Goal: Task Accomplishment & Management: Use online tool/utility

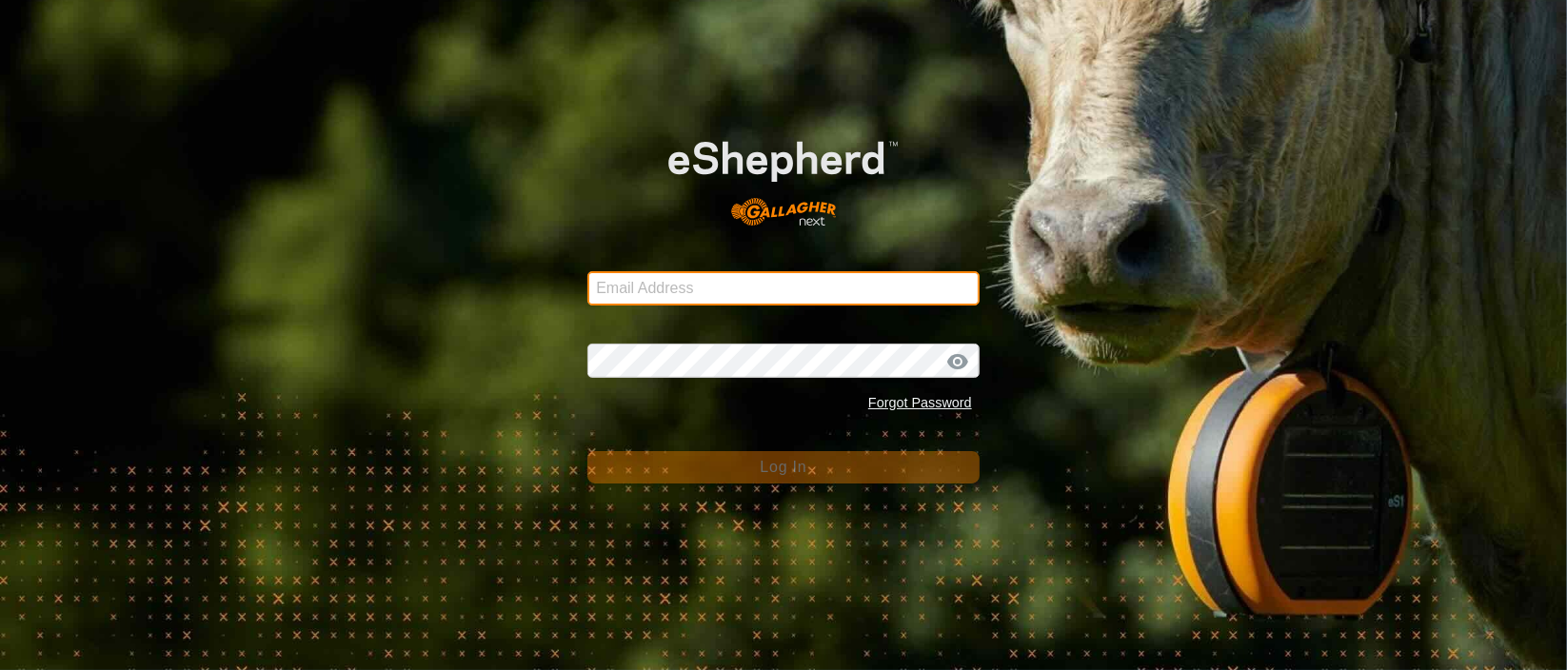
type input "[PERSON_NAME][EMAIL_ADDRESS][DOMAIN_NAME]"
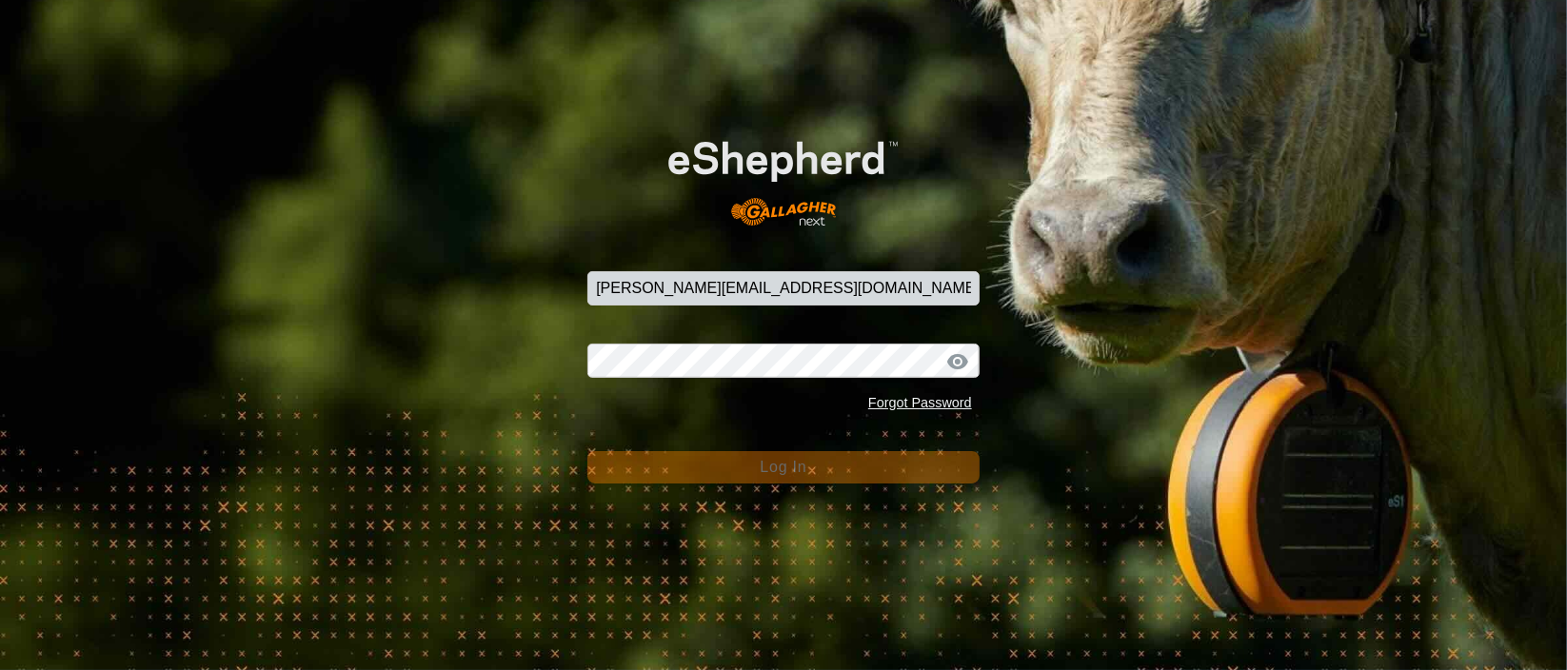
click at [737, 466] on button "Log In" at bounding box center [784, 467] width 392 height 32
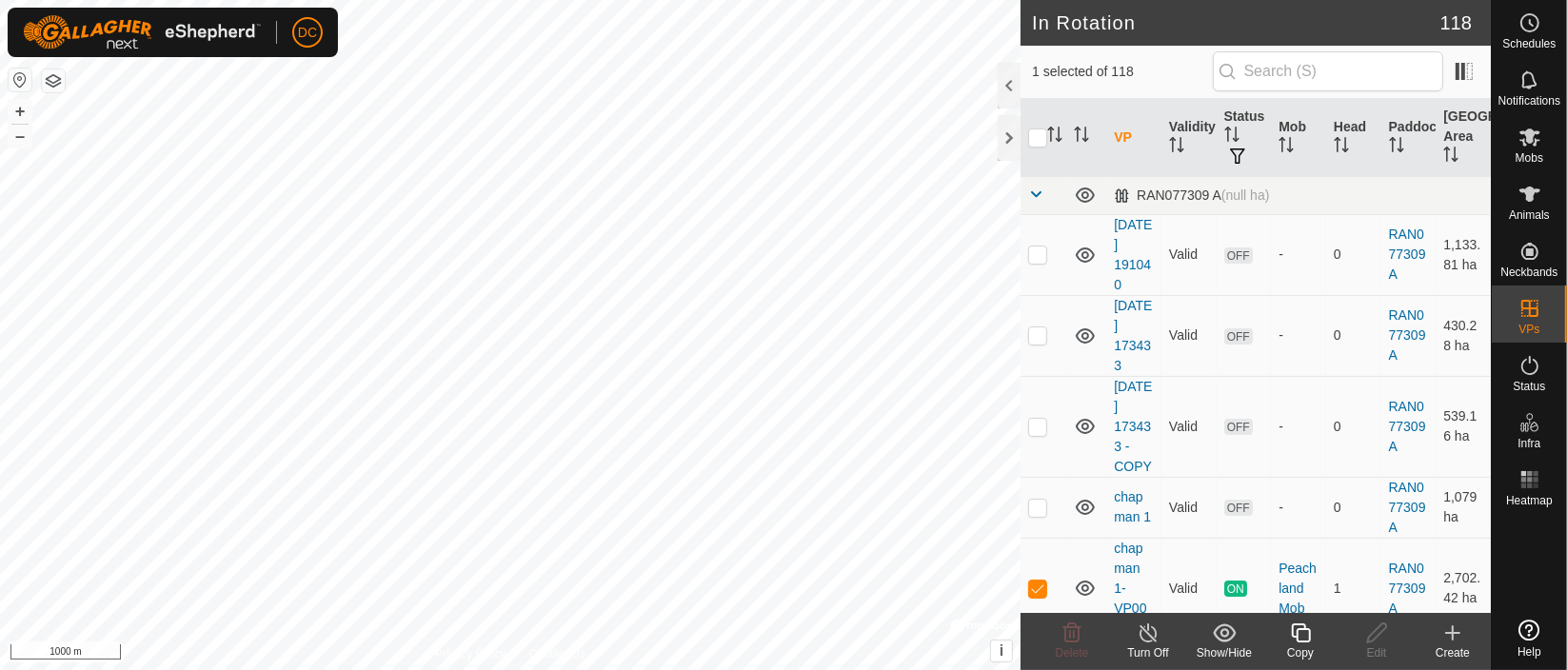
click at [1300, 630] on icon at bounding box center [1301, 633] width 24 height 23
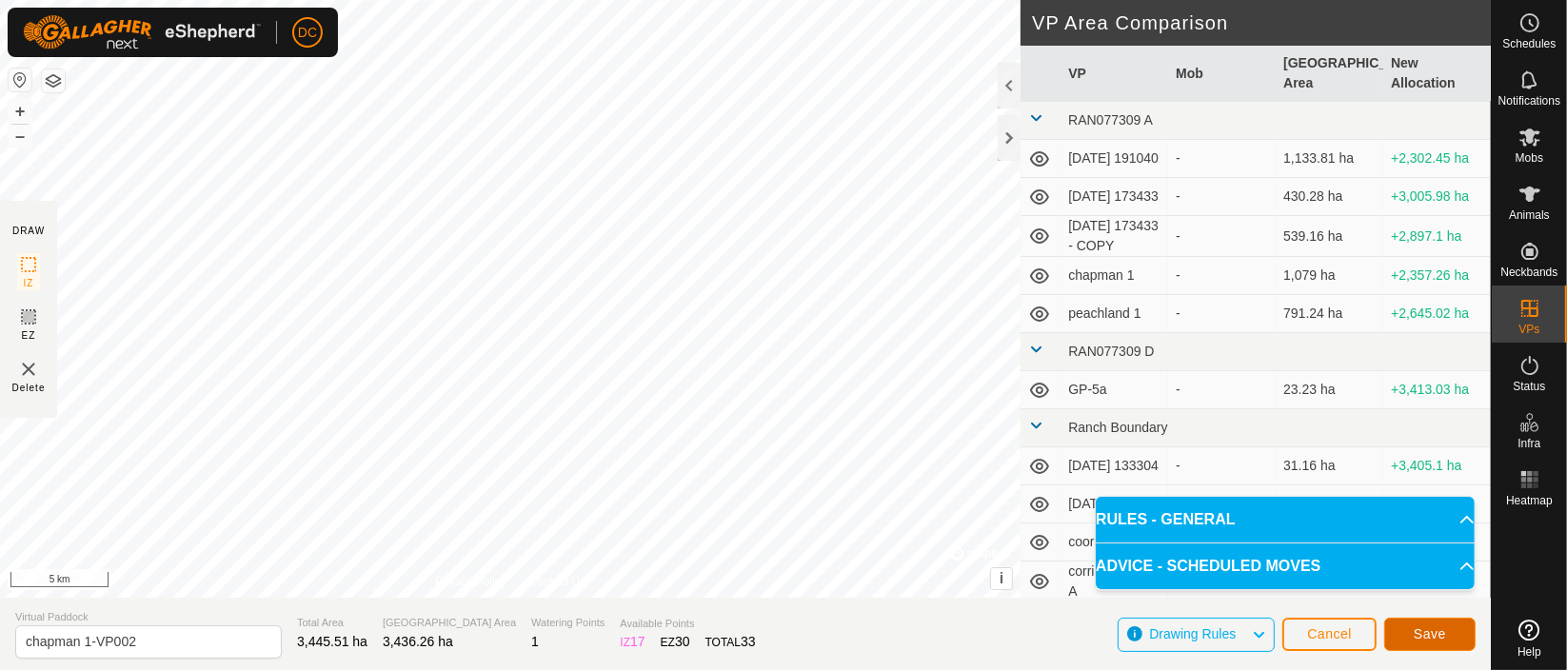
click at [1431, 630] on span "Save" at bounding box center [1430, 634] width 32 height 15
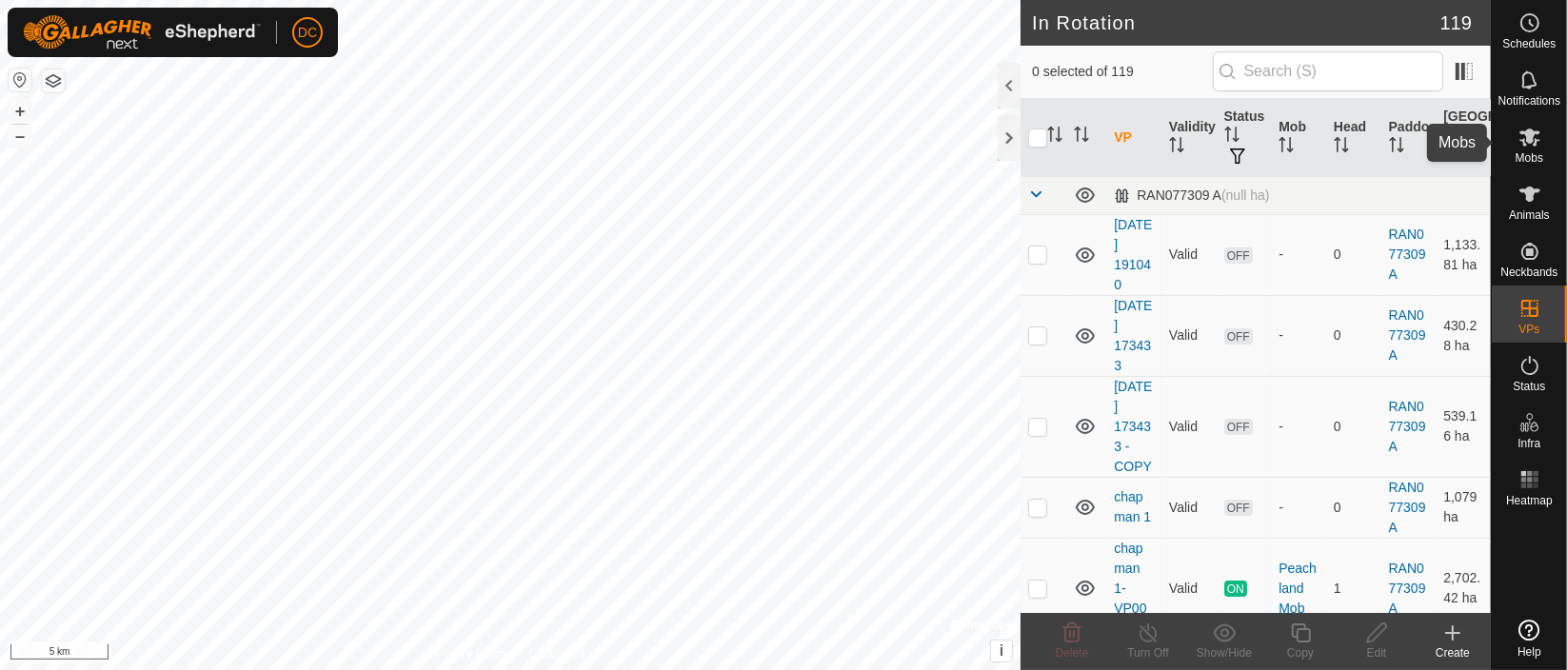
click at [1530, 142] on icon at bounding box center [1530, 138] width 21 height 18
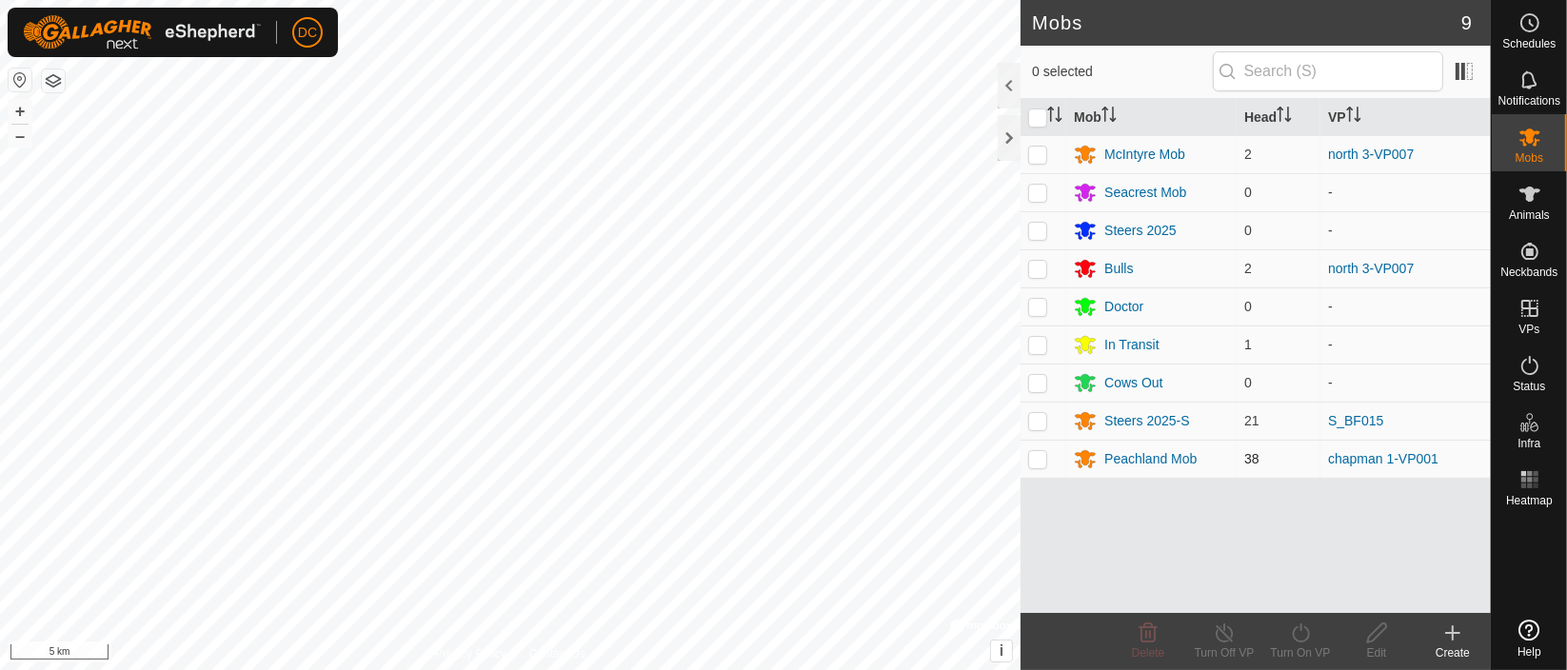
click at [1039, 463] on p-checkbox at bounding box center [1037, 458] width 19 height 15
checkbox input "true"
click at [1301, 634] on icon at bounding box center [1301, 633] width 24 height 23
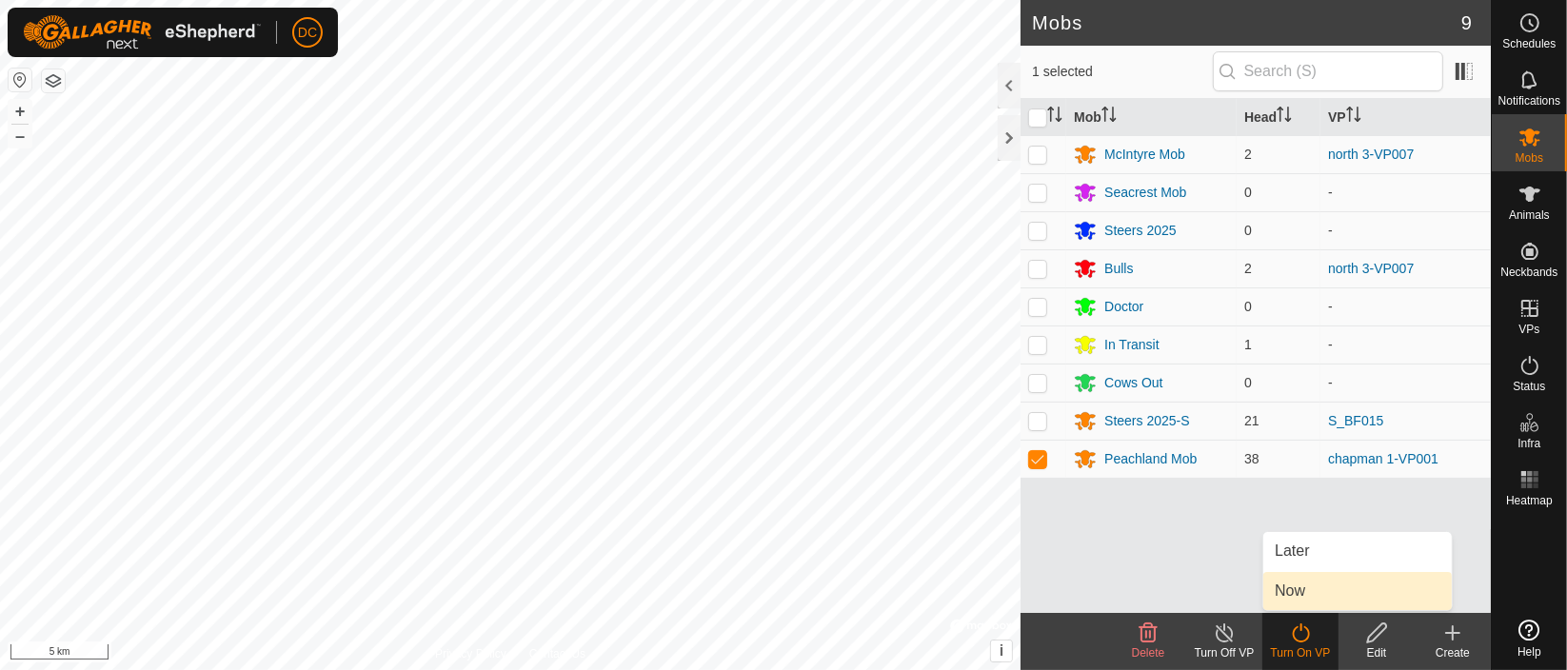
click at [1285, 598] on link "Now" at bounding box center [1358, 591] width 189 height 38
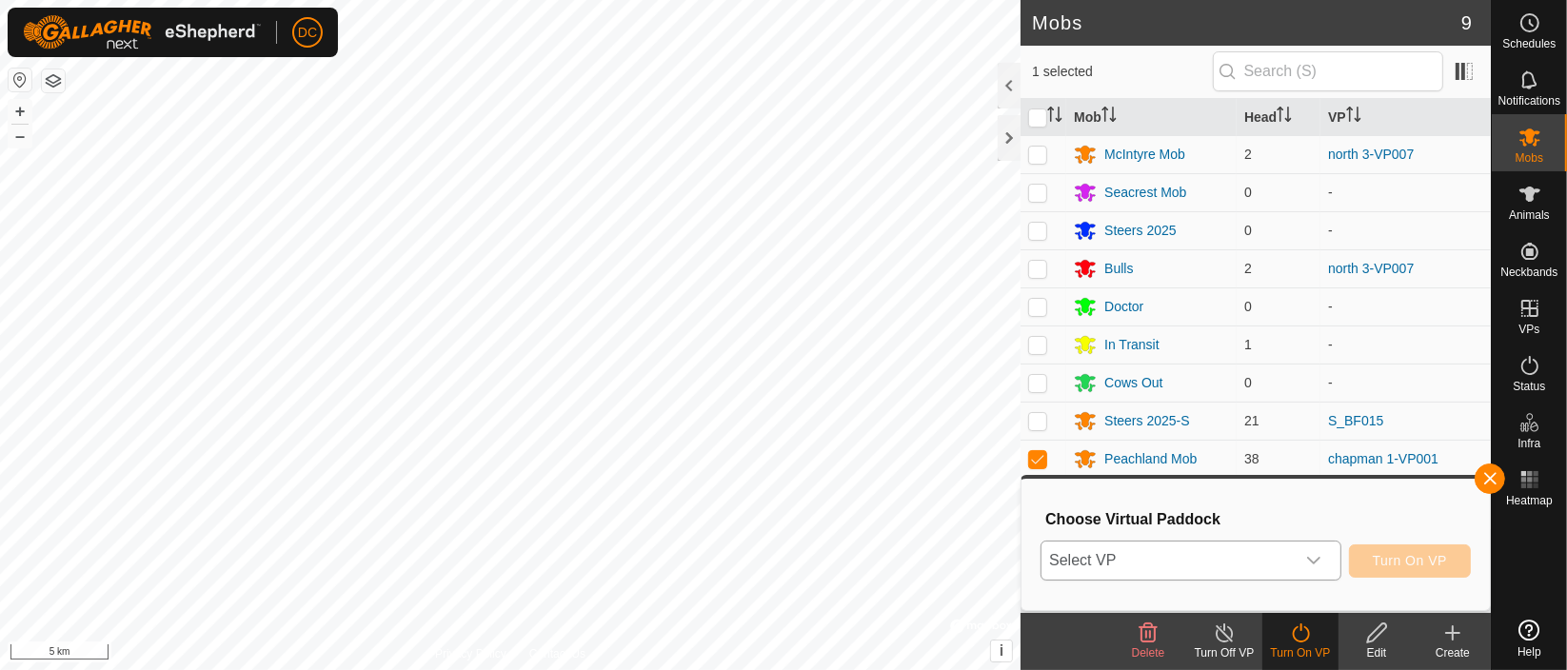
click at [1322, 553] on icon "dropdown trigger" at bounding box center [1314, 560] width 15 height 15
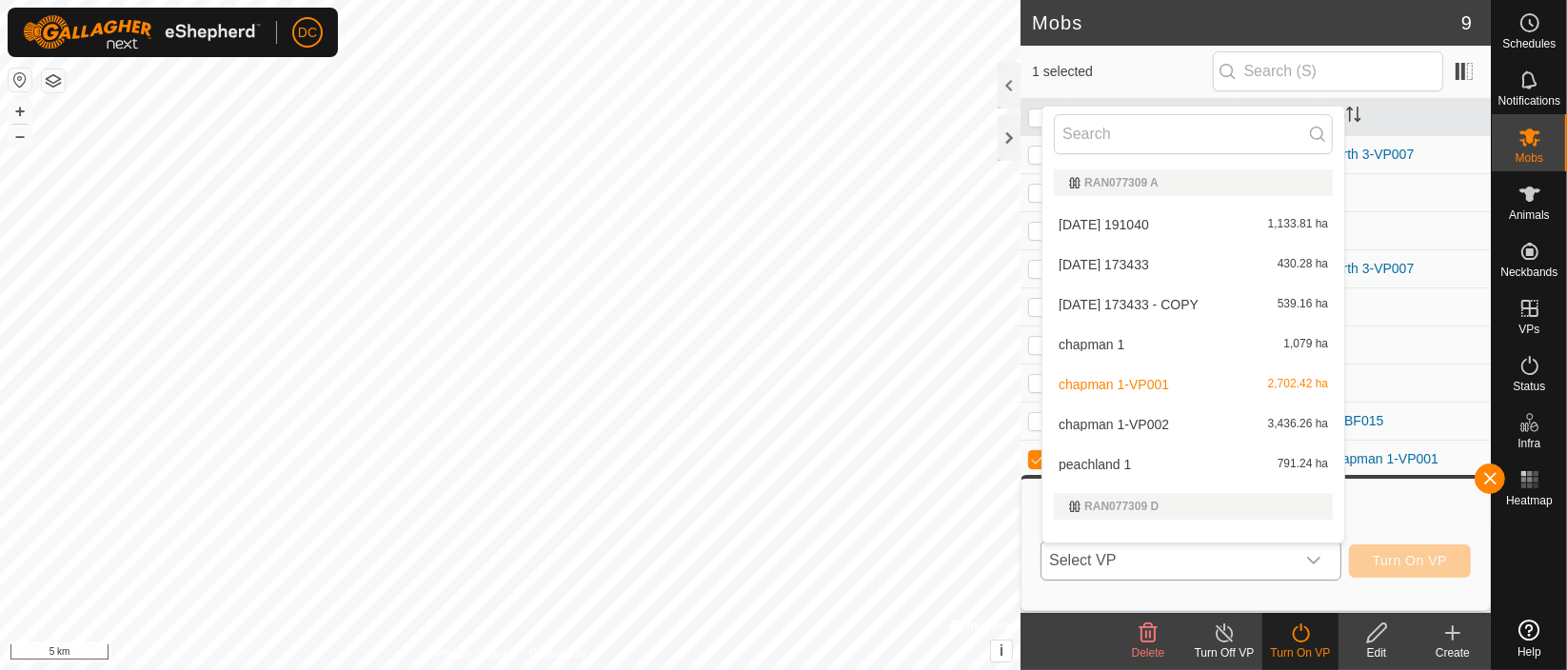
scroll to position [24, 0]
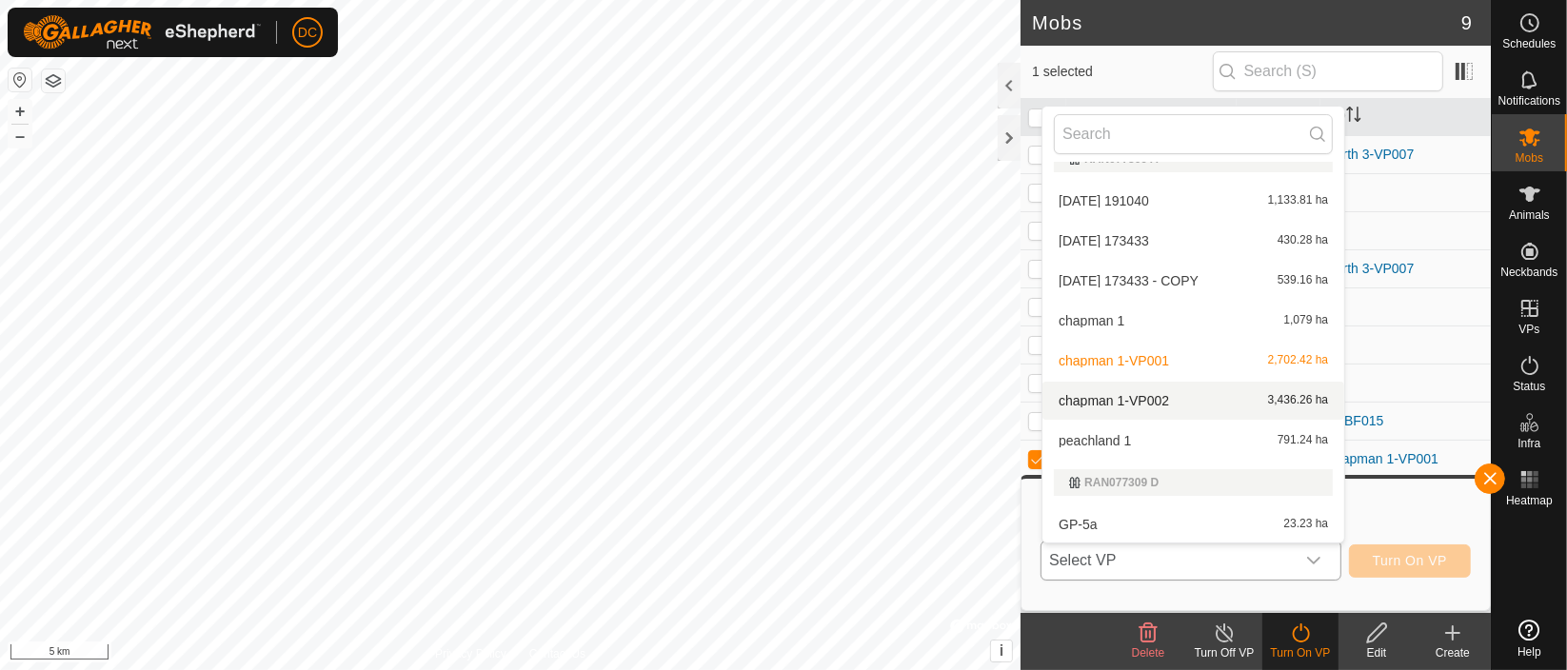
click at [1174, 397] on li "chapman 1-VP002 3,436.26 ha" at bounding box center [1194, 401] width 302 height 38
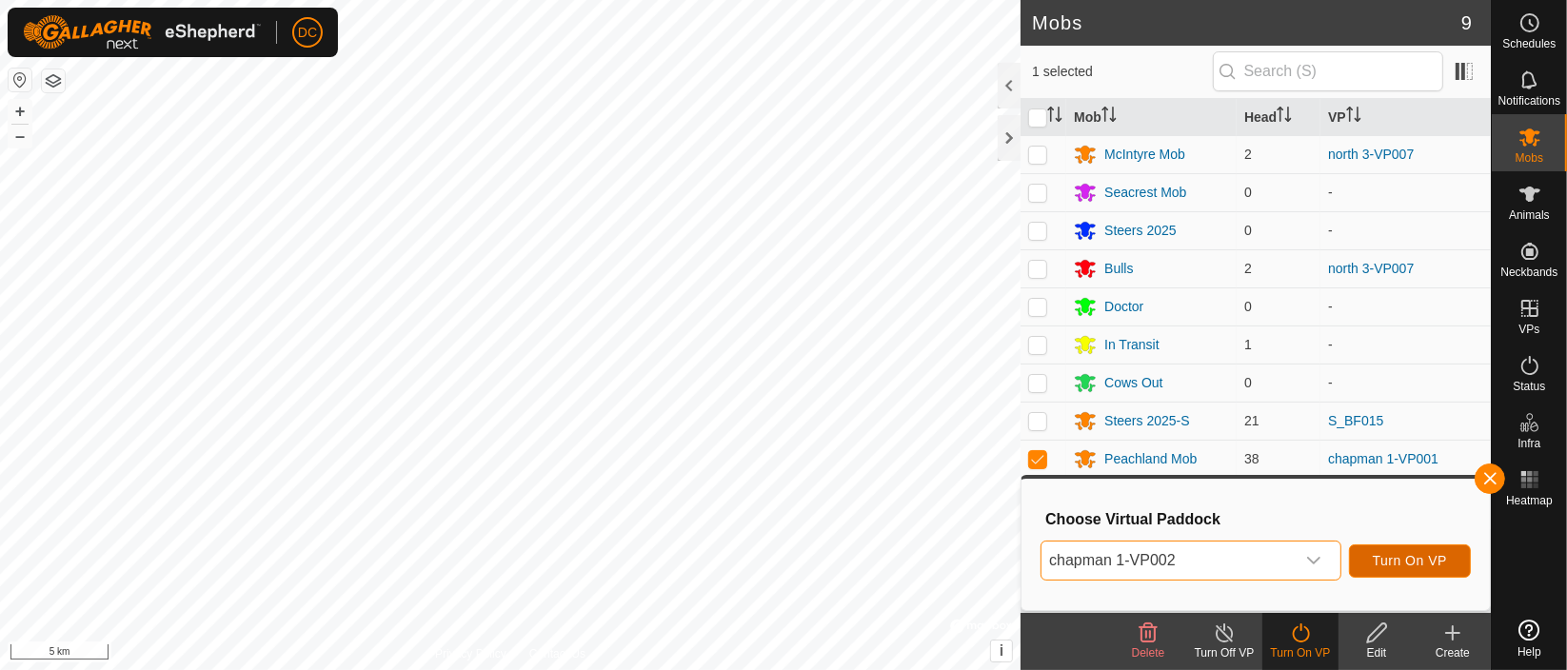
click at [1412, 558] on span "Turn On VP" at bounding box center [1410, 560] width 74 height 15
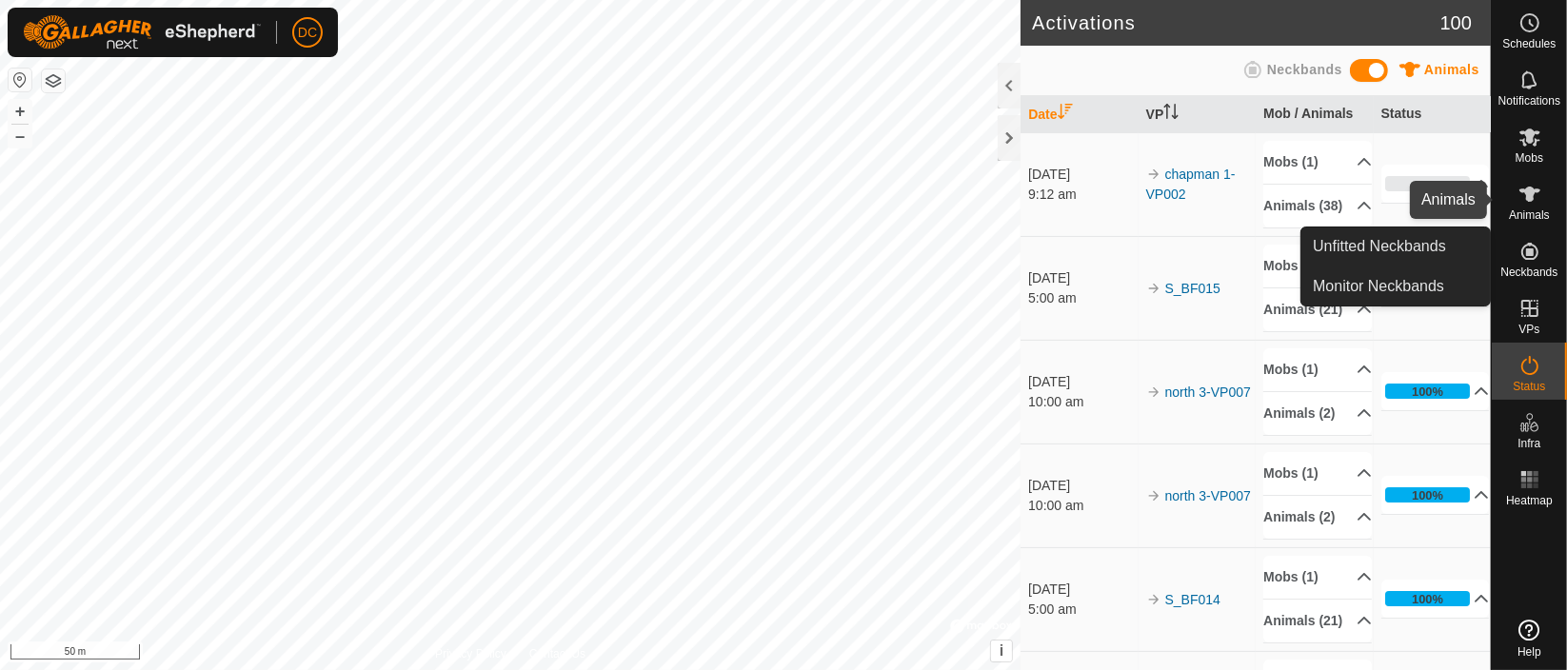
click at [1542, 212] on span "Animals" at bounding box center [1529, 215] width 41 height 11
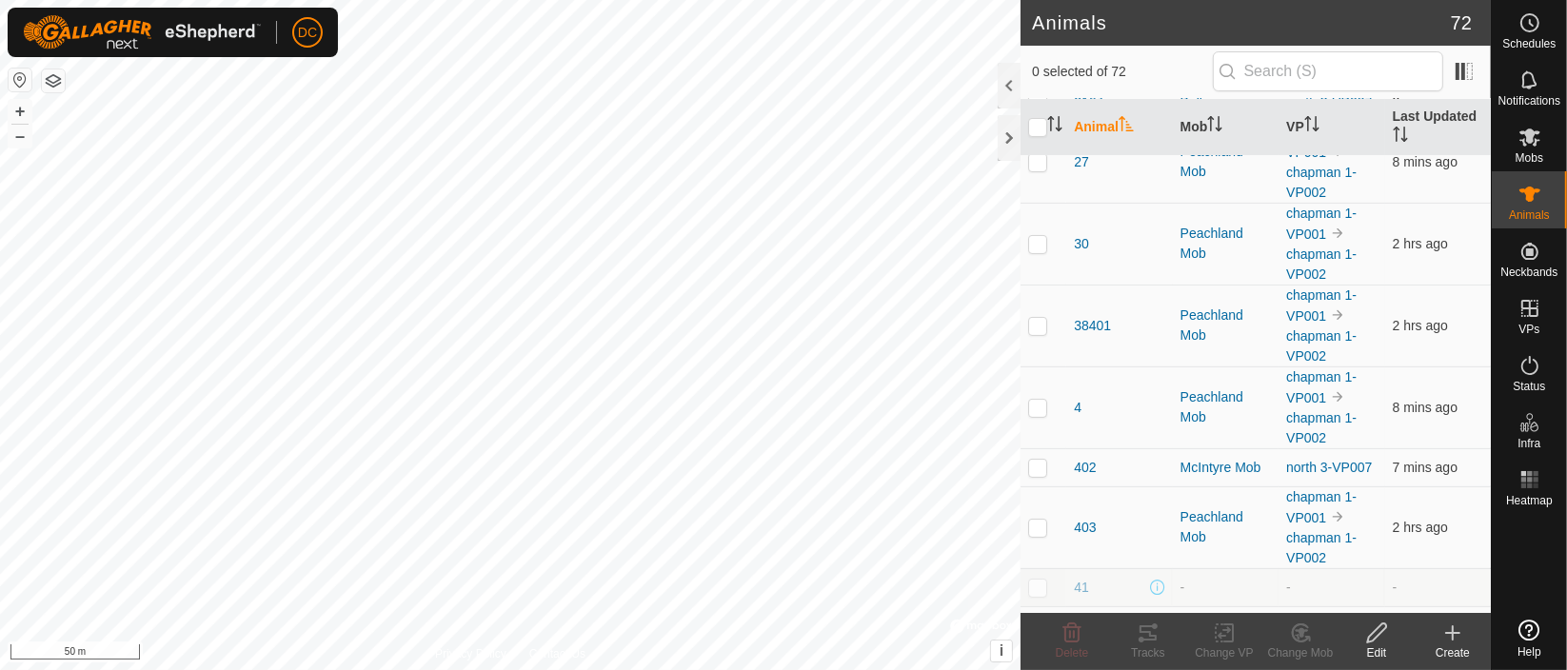
scroll to position [317, 0]
click at [1208, 124] on icon "Activate to sort" at bounding box center [1215, 123] width 15 height 15
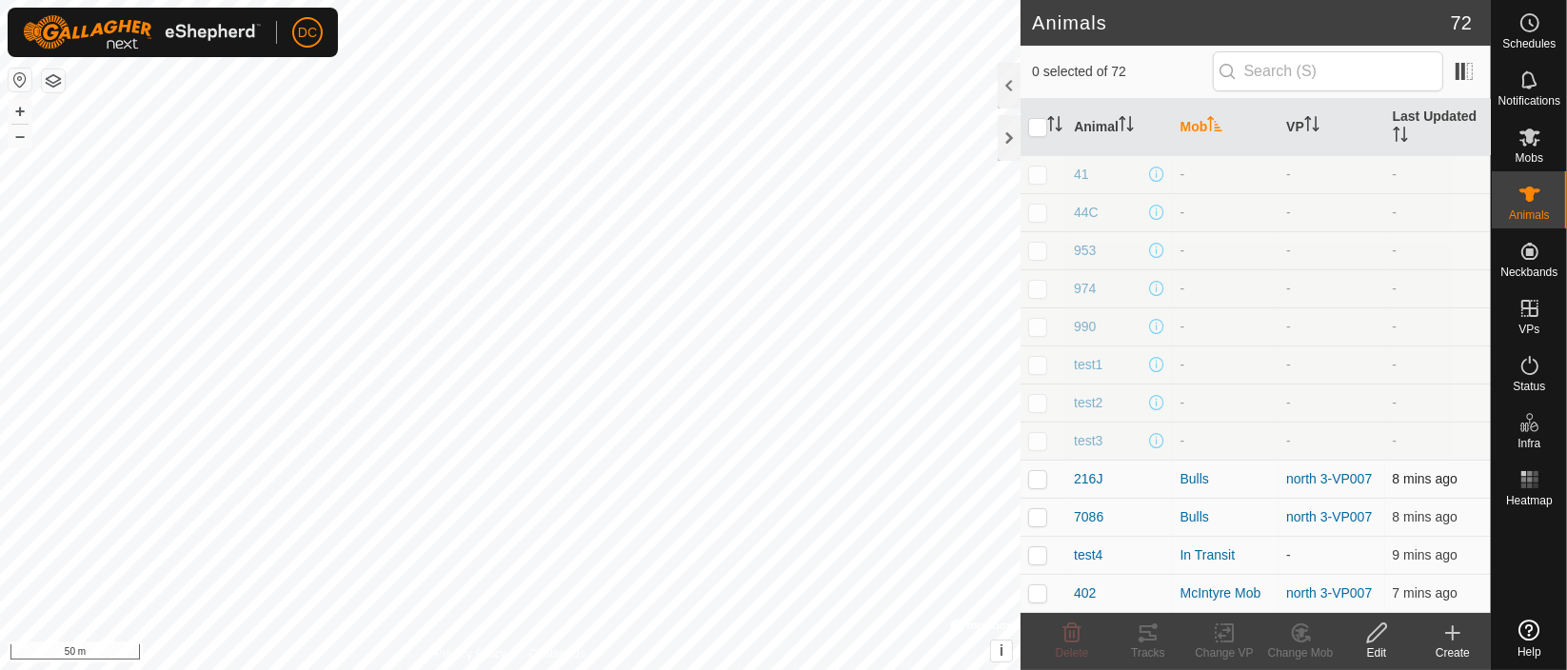
click at [1033, 483] on p-checkbox at bounding box center [1037, 478] width 19 height 15
checkbox input "true"
click at [1041, 516] on p-checkbox at bounding box center [1037, 516] width 19 height 15
checkbox input "true"
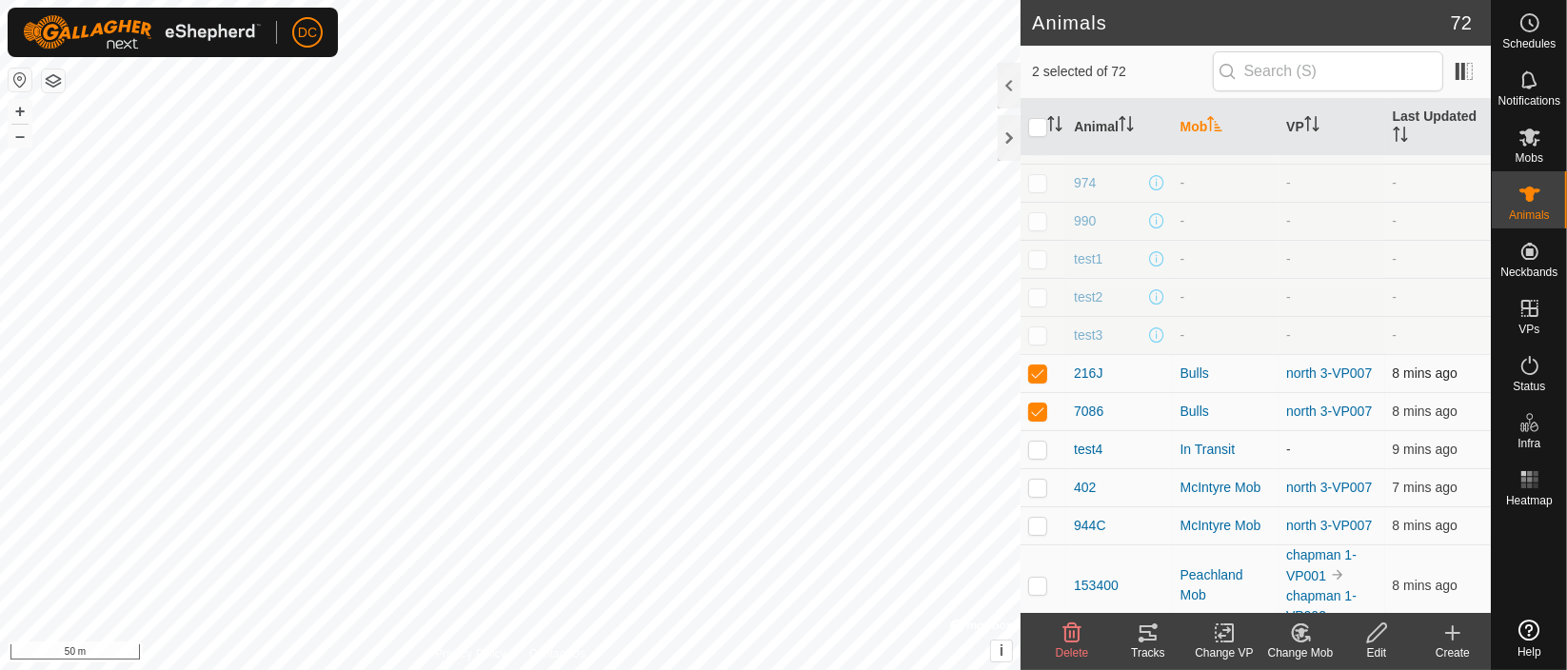
scroll to position [211, 0]
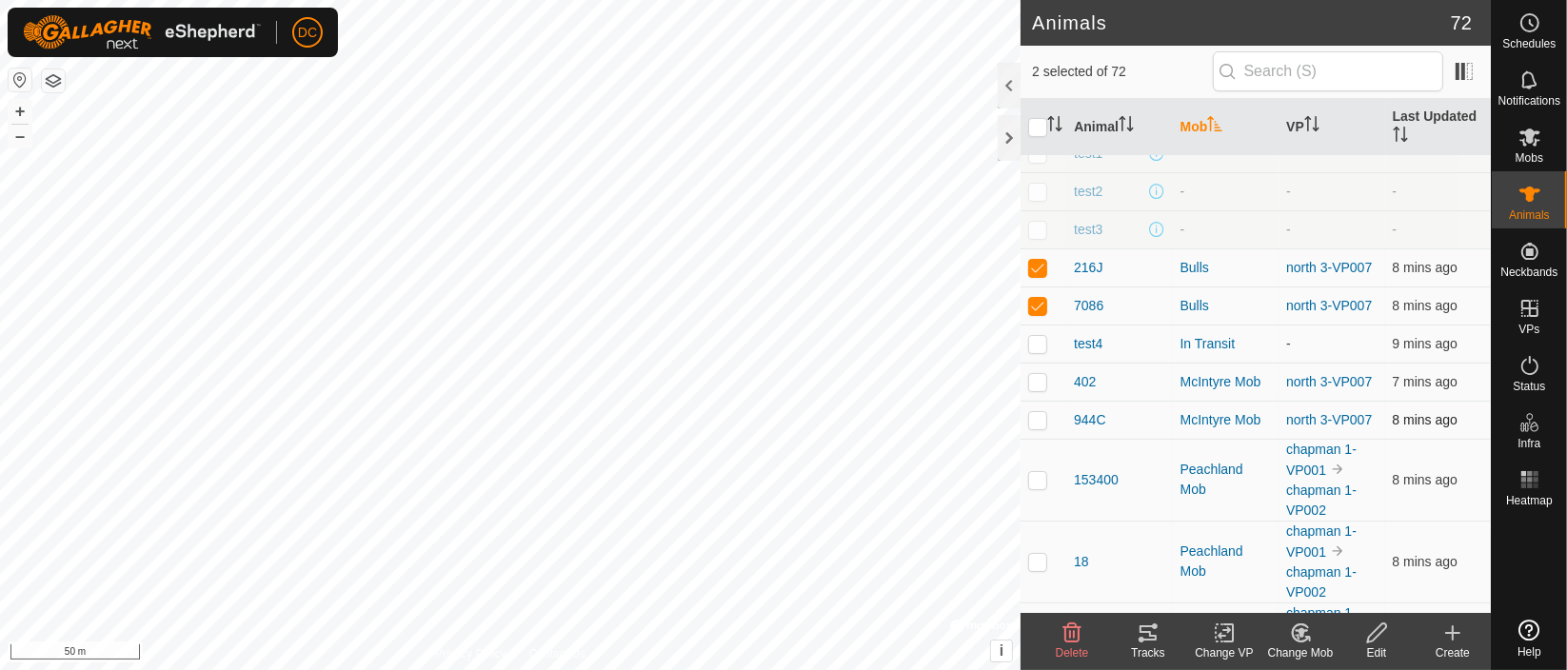
click at [1032, 423] on p-checkbox at bounding box center [1037, 419] width 19 height 15
checkbox input "true"
click at [1039, 379] on p-checkbox at bounding box center [1037, 381] width 19 height 15
checkbox input "true"
click at [1145, 632] on icon at bounding box center [1148, 633] width 17 height 15
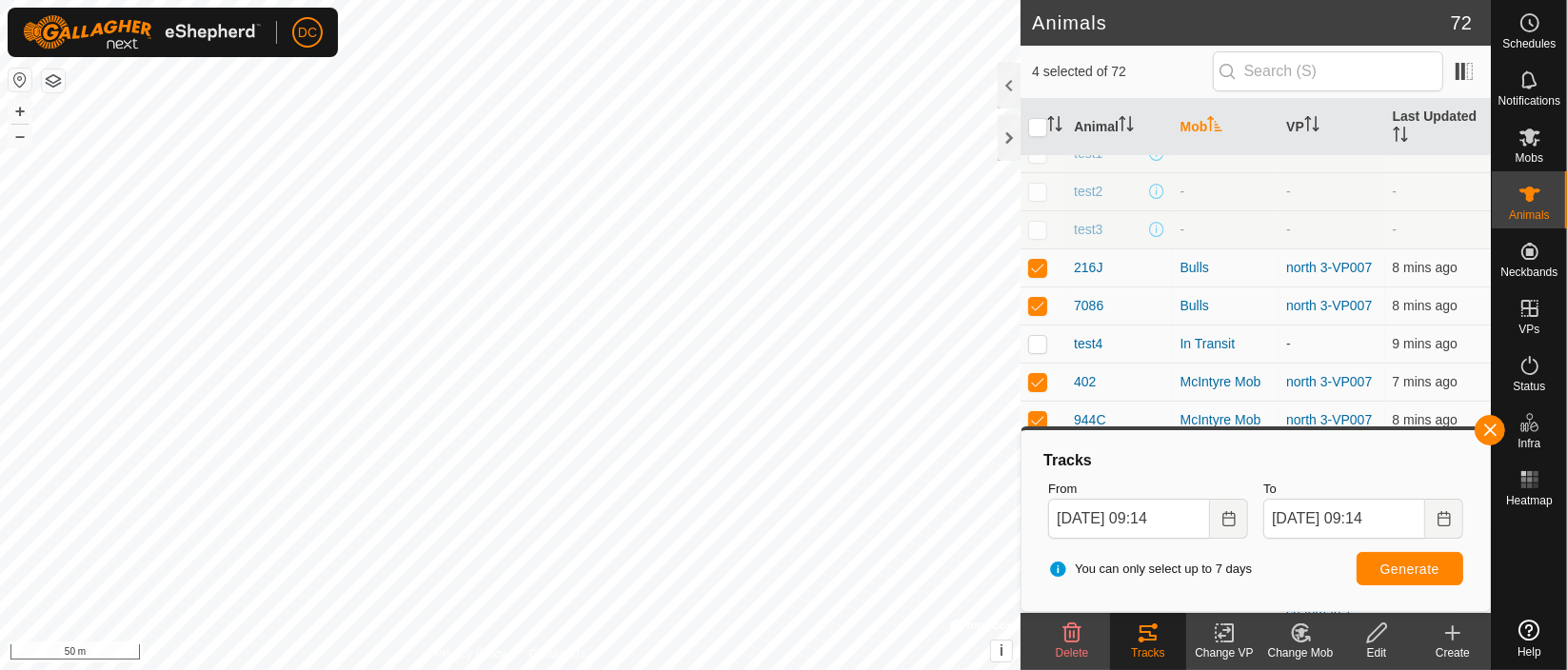
click at [867, 669] on html "DC Schedules Notifications Mobs Animals Neckbands VPs Status Infra Heatmap Help…" at bounding box center [783, 335] width 1567 height 670
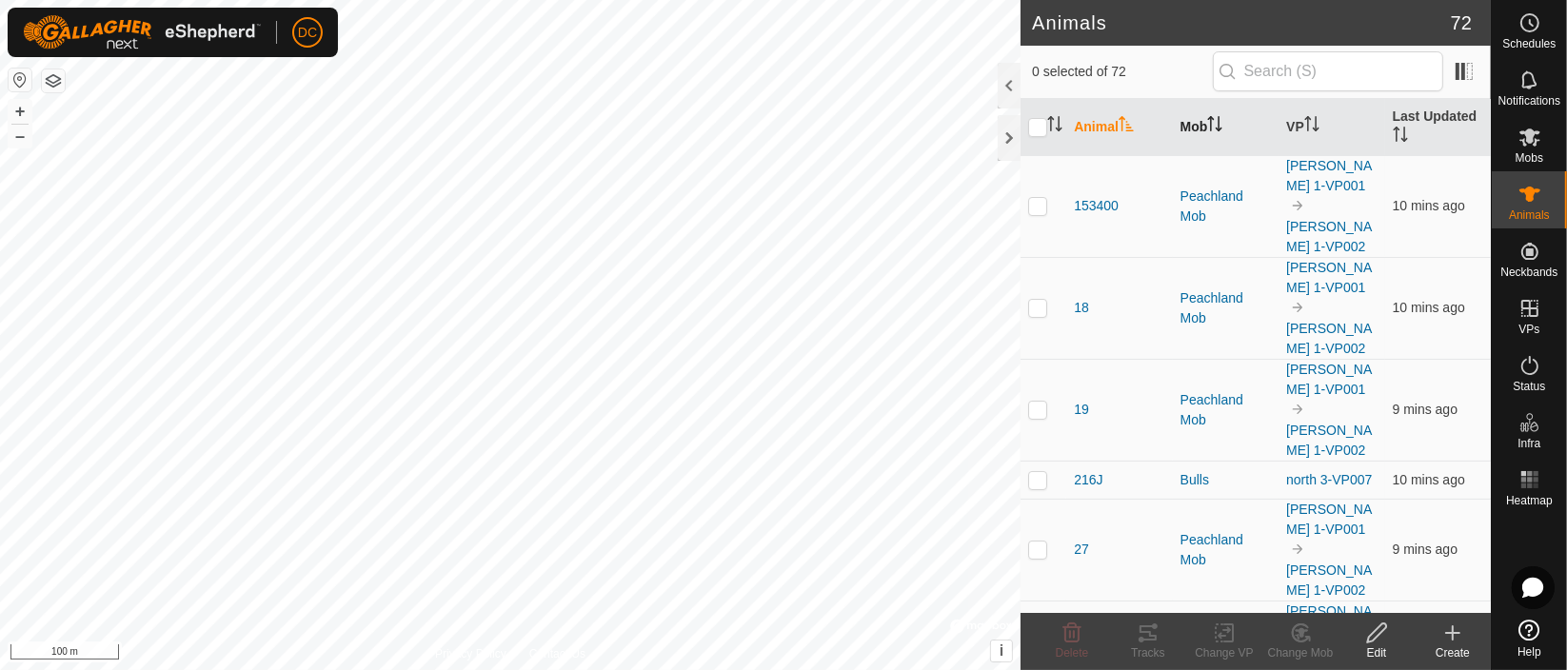
click at [1208, 111] on th "Mob" at bounding box center [1226, 127] width 106 height 57
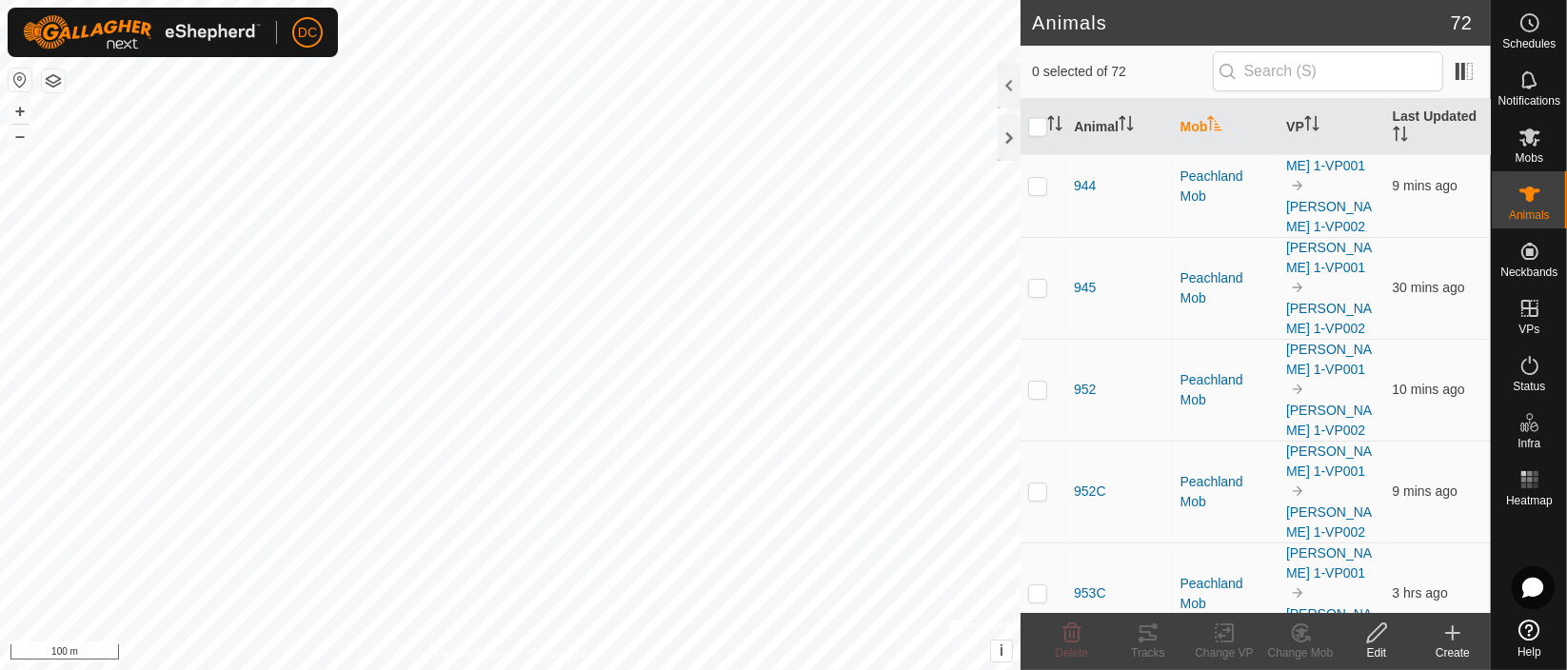
scroll to position [3491, 0]
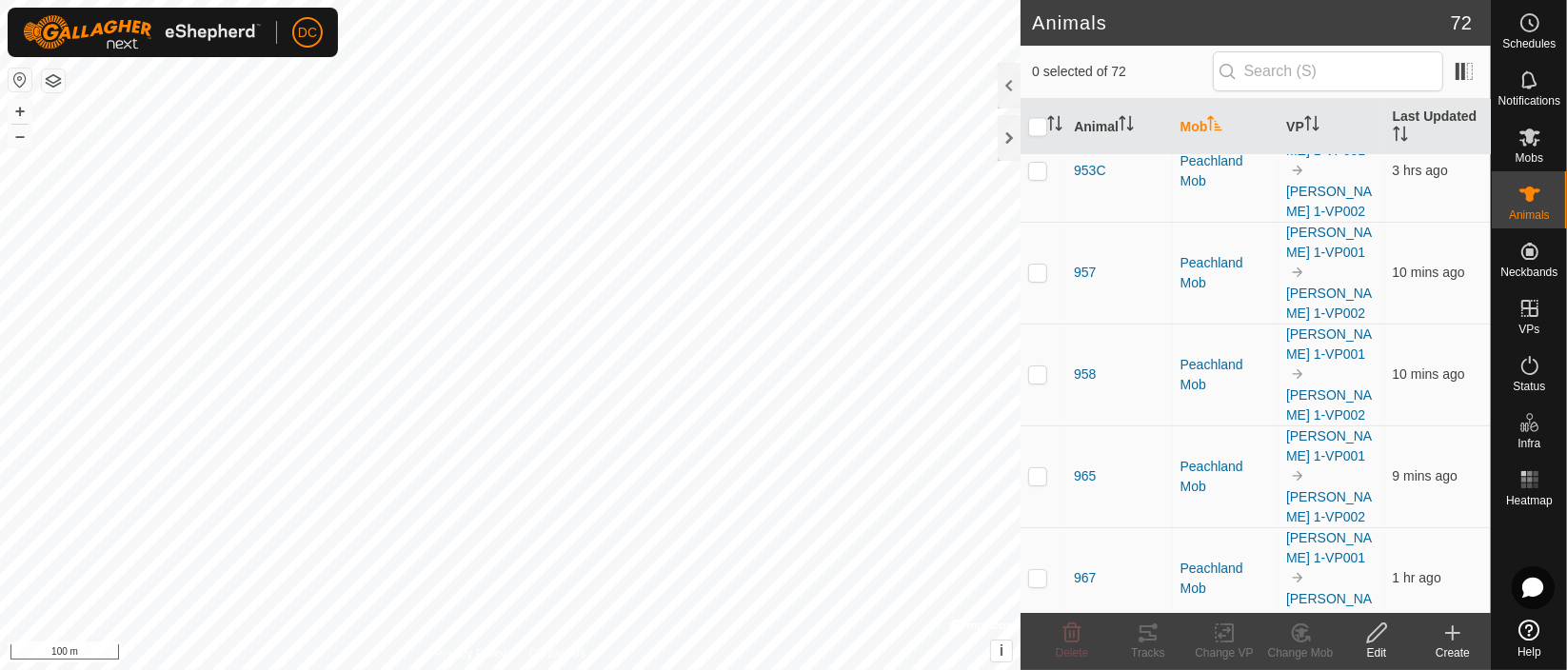
checkbox input "true"
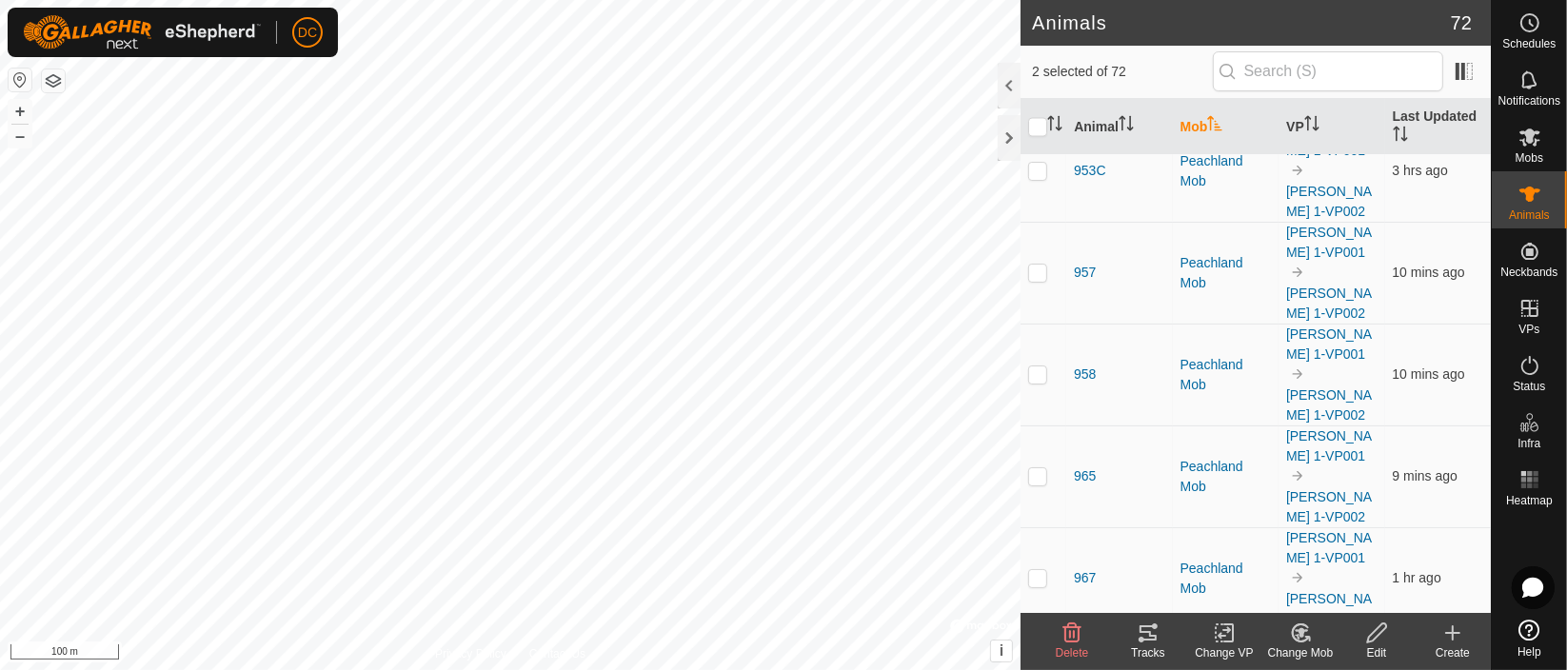
checkbox input "true"
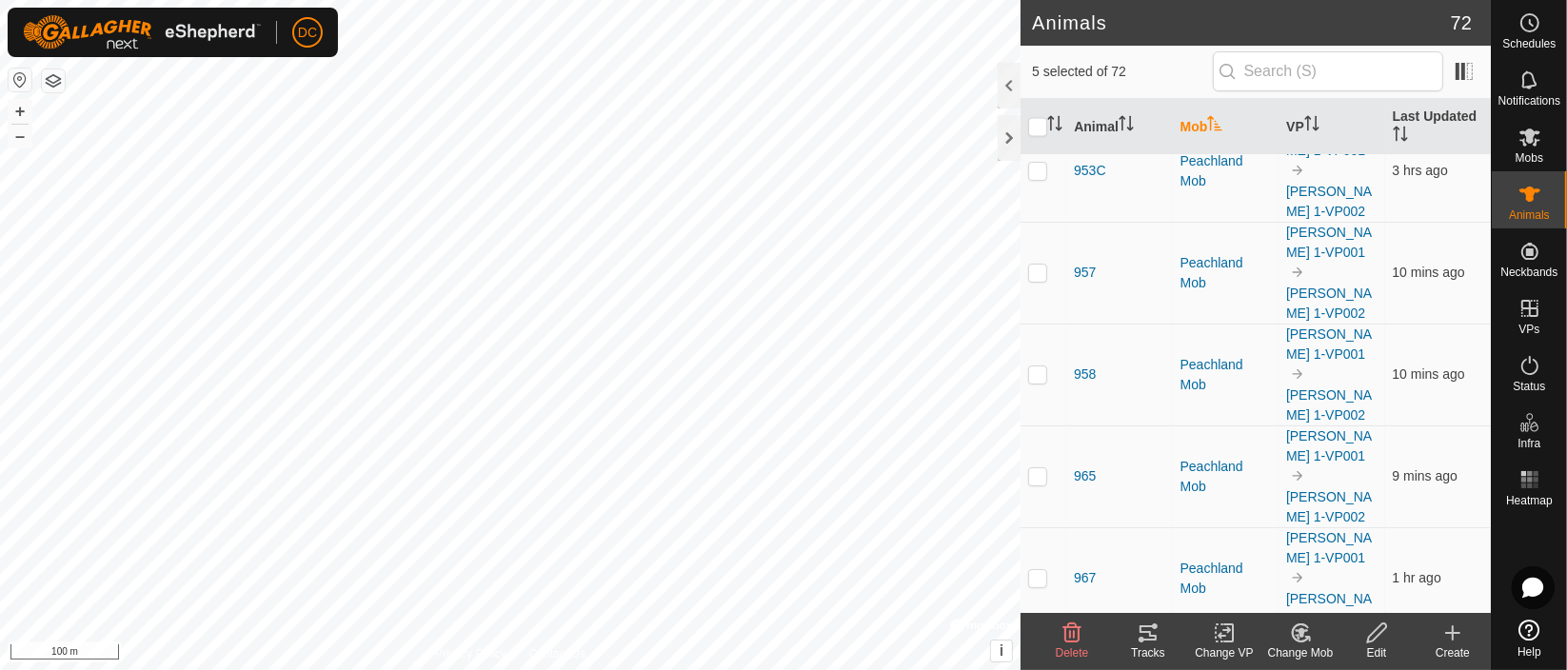
checkbox input "true"
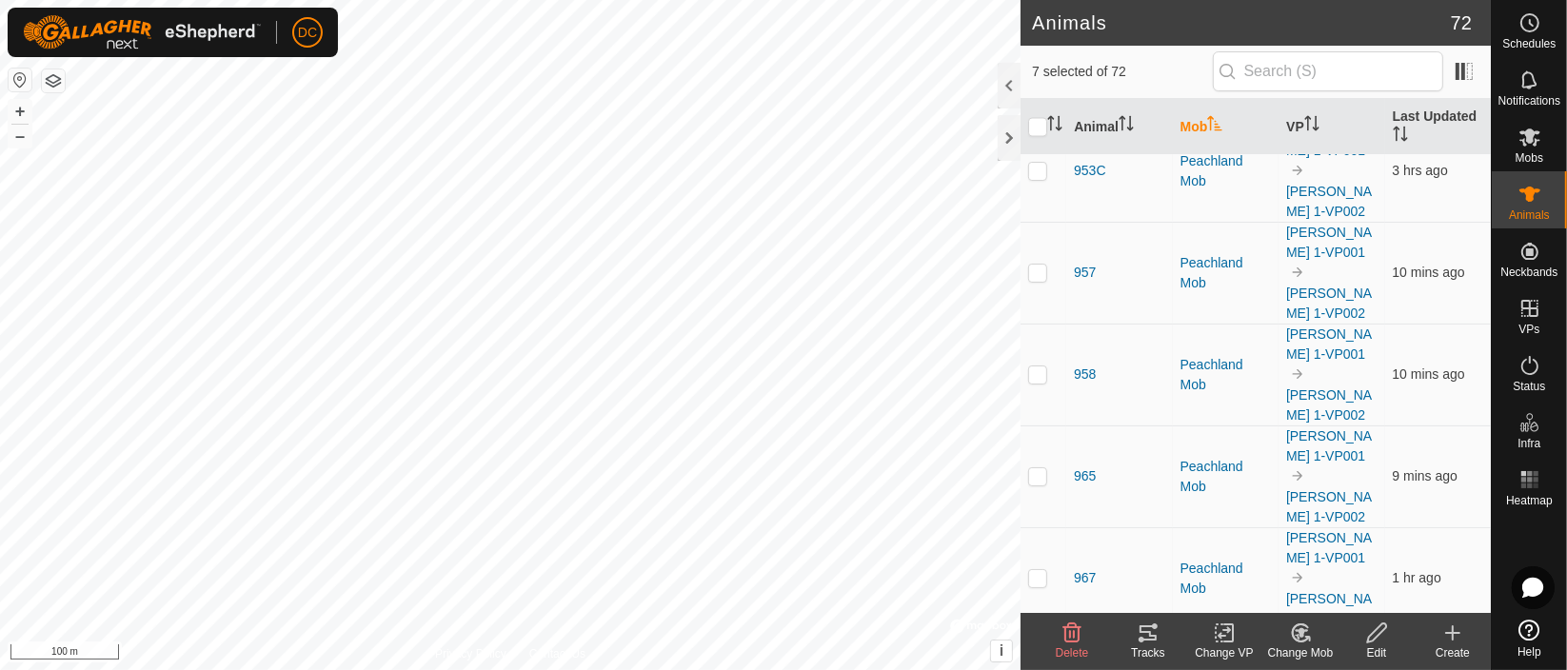
checkbox input "true"
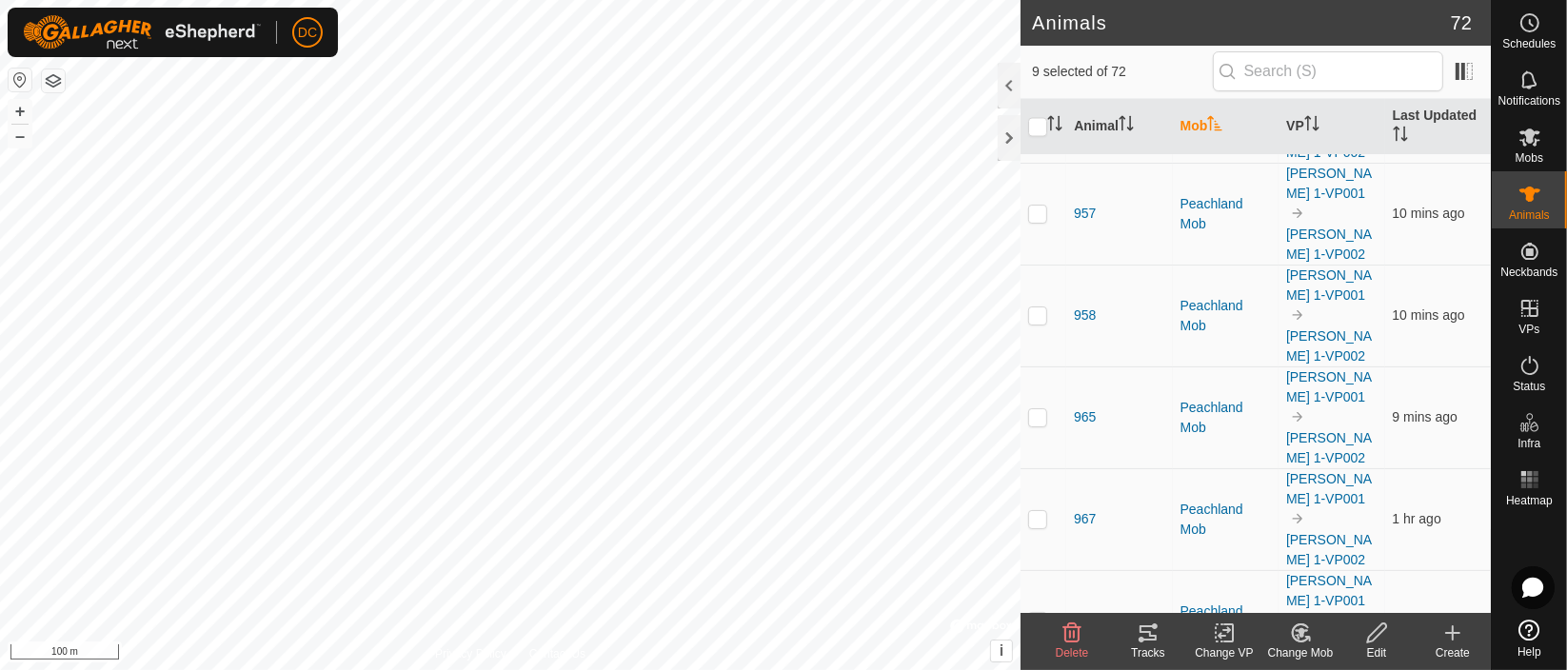
scroll to position [3597, 0]
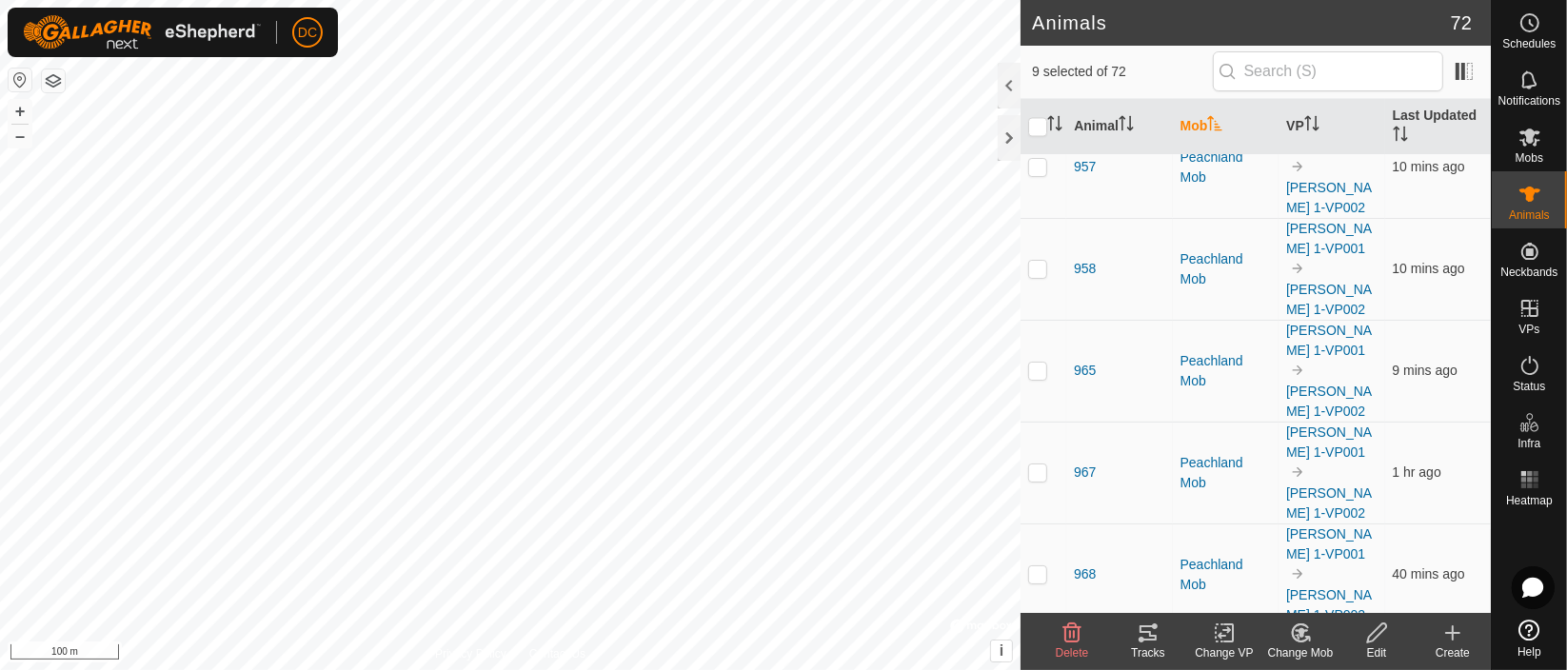
checkbox input "true"
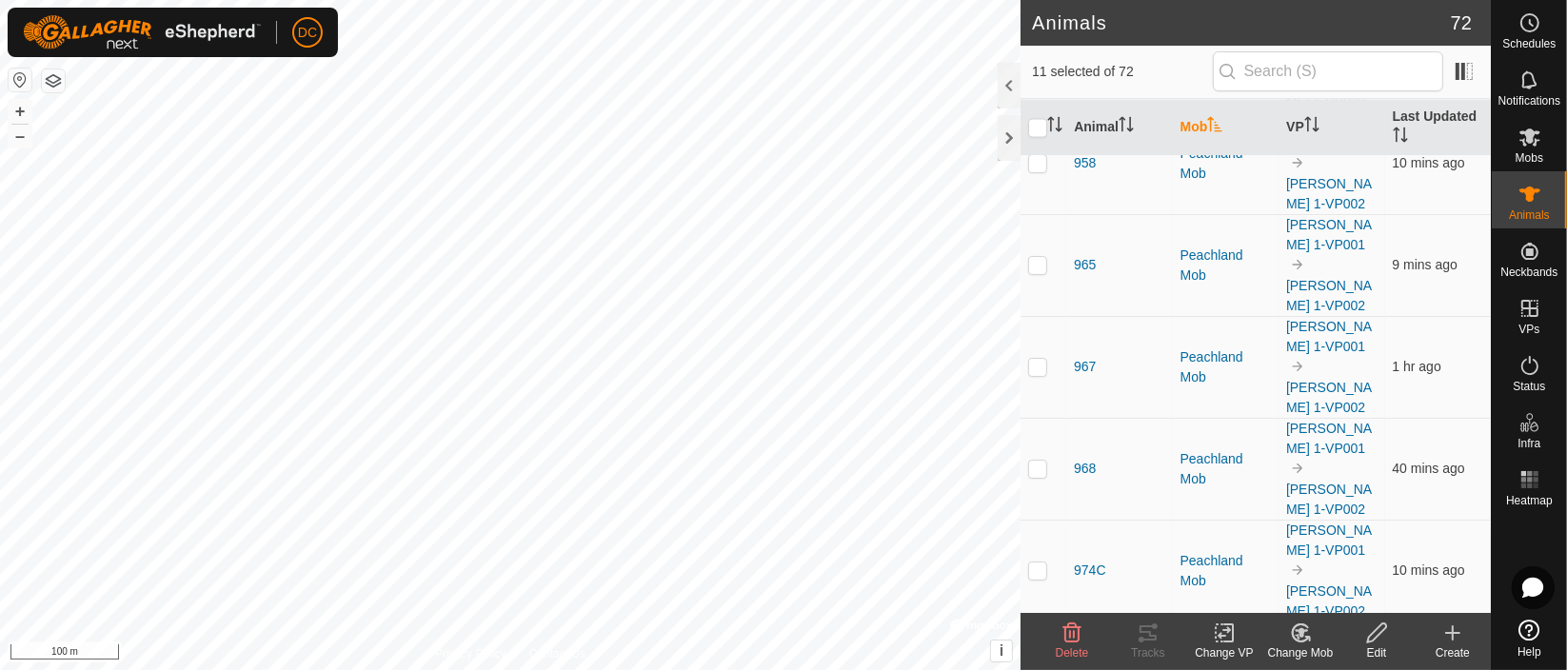
checkbox input "false"
click at [1145, 638] on icon at bounding box center [1148, 633] width 23 height 23
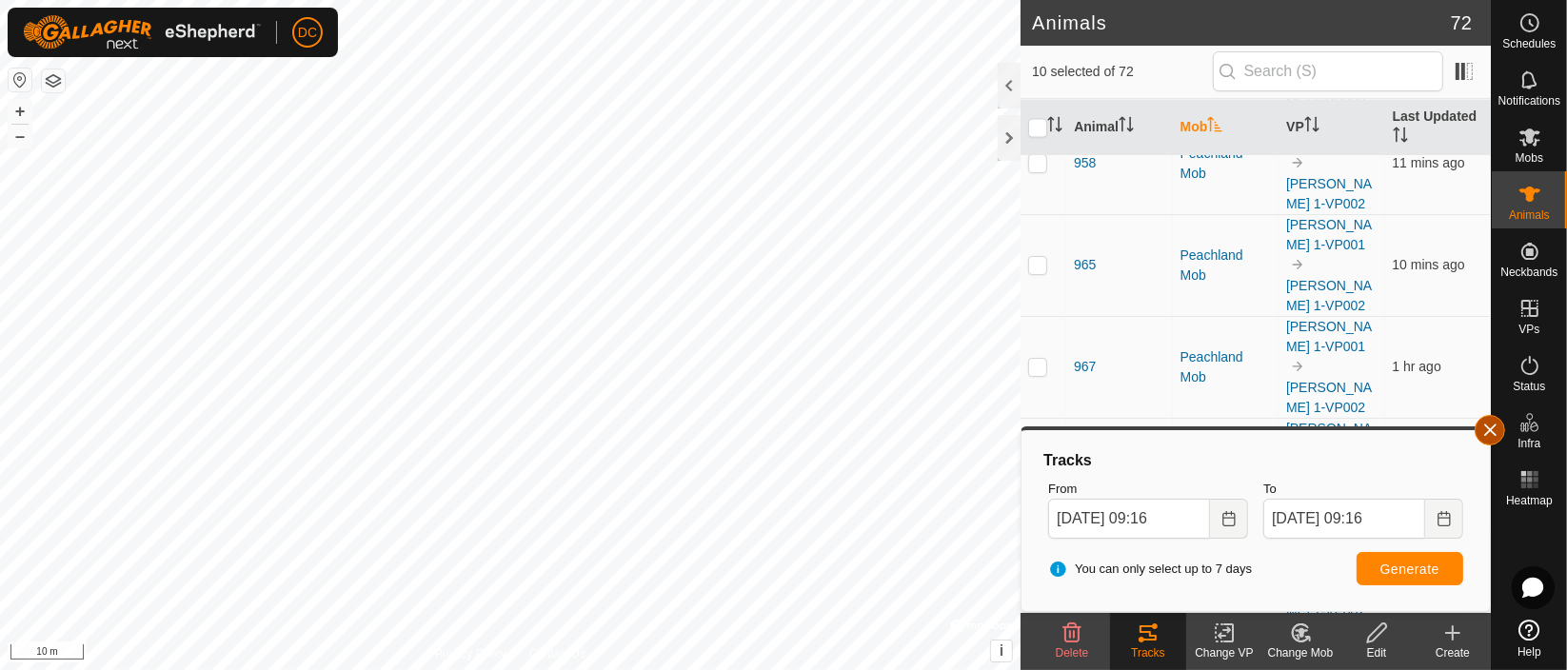
click at [1488, 429] on button "button" at bounding box center [1490, 430] width 30 height 30
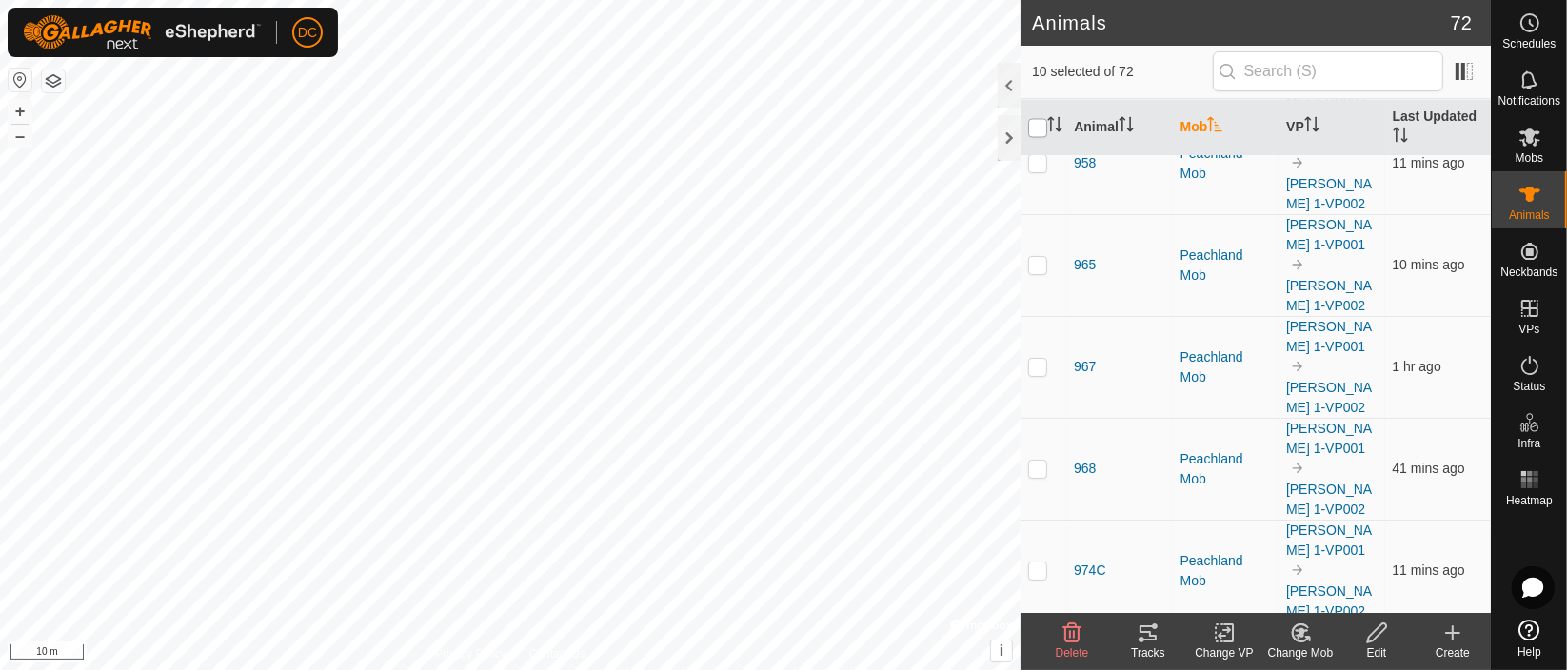
click at [1032, 123] on input "checkbox" at bounding box center [1037, 127] width 19 height 19
checkbox input "true"
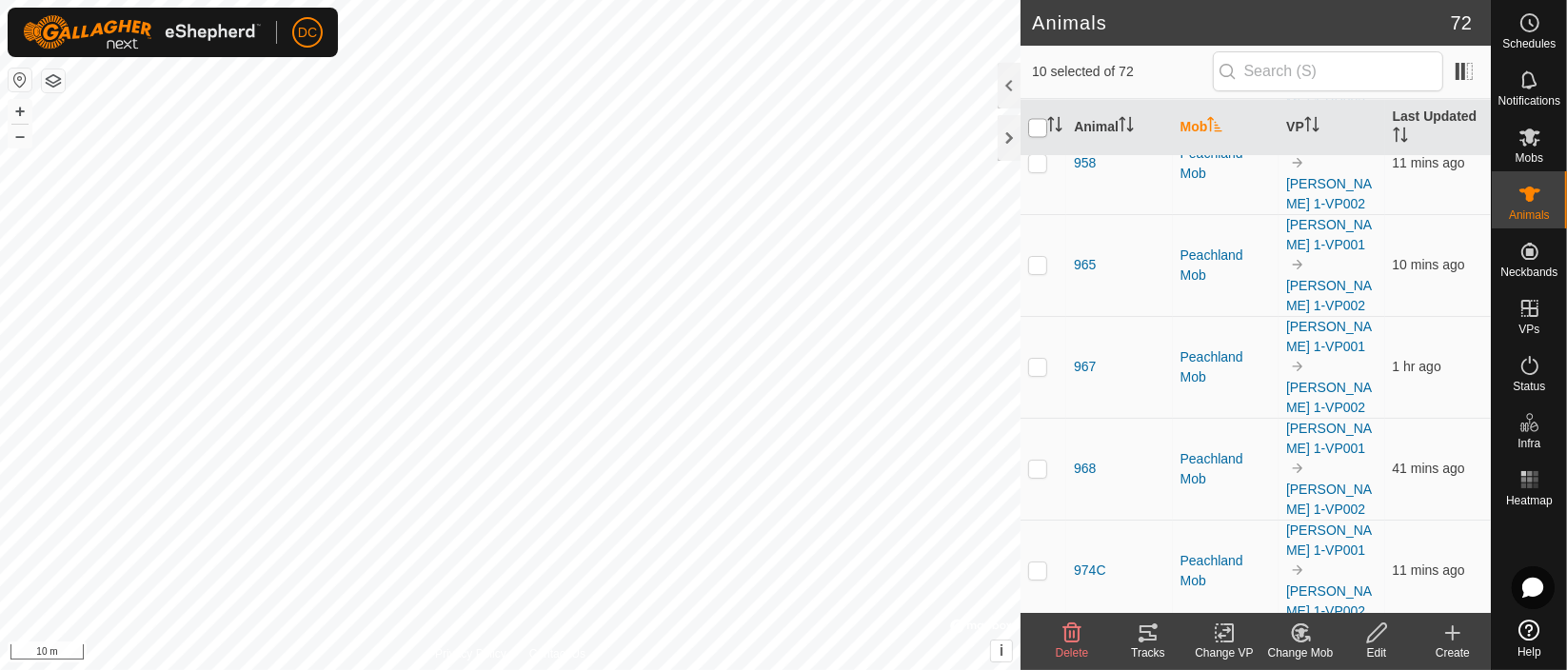
checkbox input "true"
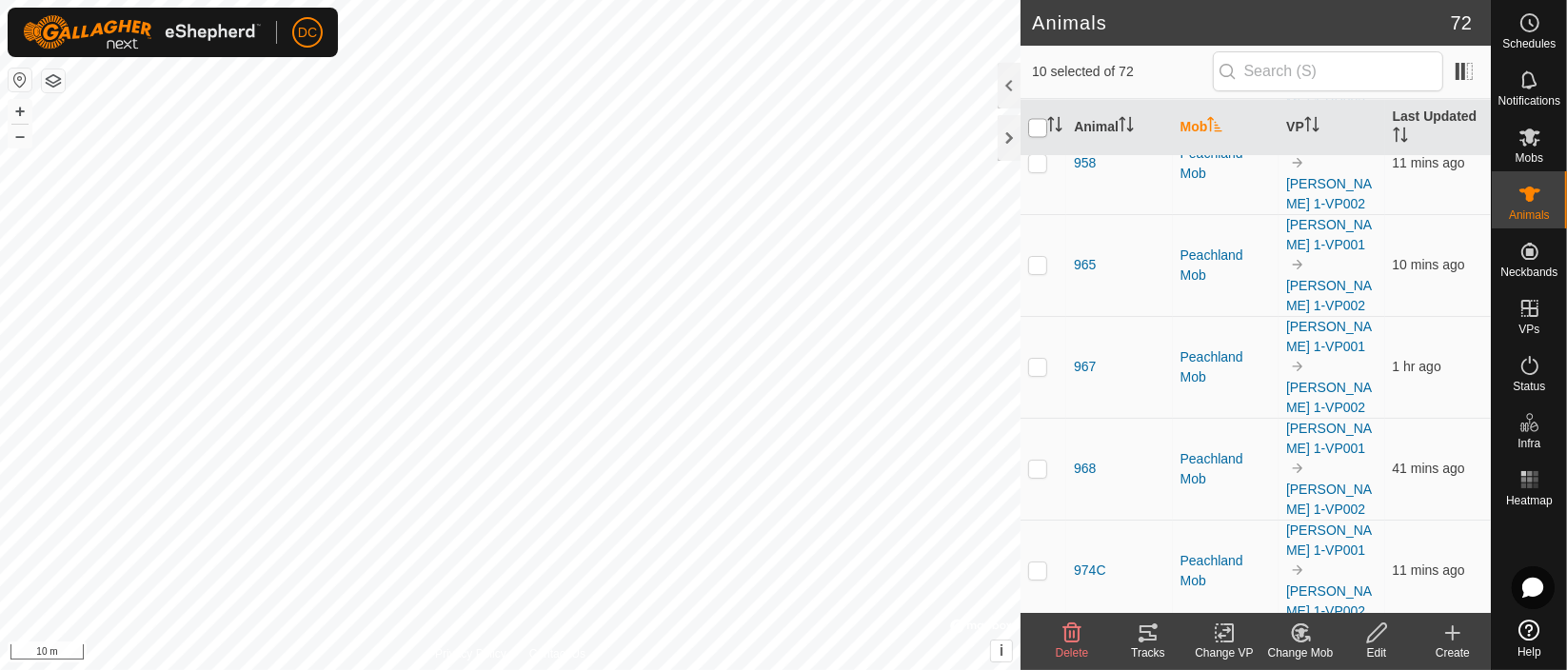
checkbox input "true"
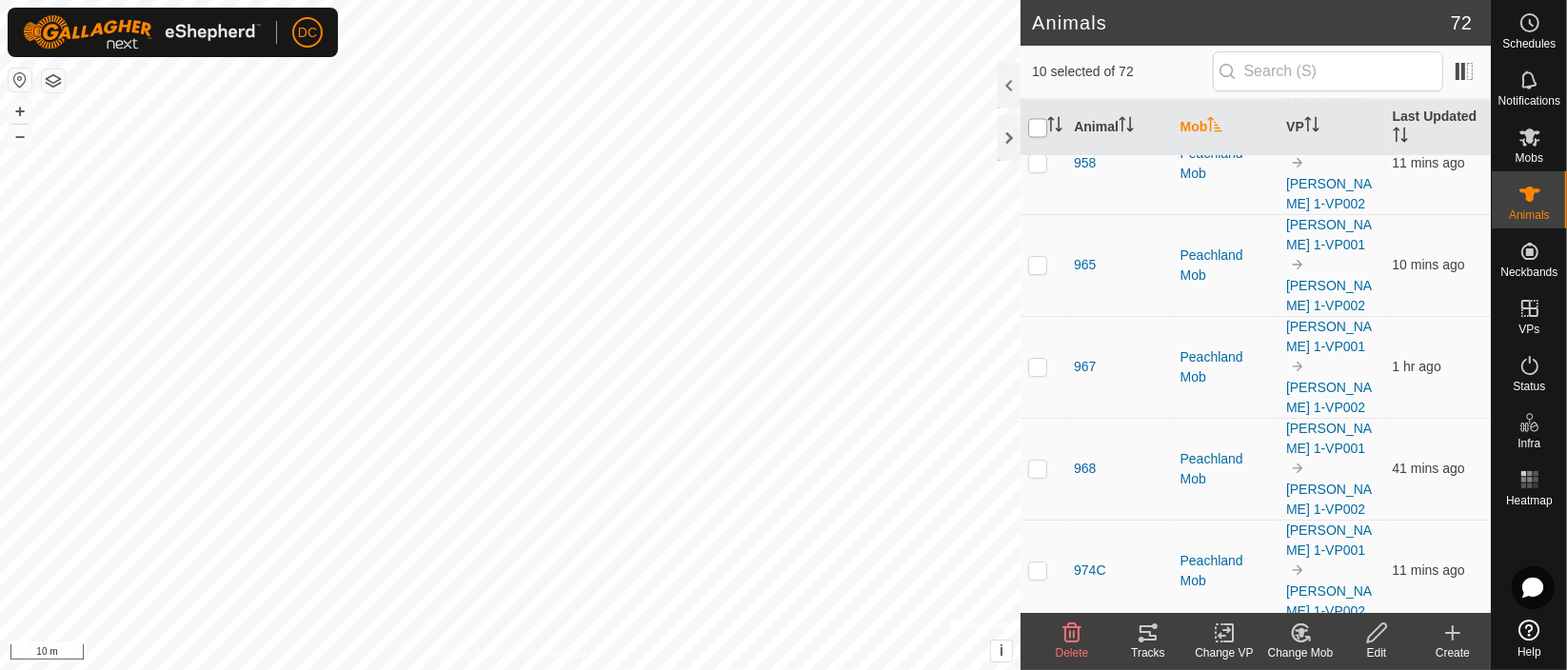
checkbox input "true"
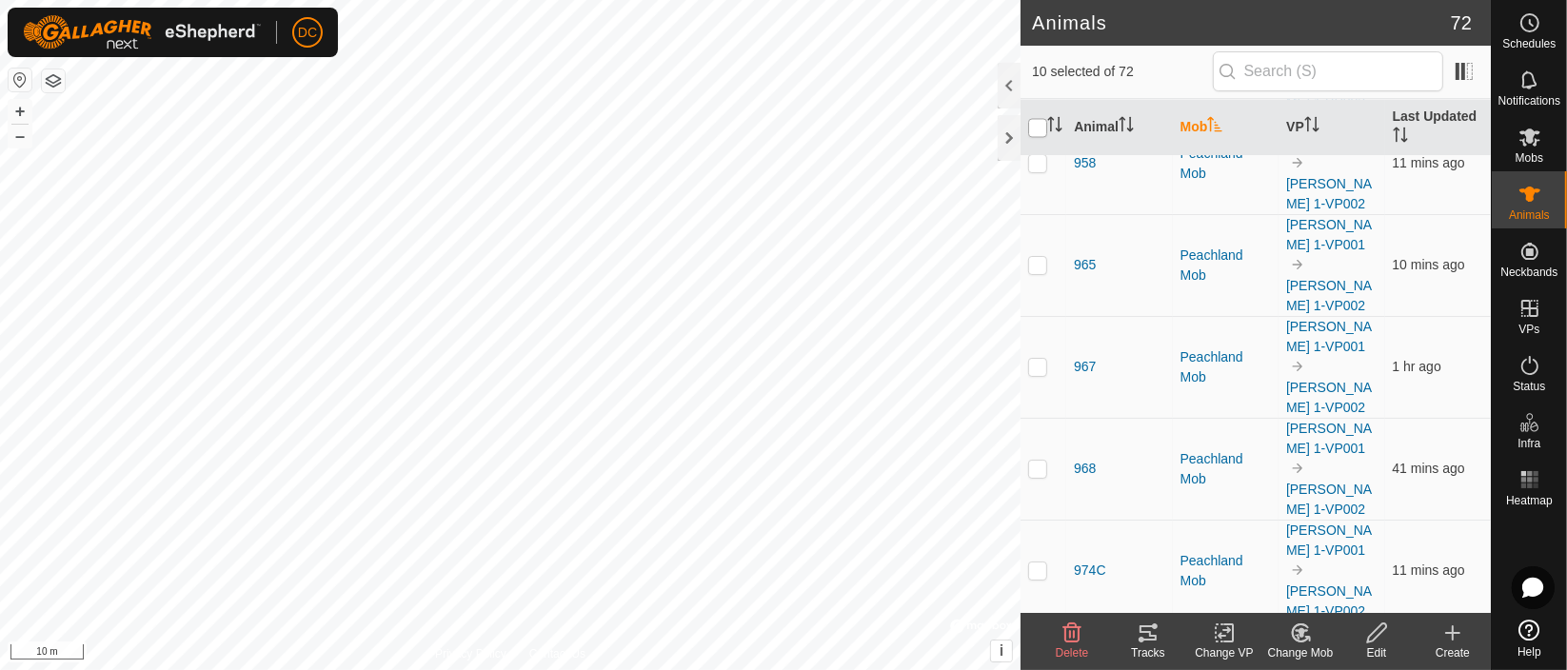
checkbox input "true"
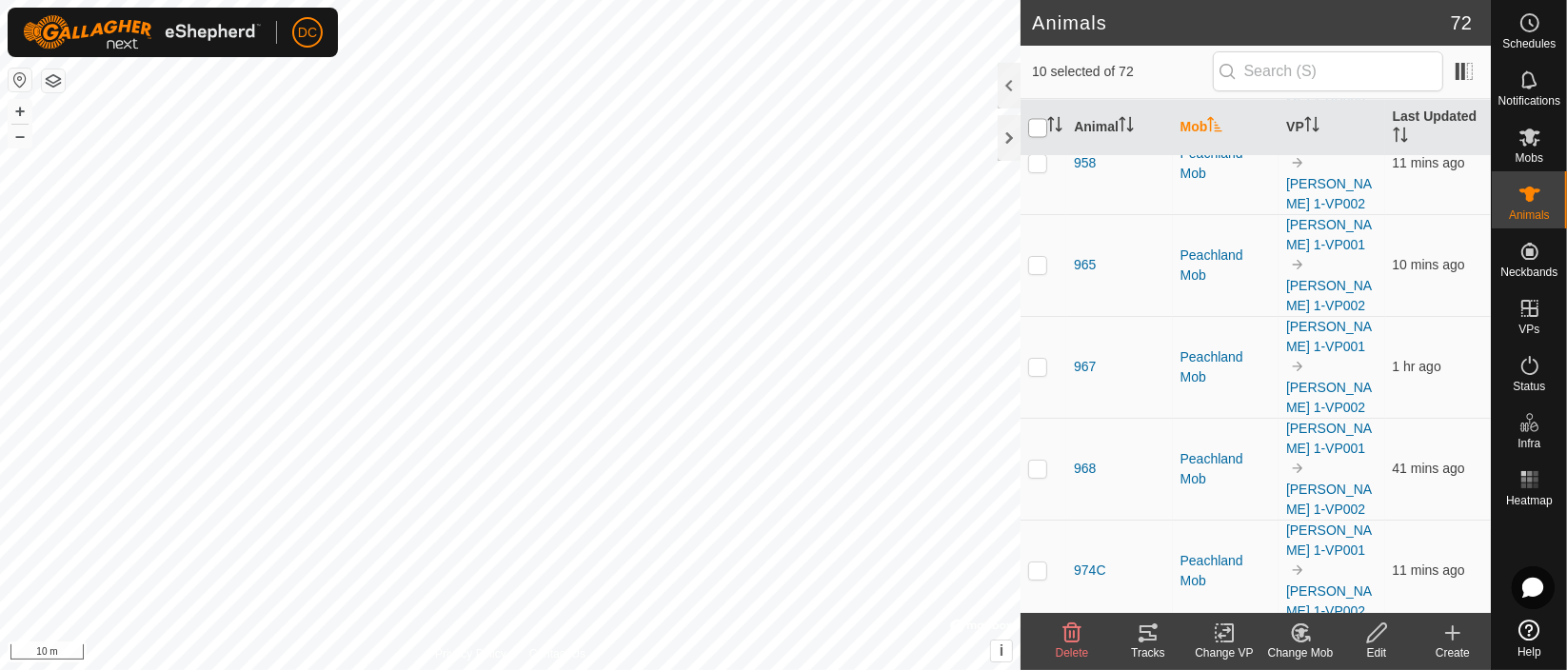
checkbox input "true"
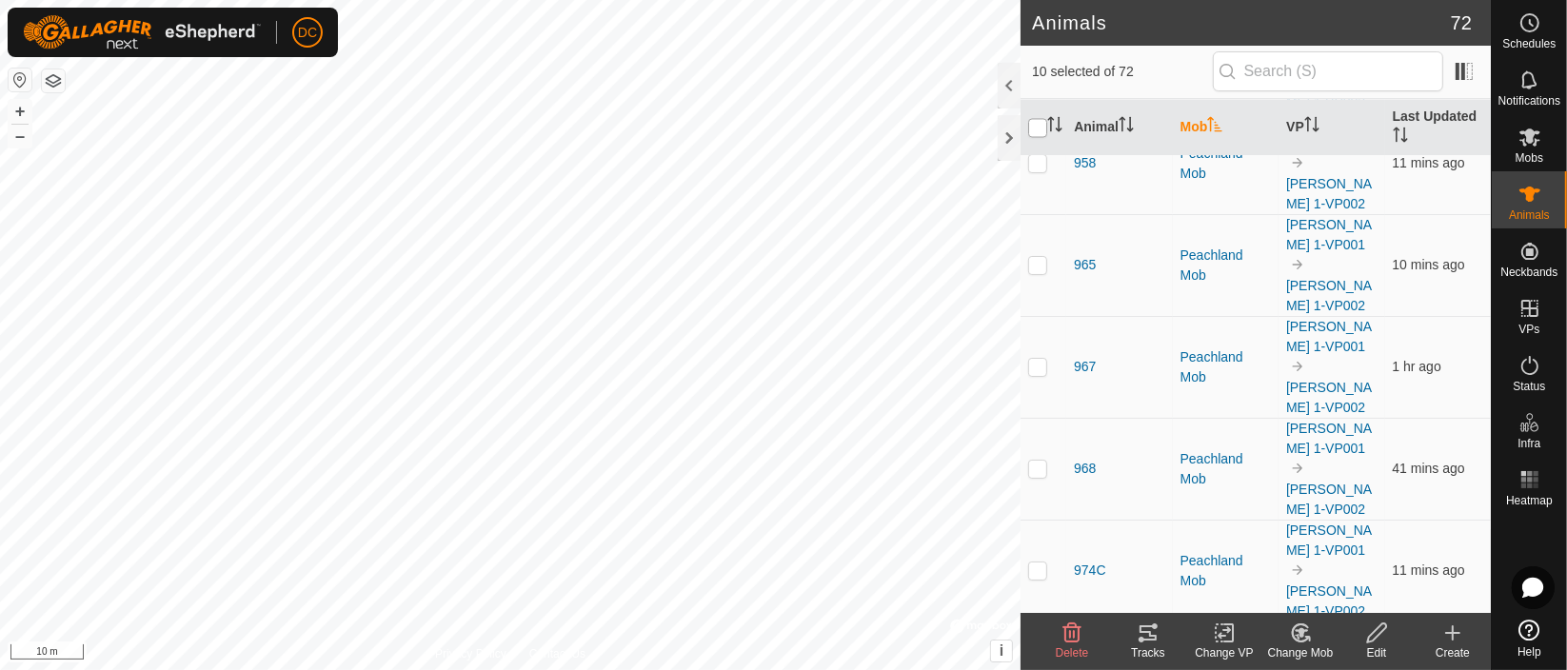
checkbox input "true"
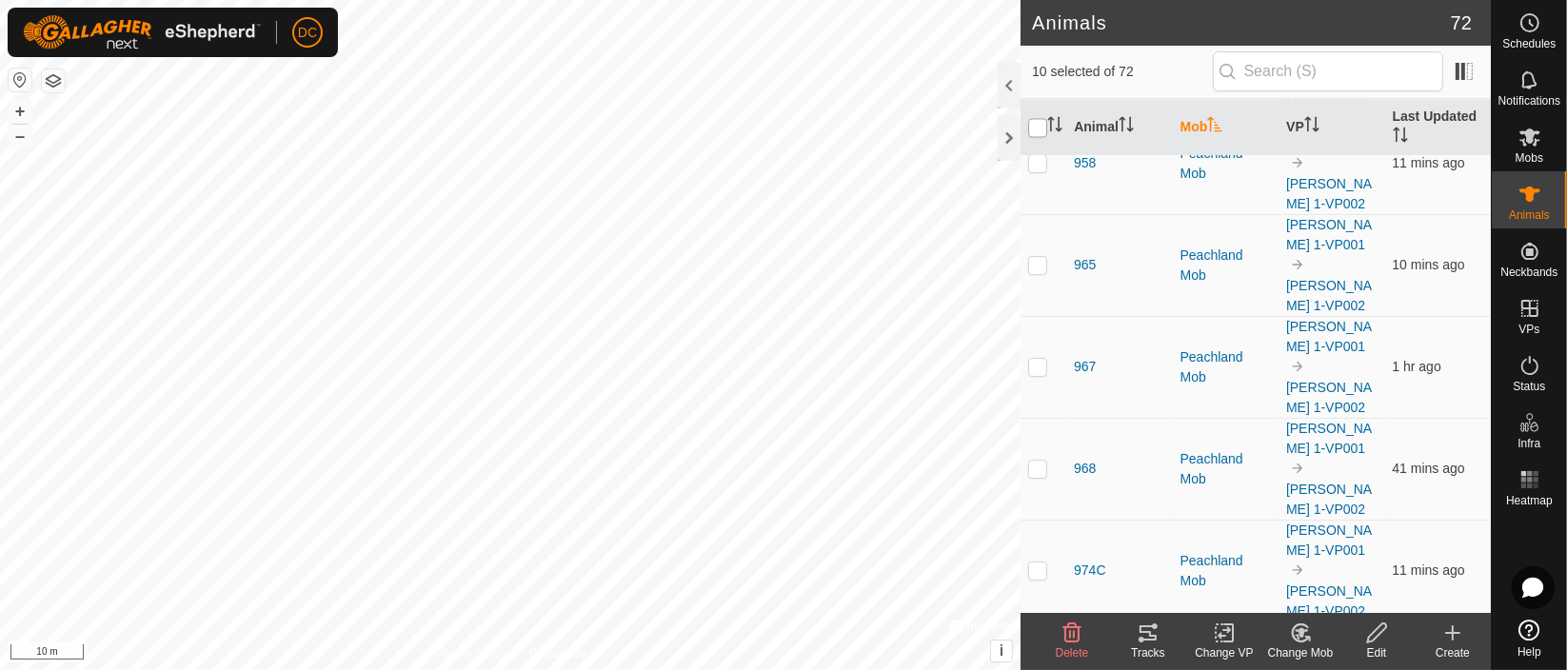
checkbox input "true"
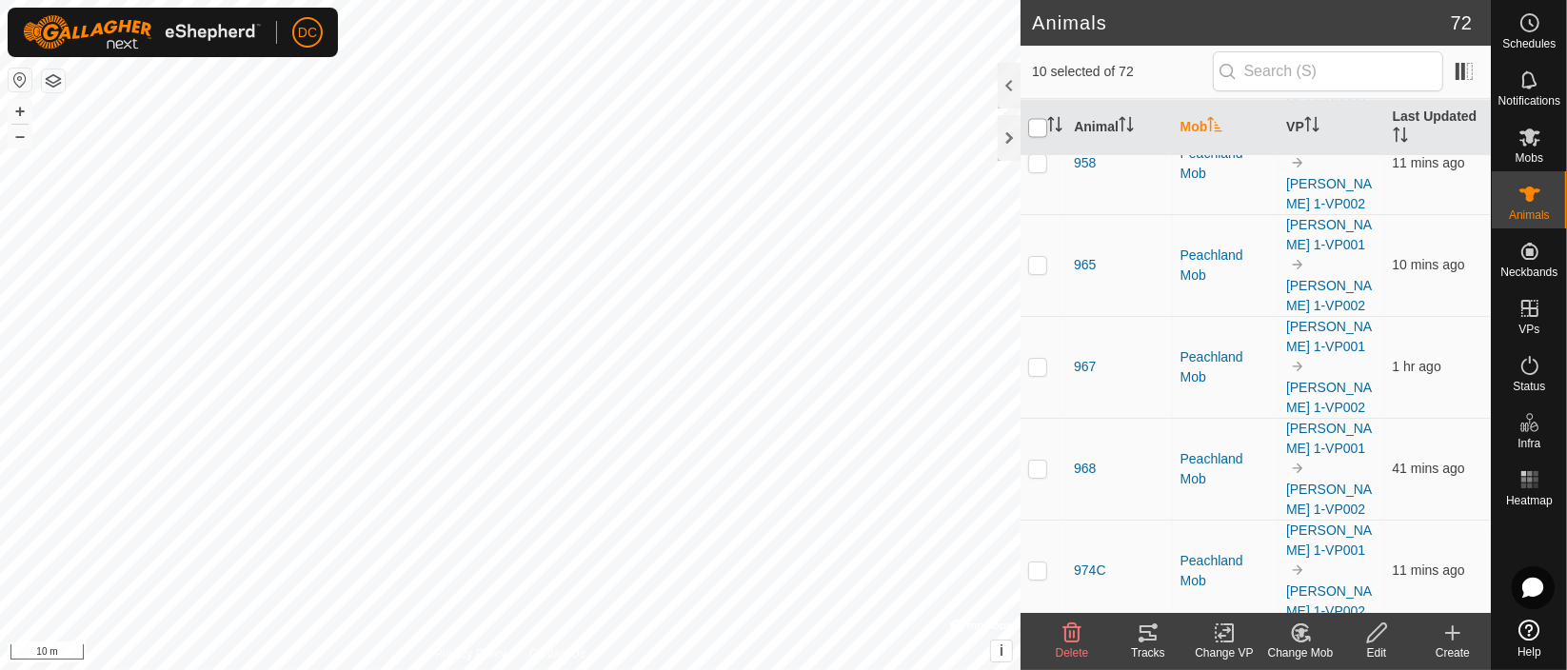
checkbox input "true"
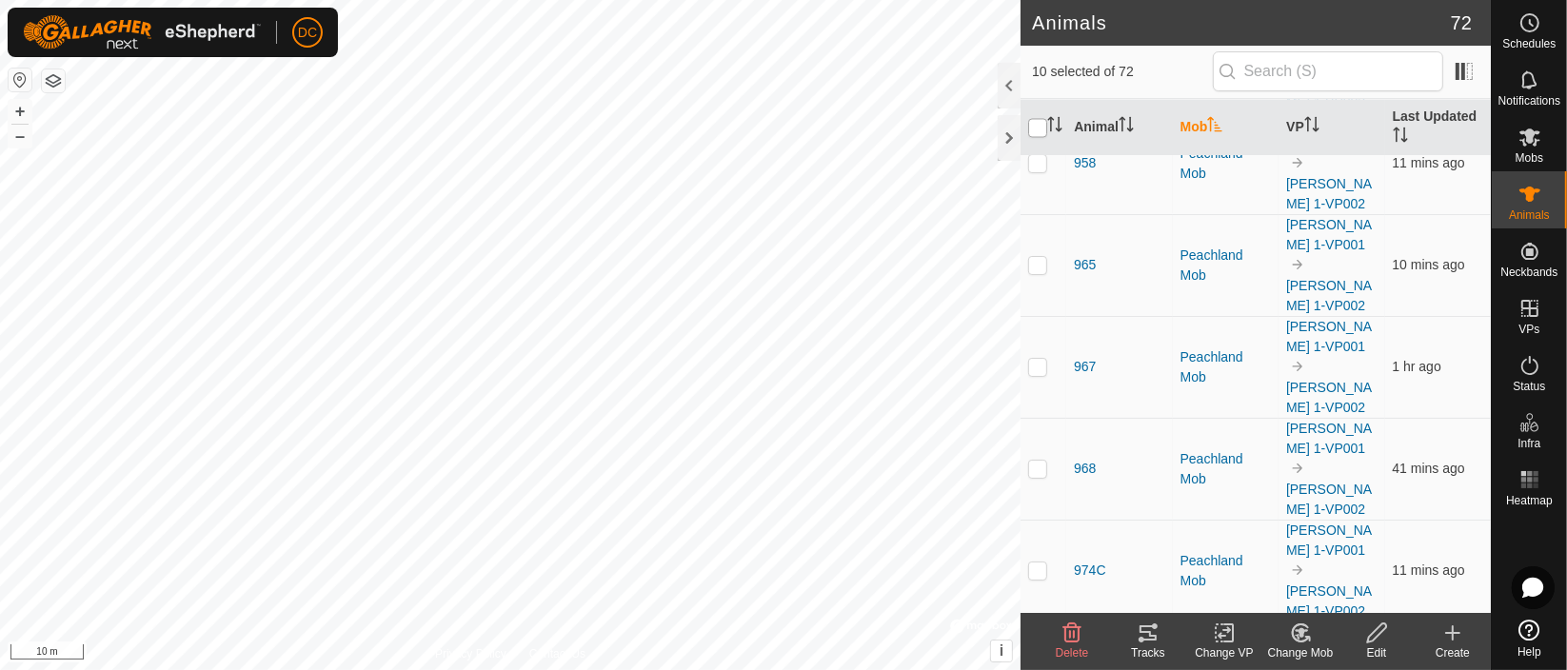
checkbox input "true"
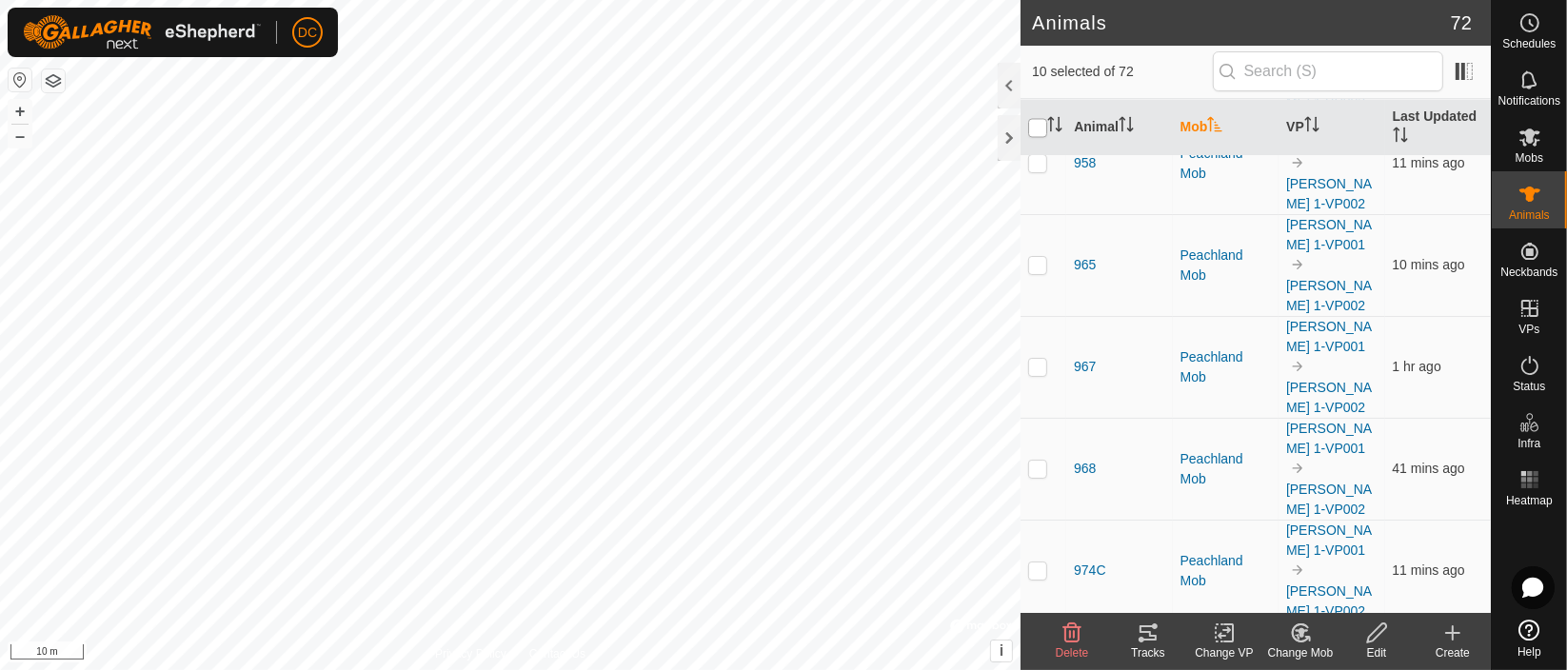
checkbox input "true"
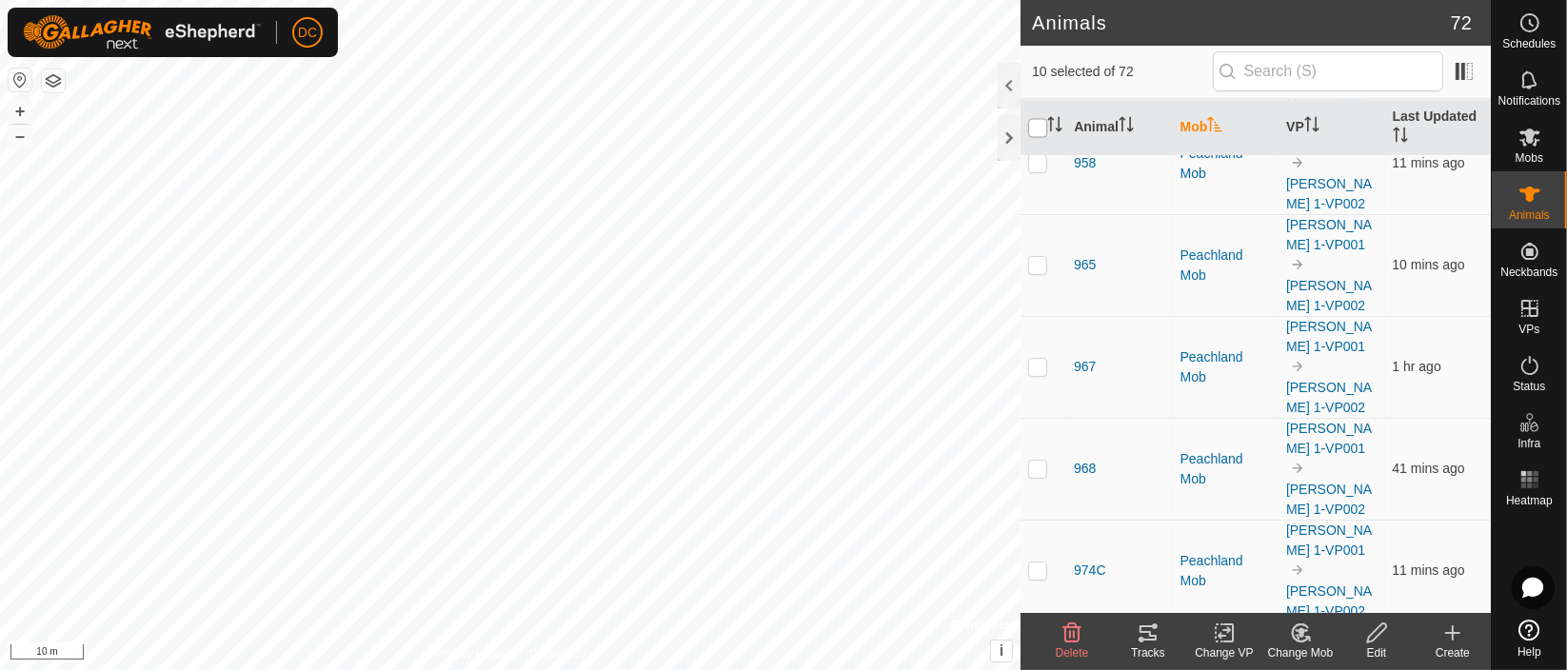
checkbox input "true"
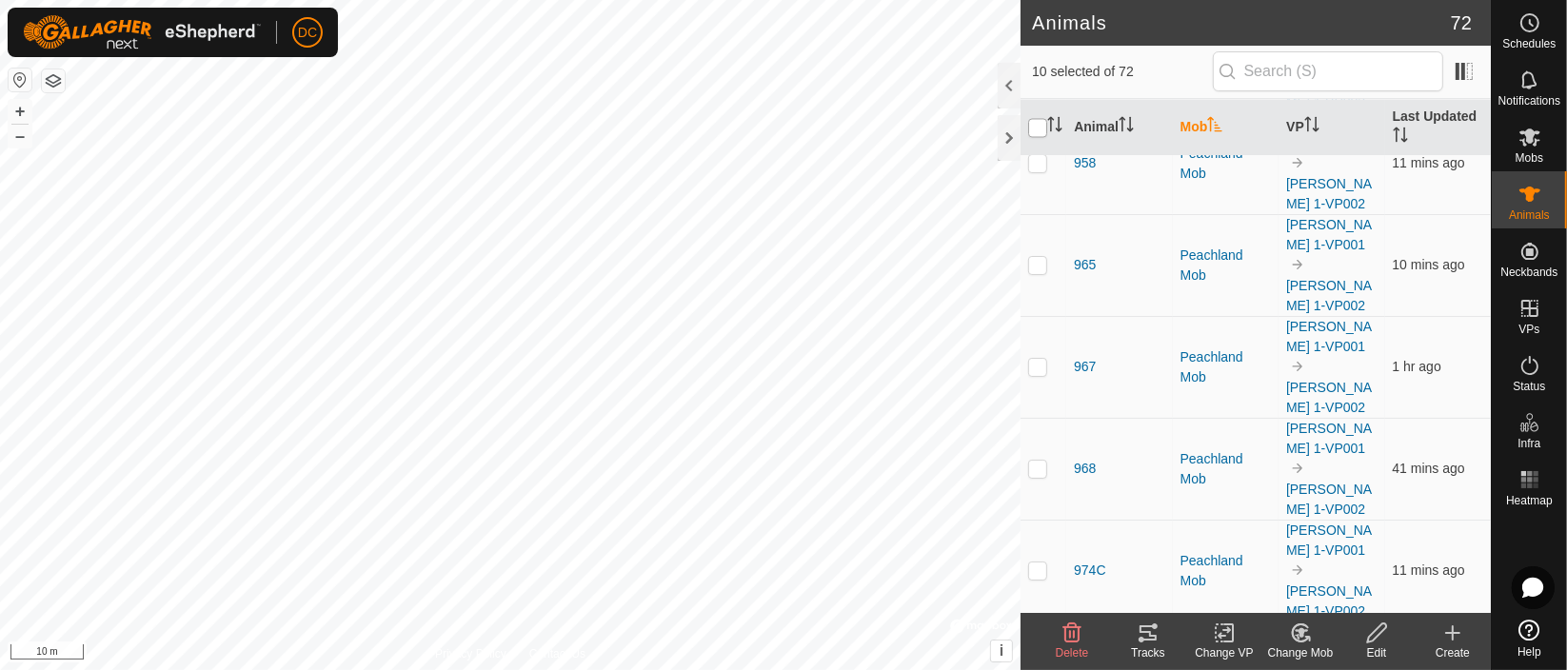
checkbox input "true"
click at [1032, 123] on input "checkbox" at bounding box center [1037, 127] width 19 height 19
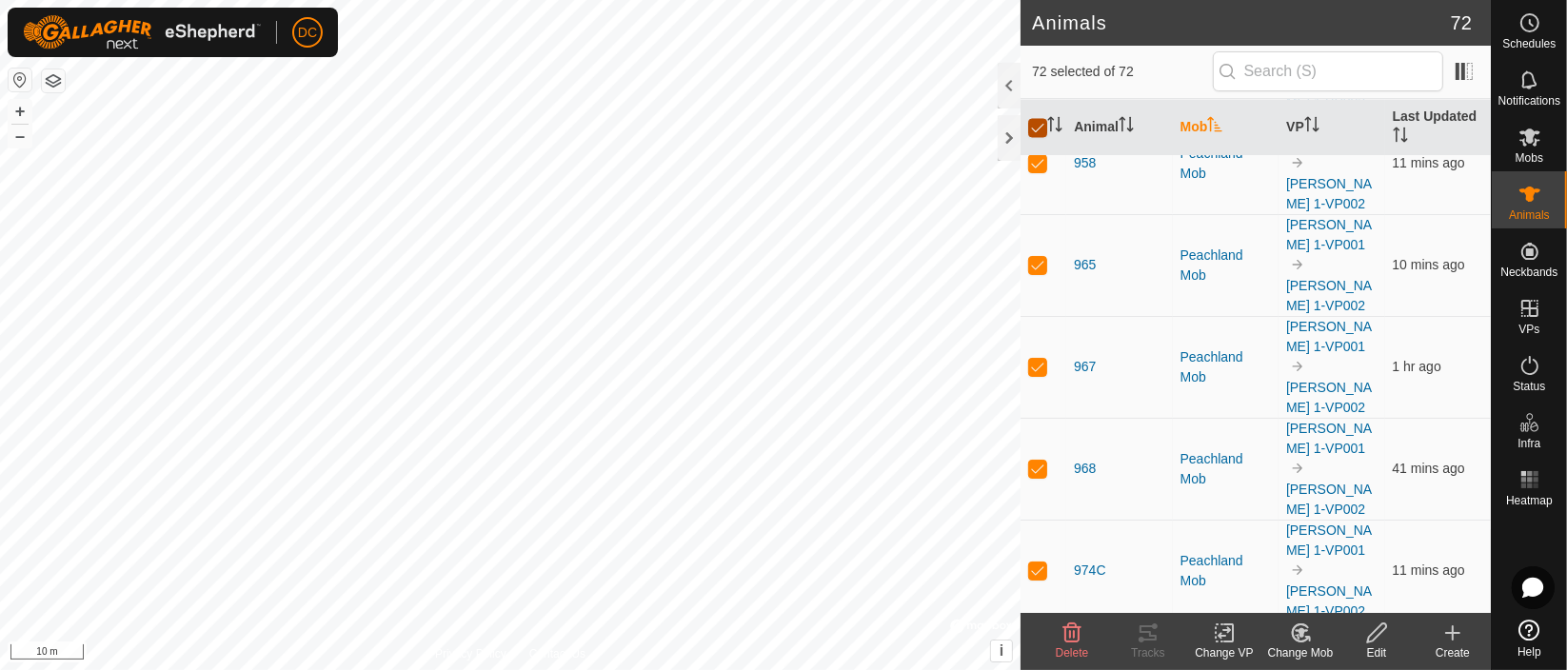
checkbox input "false"
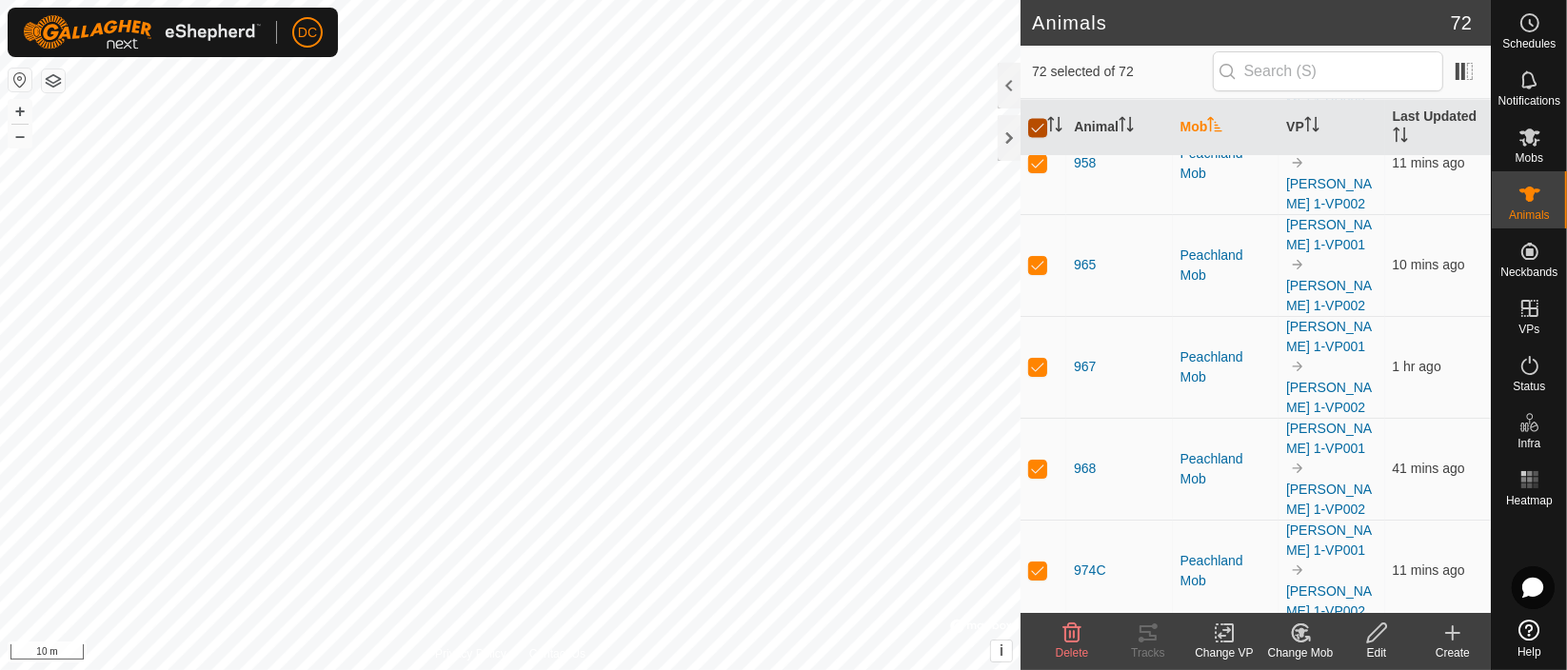
checkbox input "false"
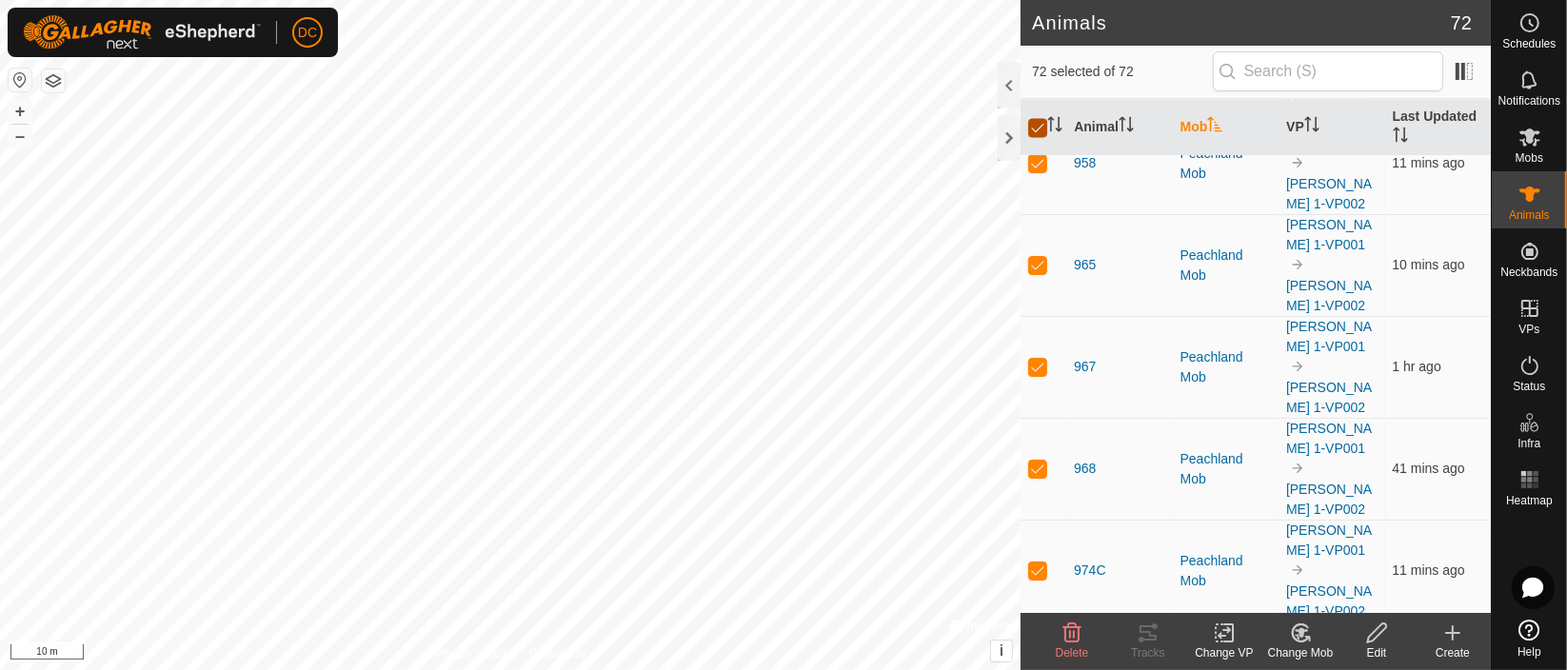
checkbox input "false"
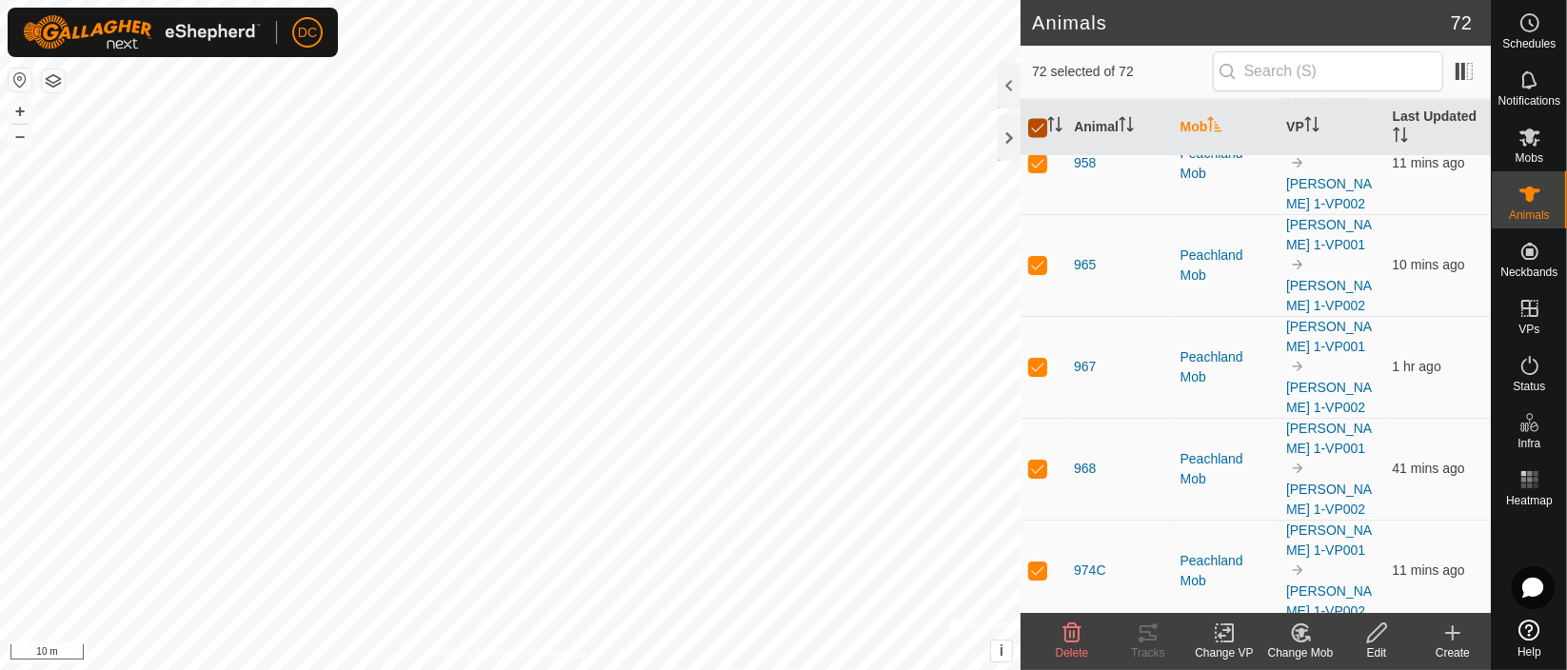
checkbox input "false"
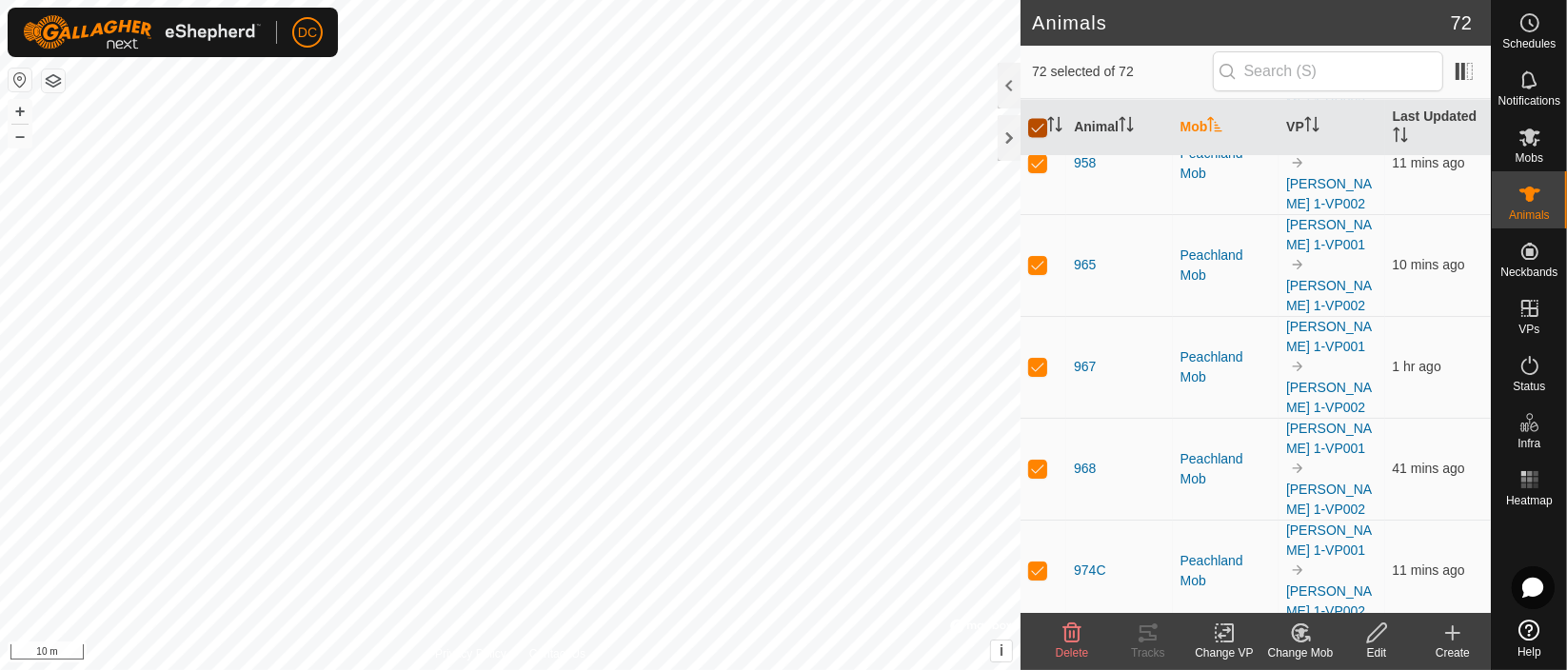
checkbox input "false"
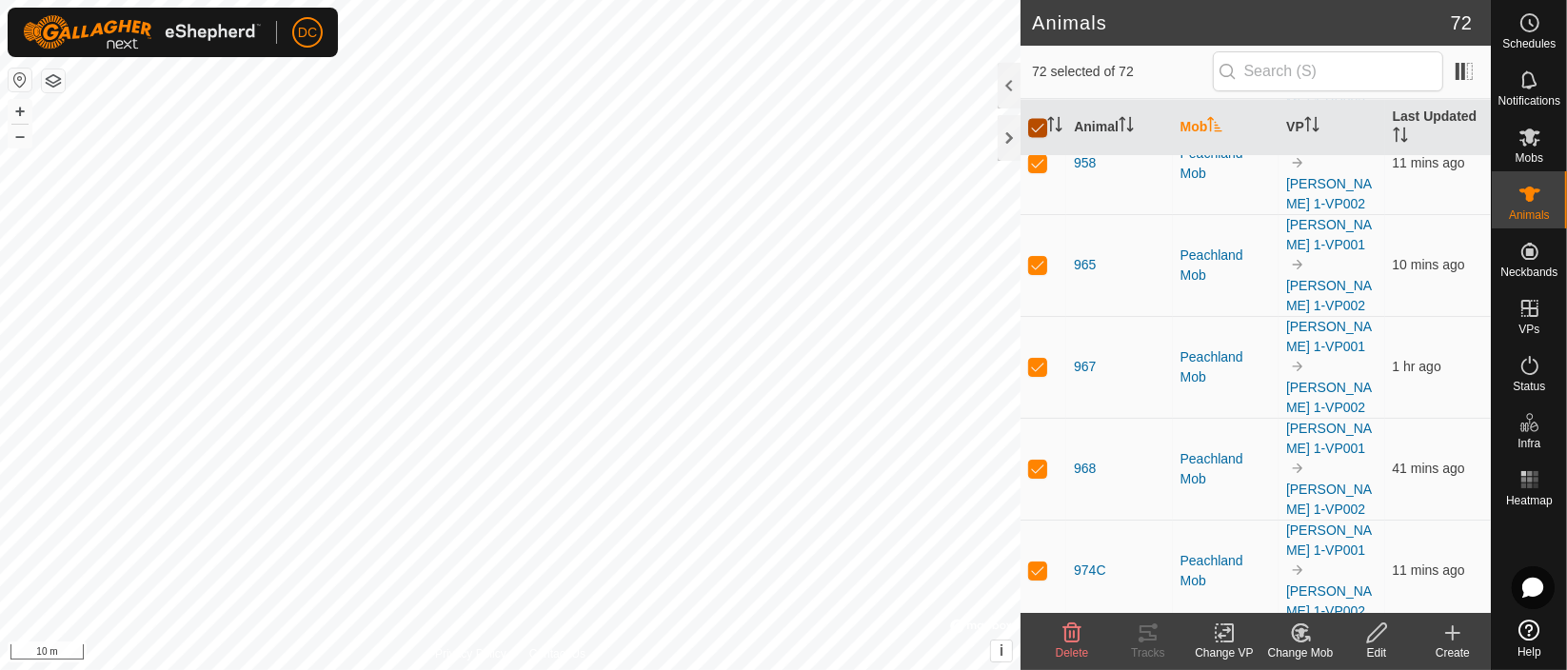
checkbox input "false"
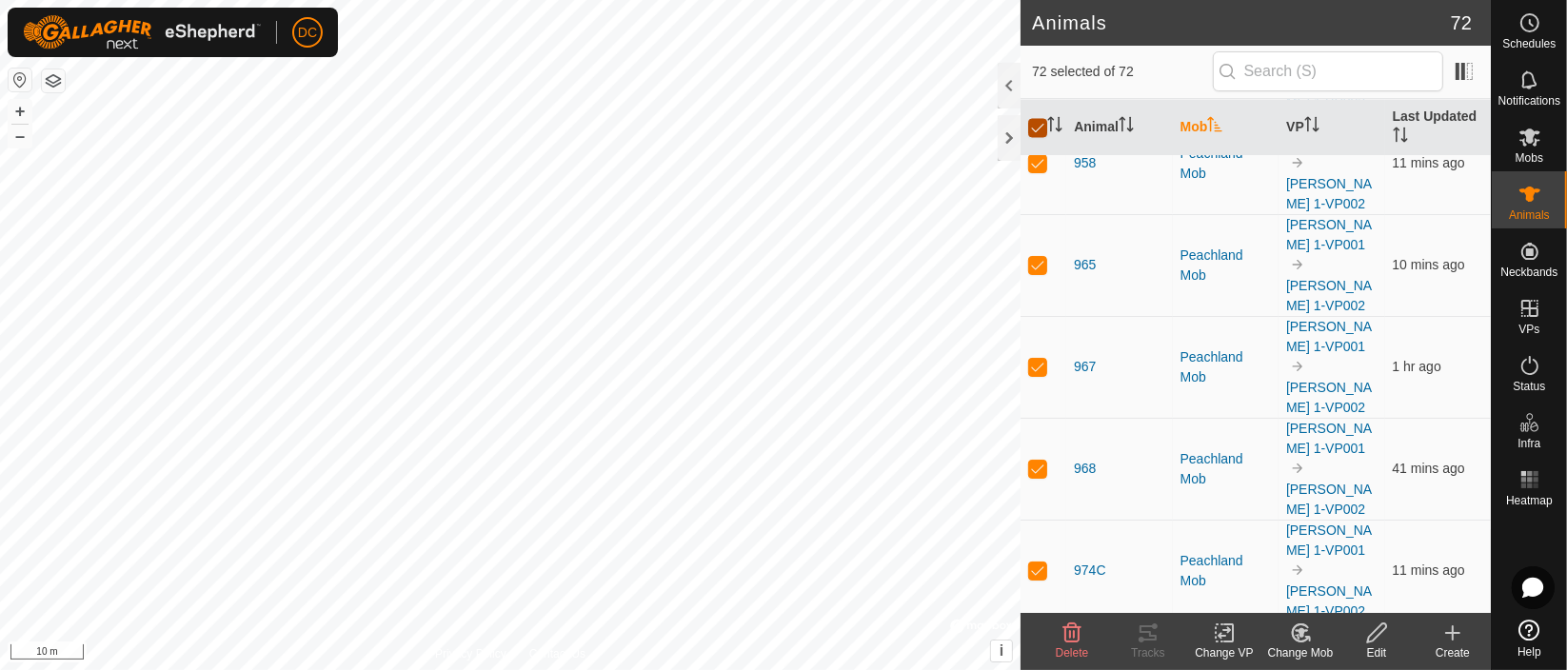
checkbox input "false"
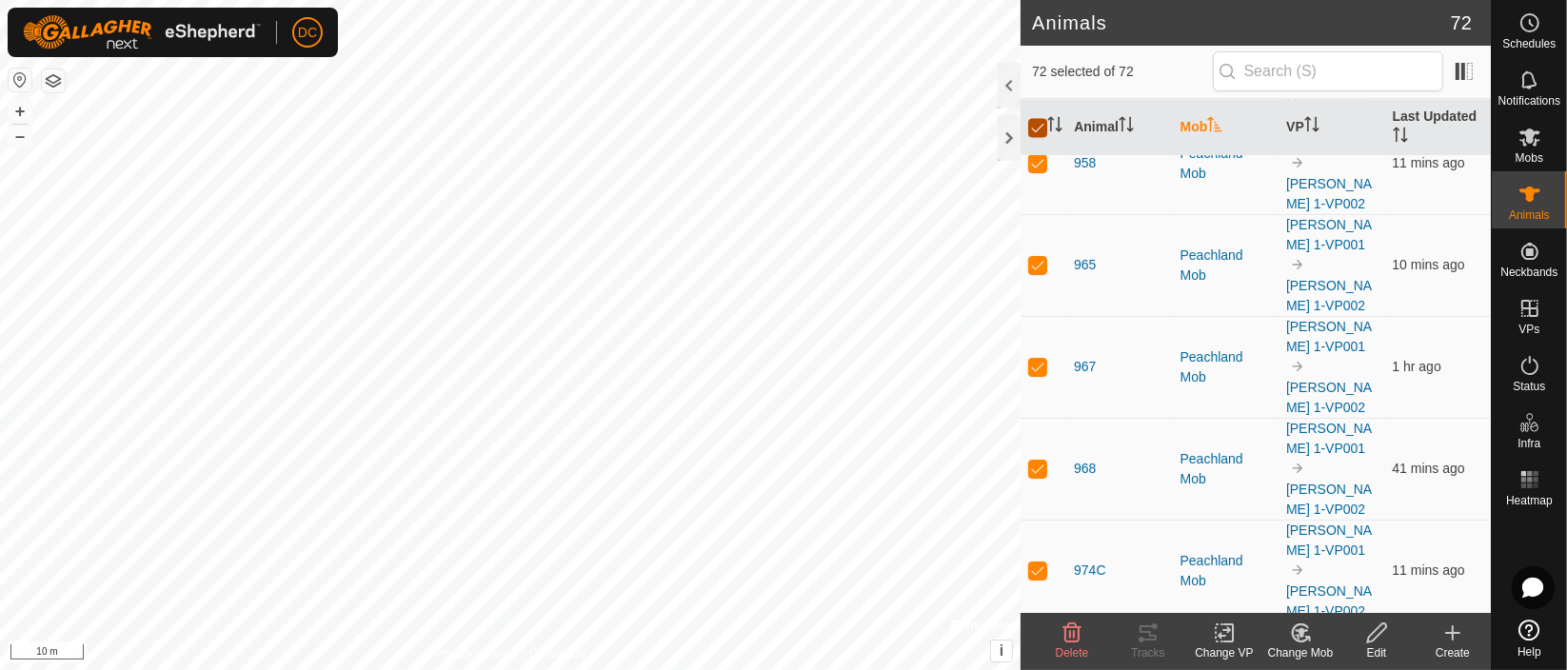
checkbox input "false"
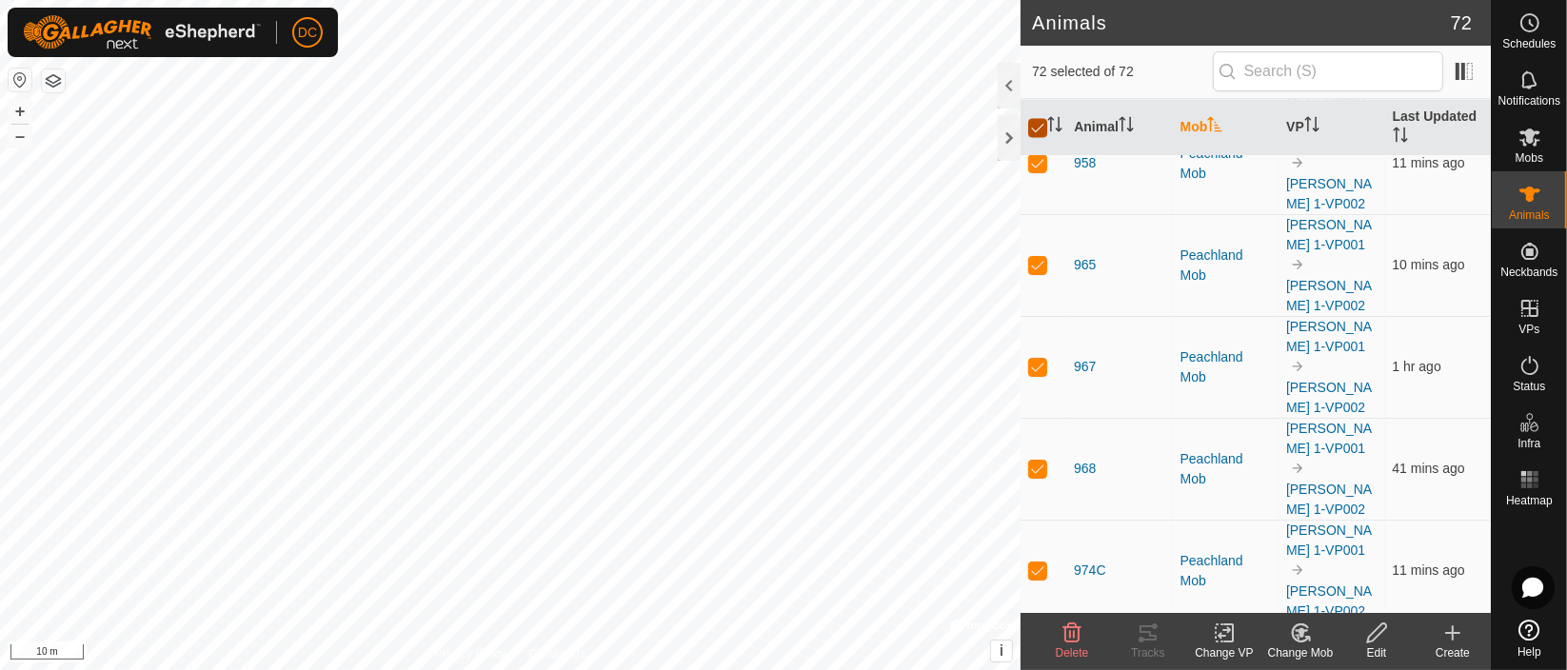
checkbox input "false"
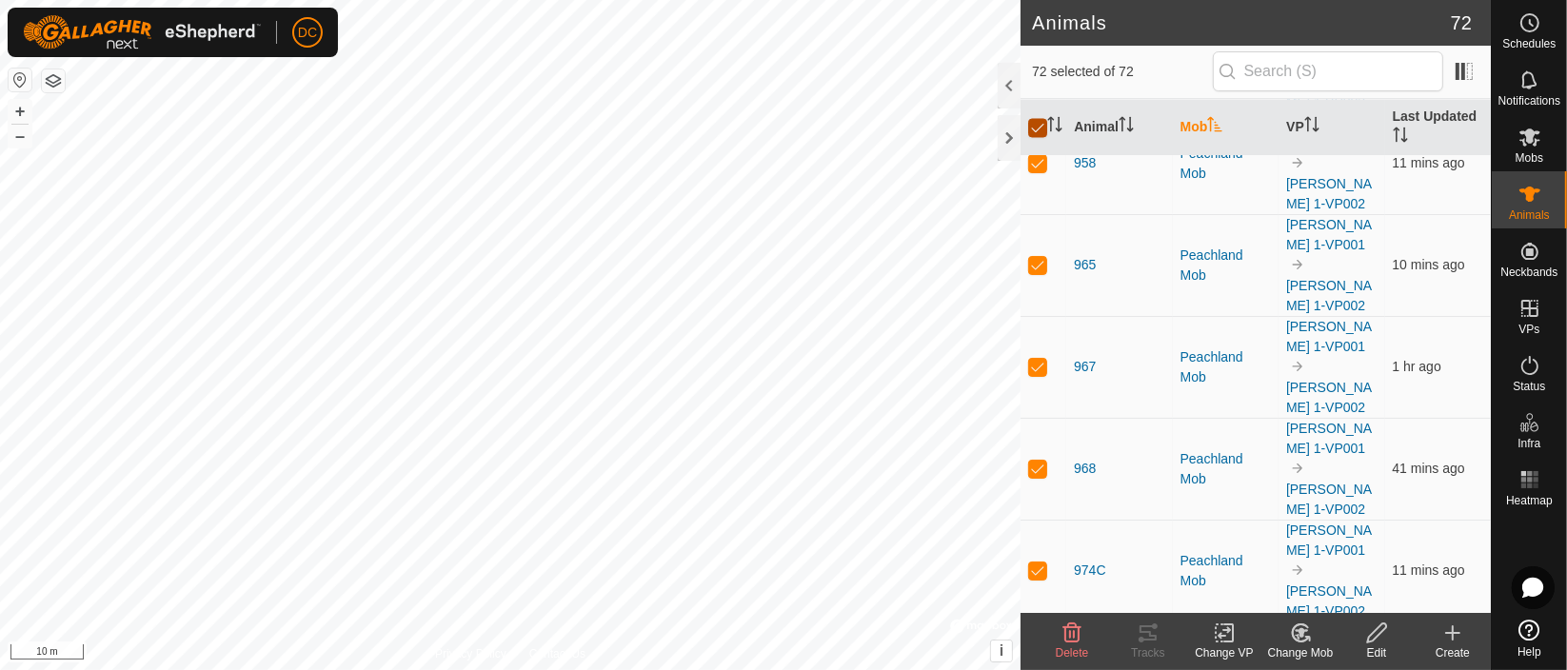
checkbox input "false"
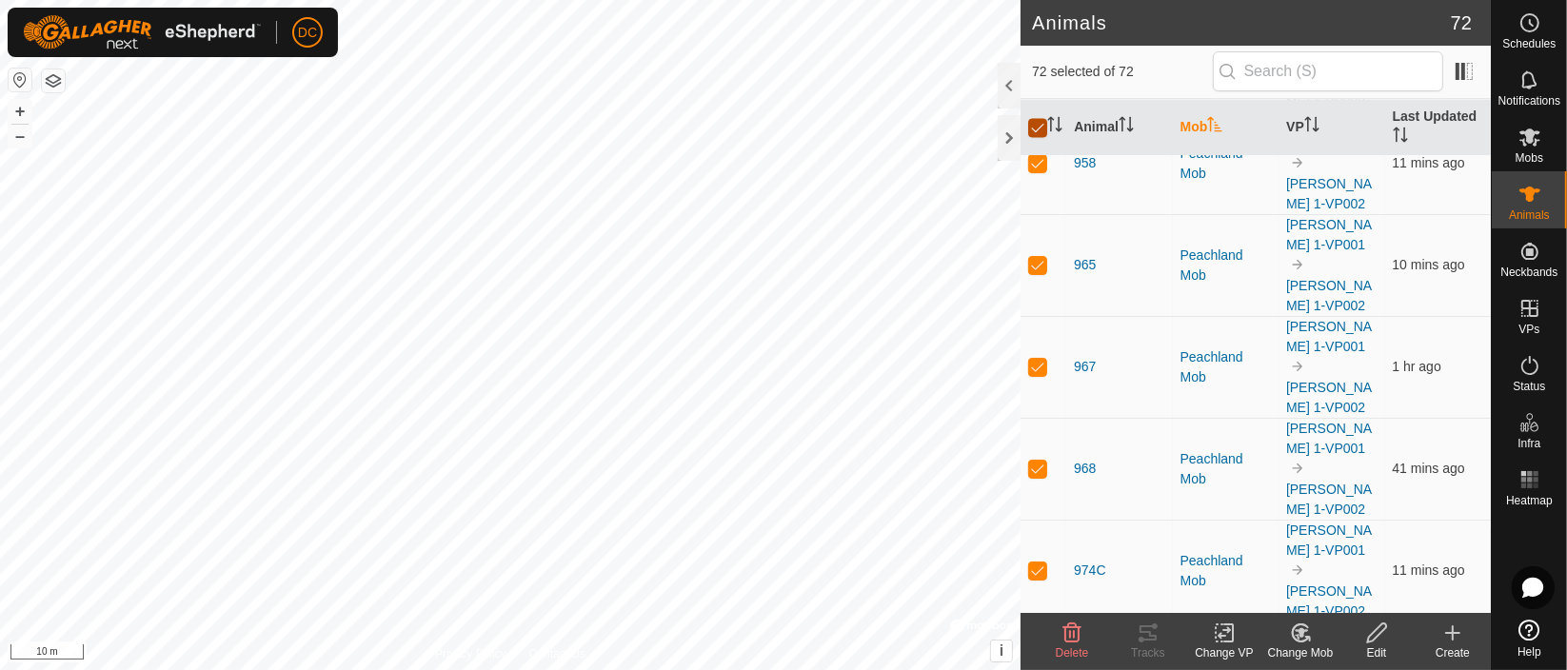
checkbox input "false"
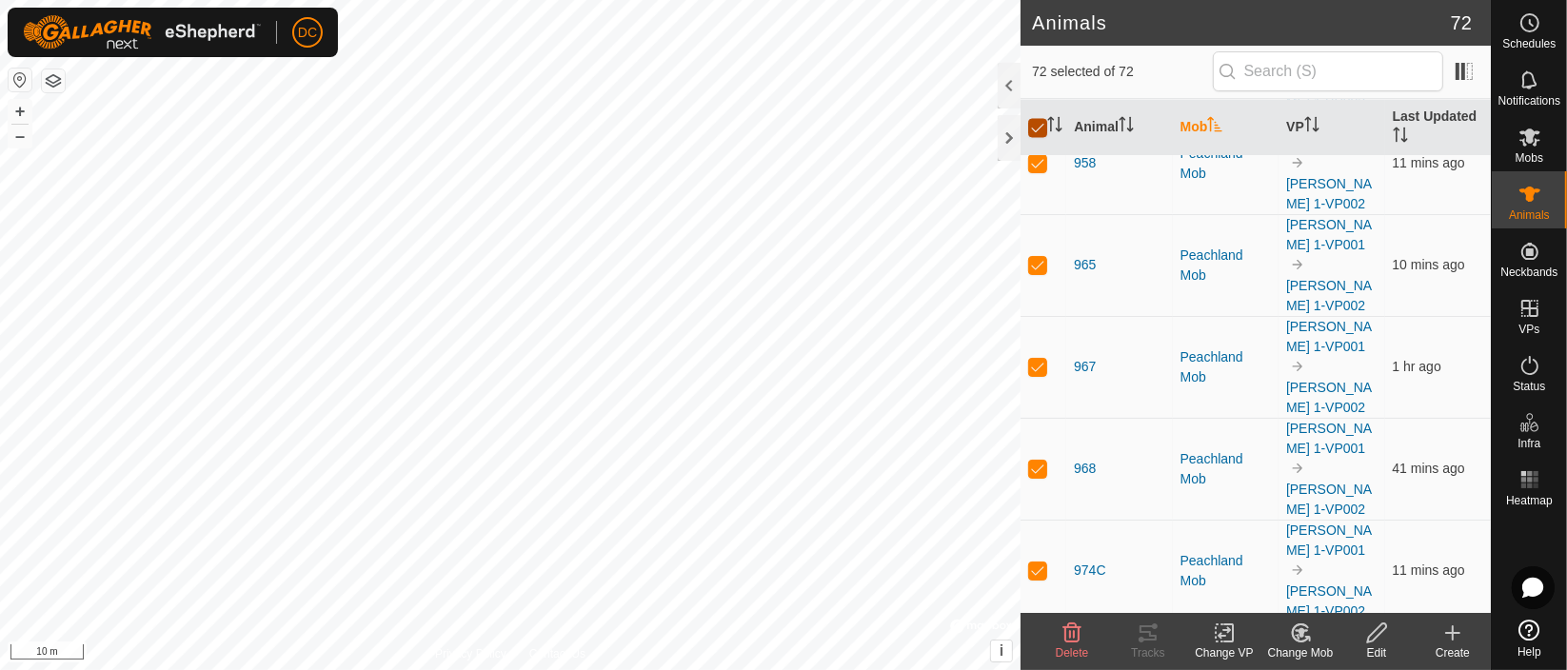
checkbox input "false"
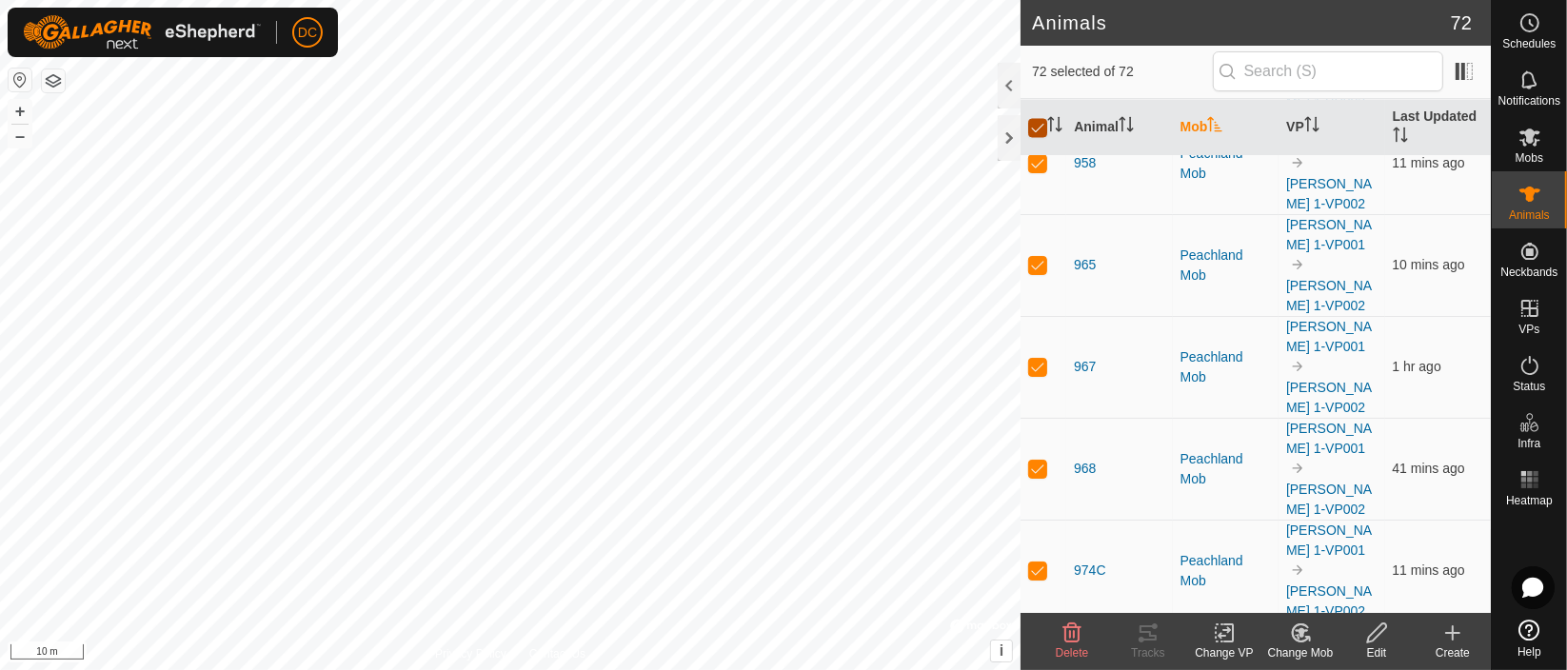
checkbox input "false"
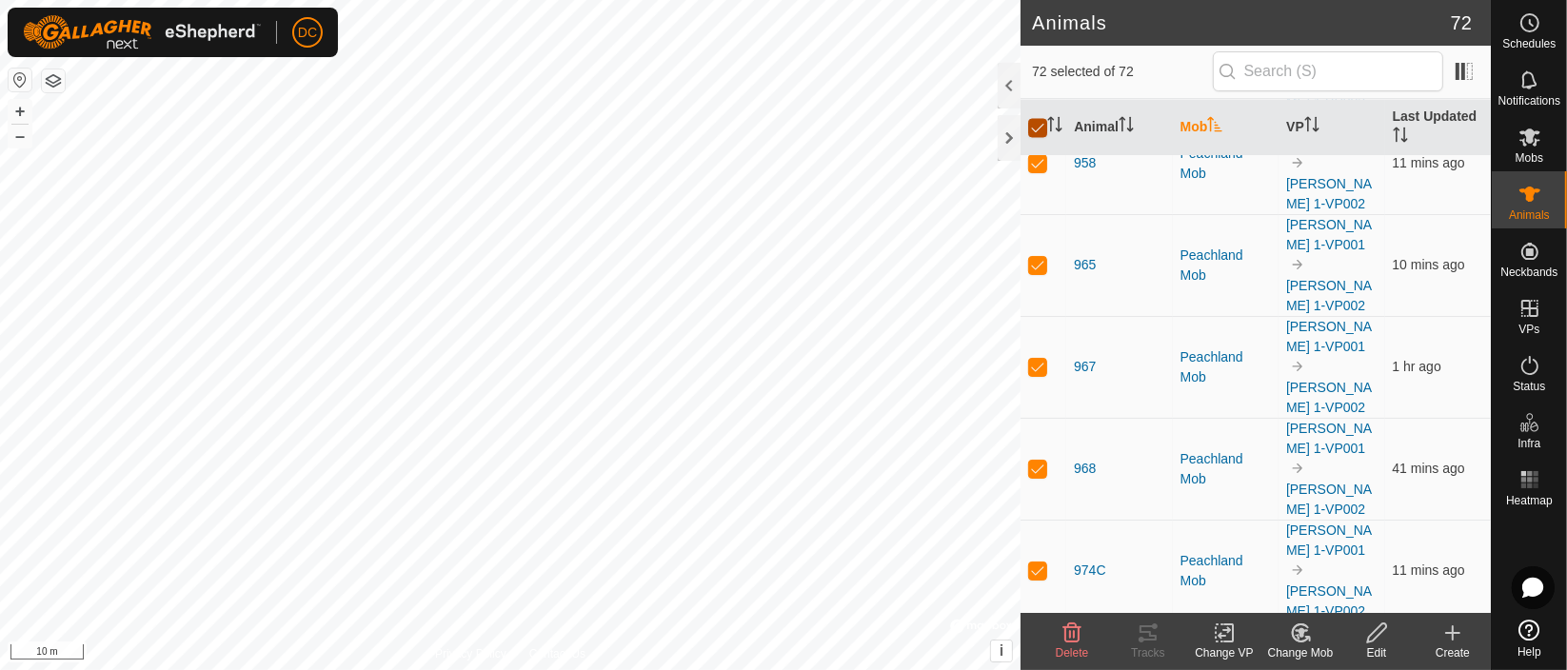
checkbox input "false"
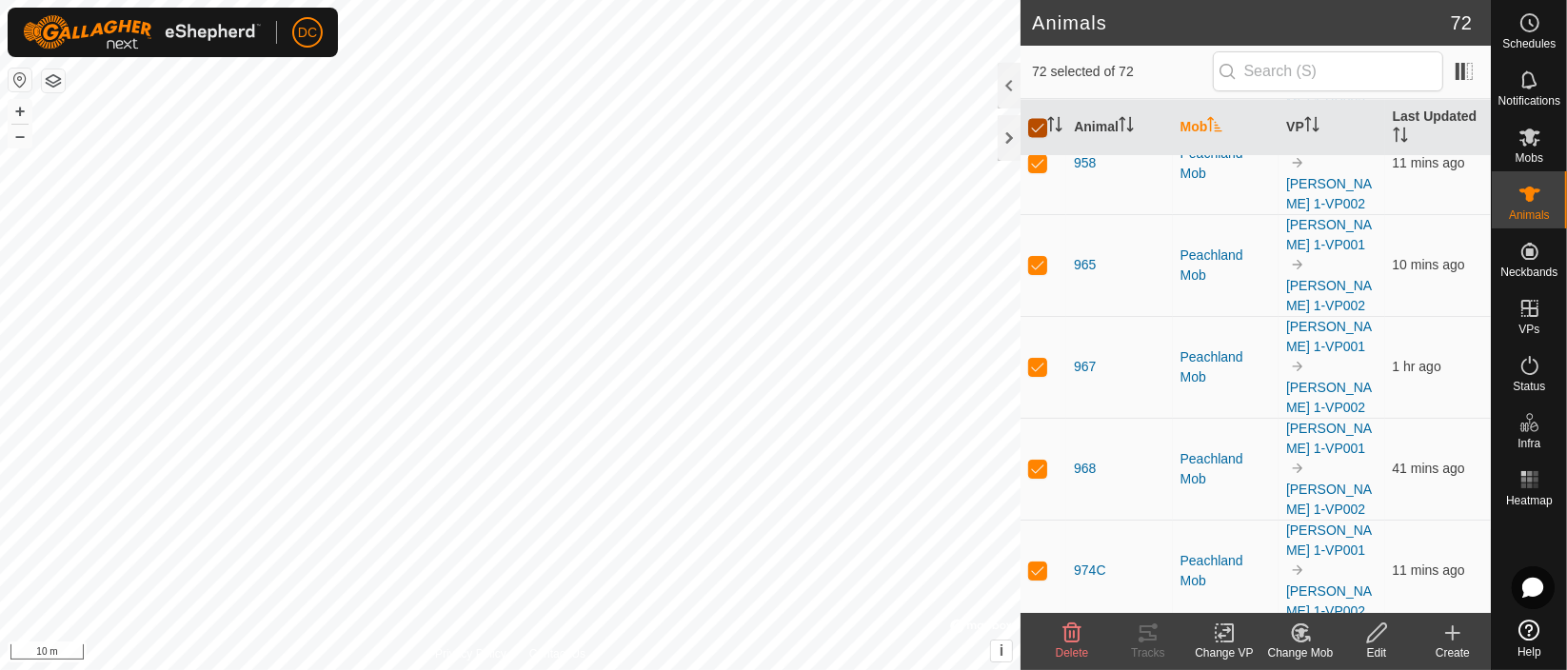
checkbox input "false"
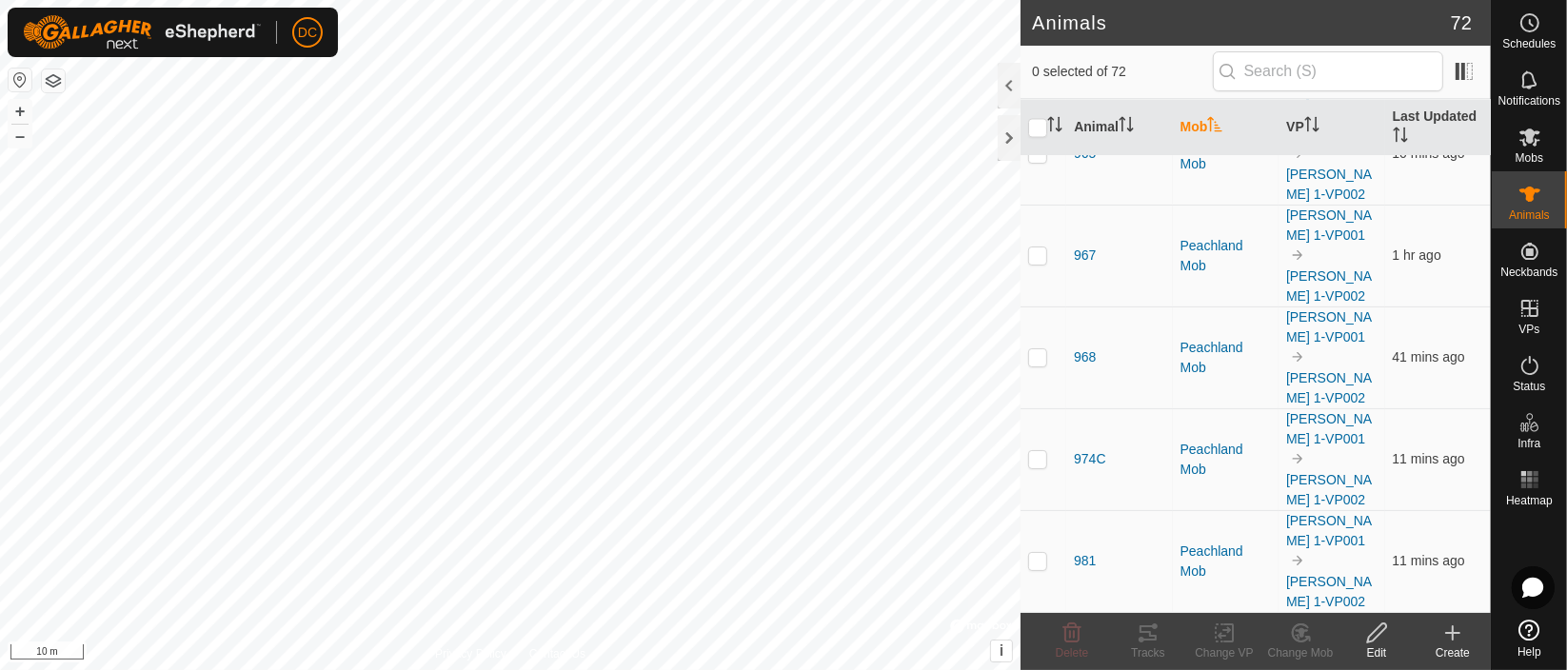
scroll to position [3941, 0]
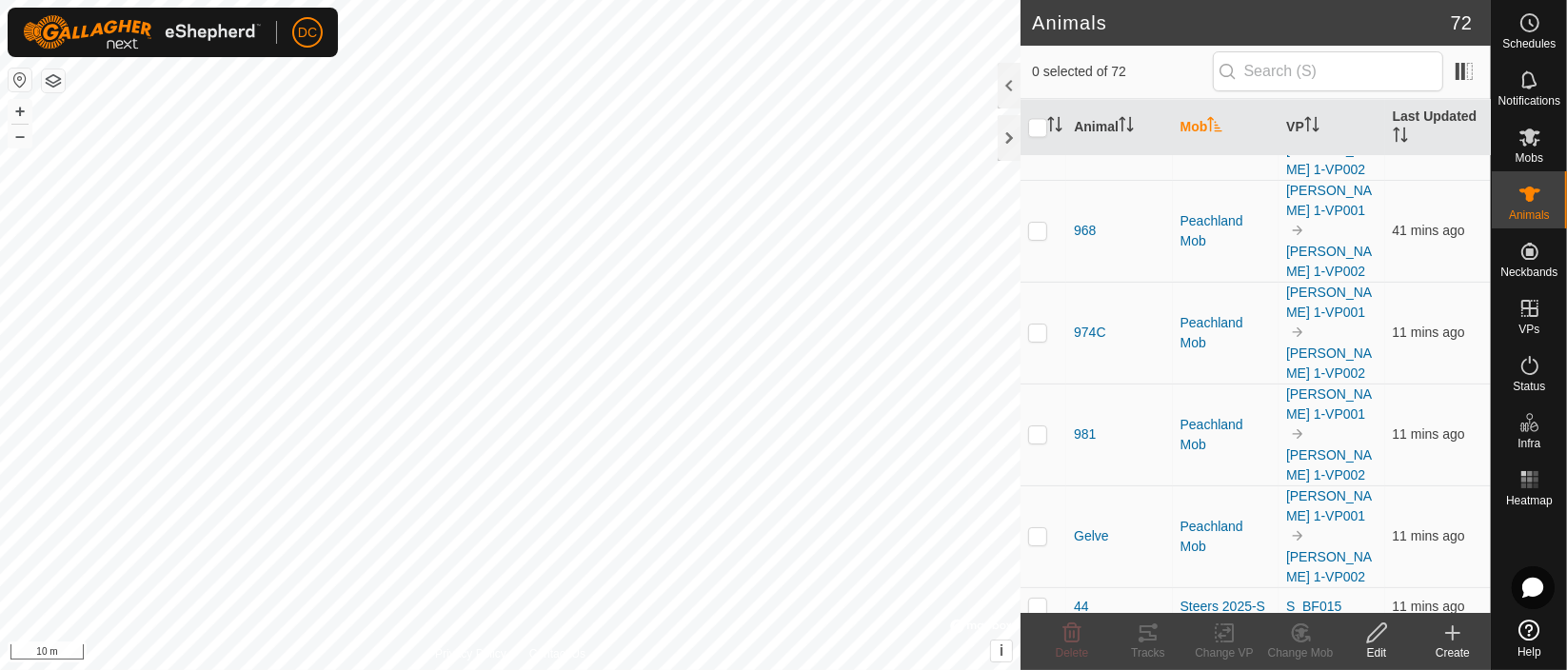
checkbox input "true"
drag, startPoint x: 1039, startPoint y: 514, endPoint x: 1041, endPoint y: 494, distance: 20.1
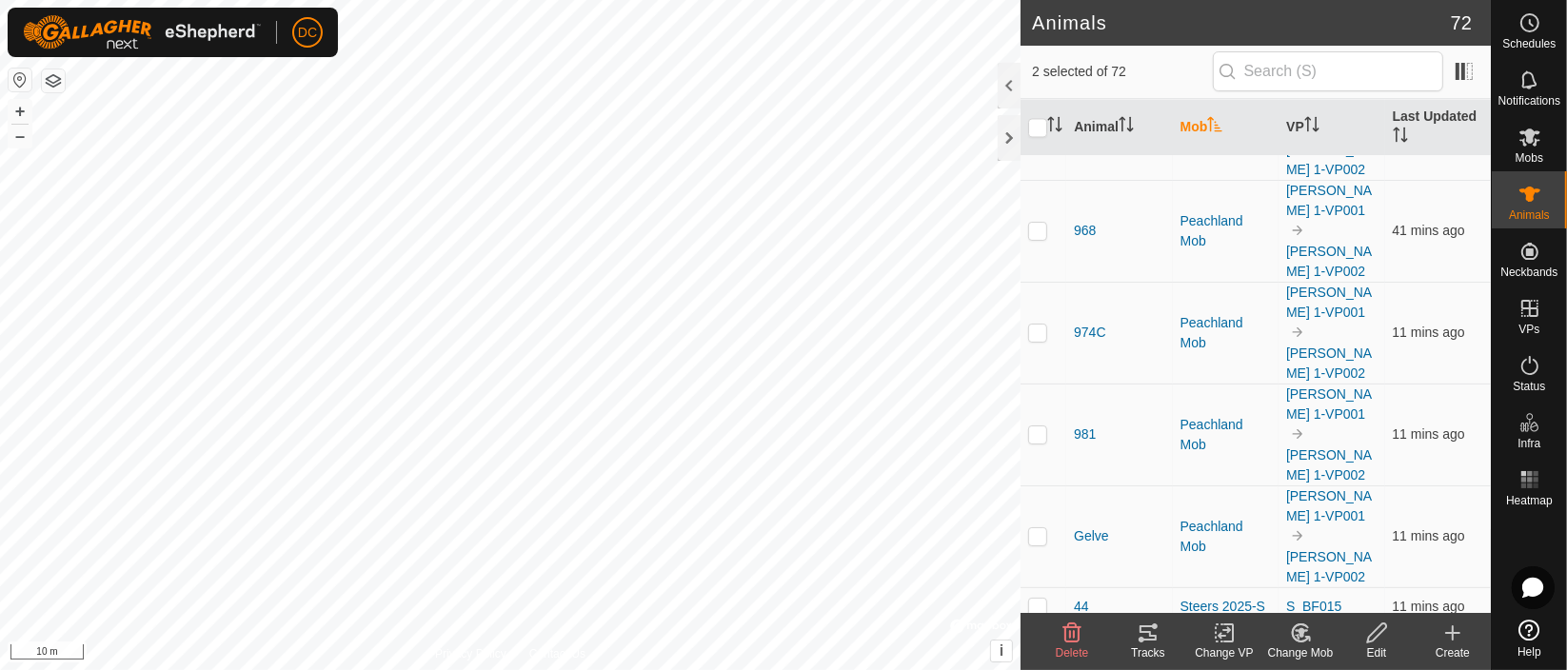
checkbox input "true"
drag, startPoint x: 1041, startPoint y: 487, endPoint x: 1047, endPoint y: 442, distance: 45.1
checkbox input "true"
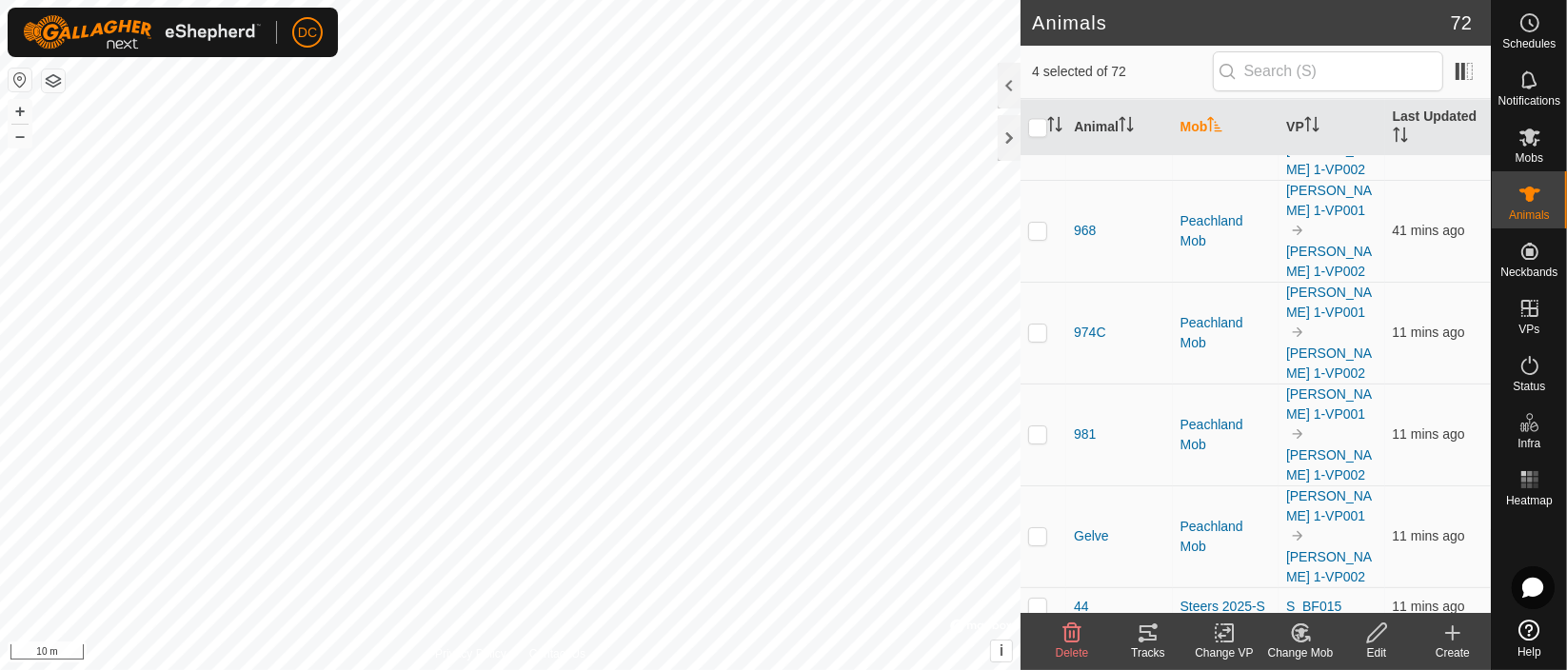
checkbox input "true"
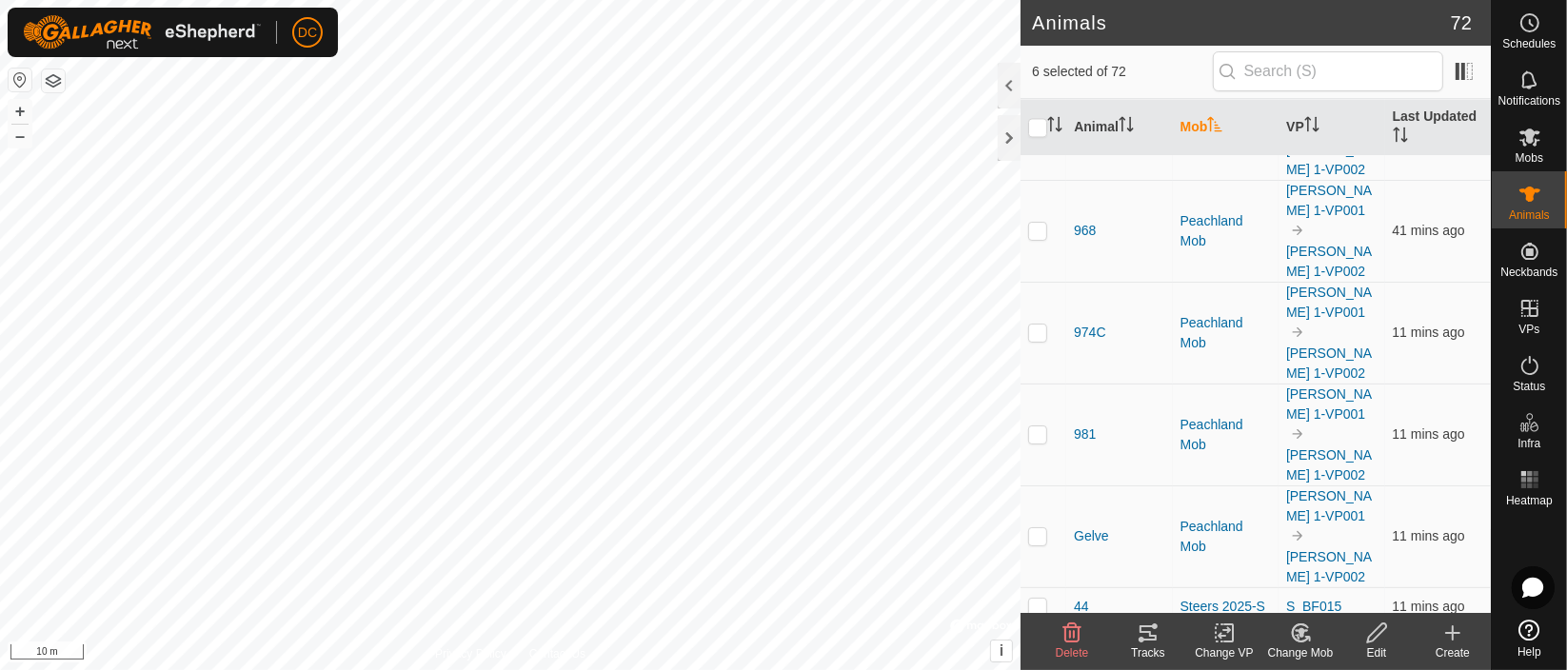
checkbox input "true"
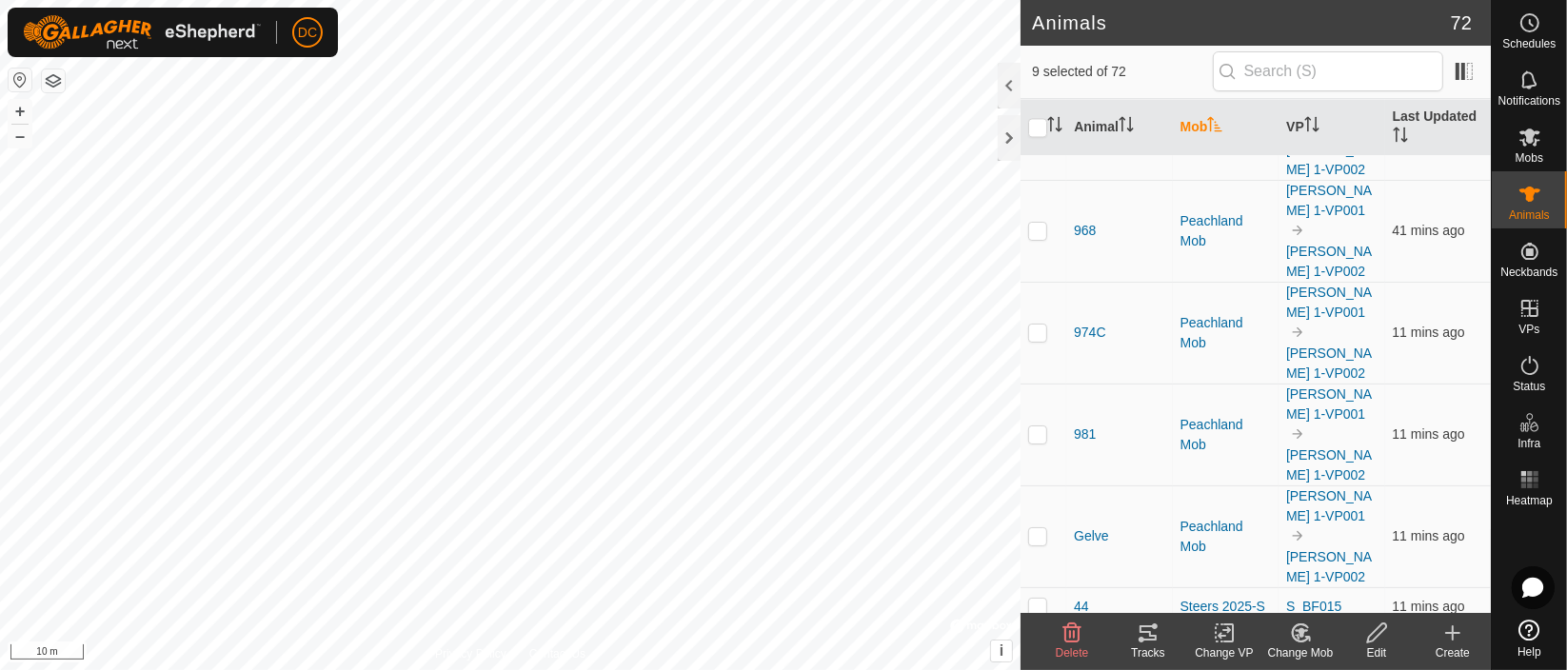
checkbox input "true"
click at [1146, 629] on icon at bounding box center [1148, 633] width 23 height 23
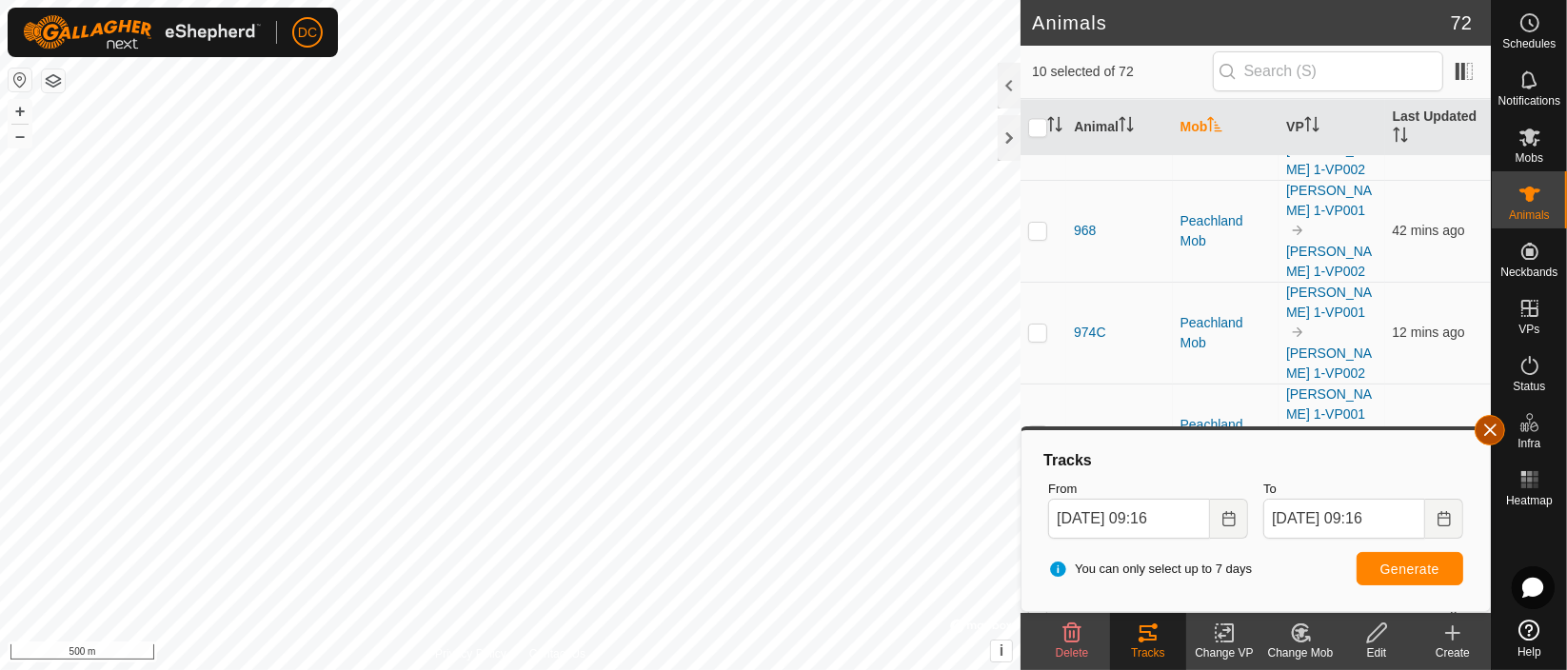
click at [1483, 424] on button "button" at bounding box center [1490, 430] width 30 height 30
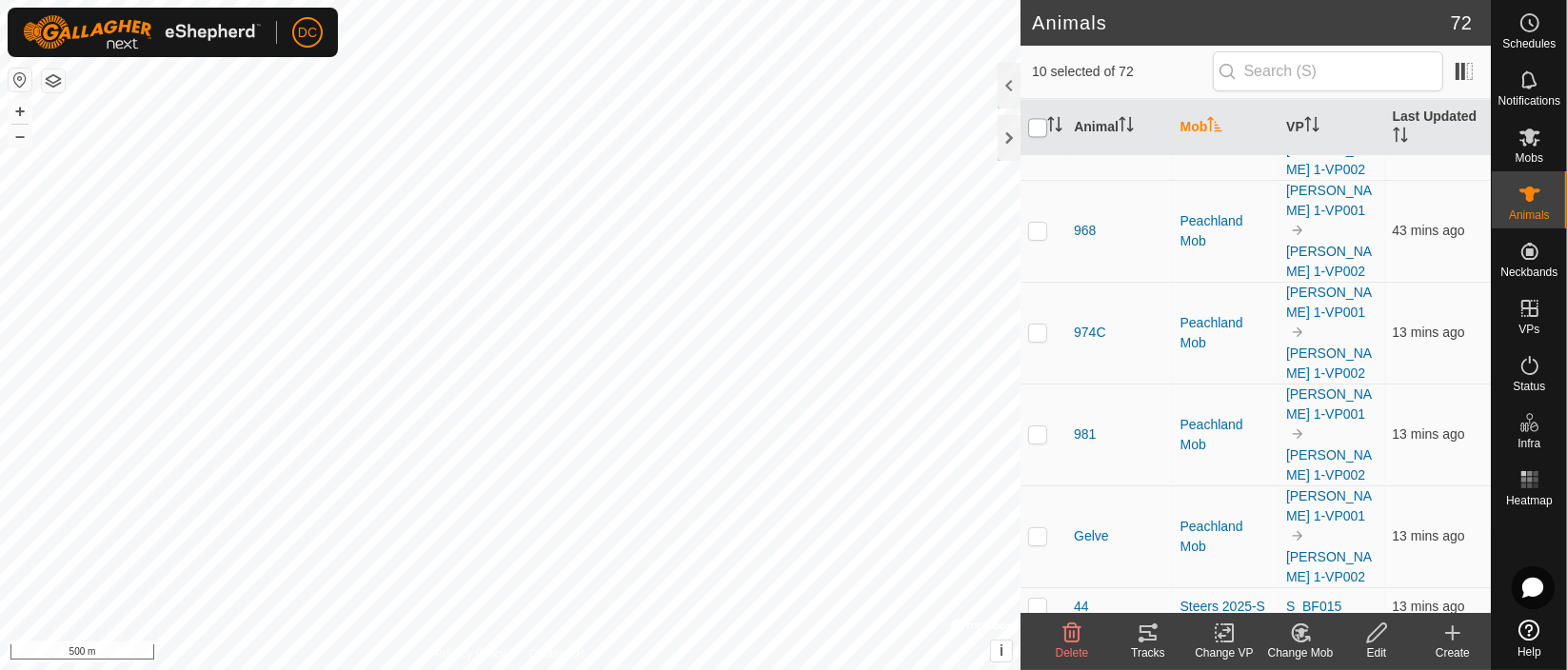
click at [1034, 121] on input "checkbox" at bounding box center [1037, 127] width 19 height 19
checkbox input "true"
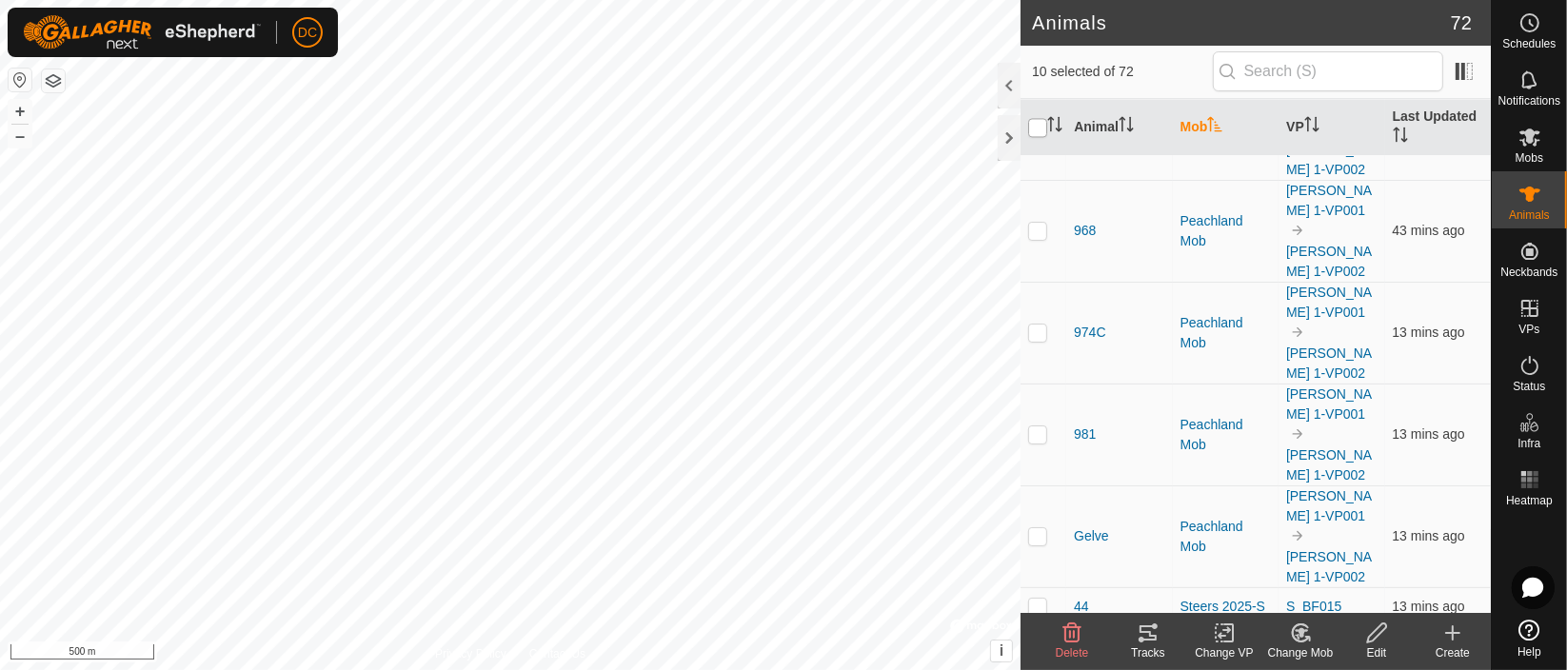
checkbox input "true"
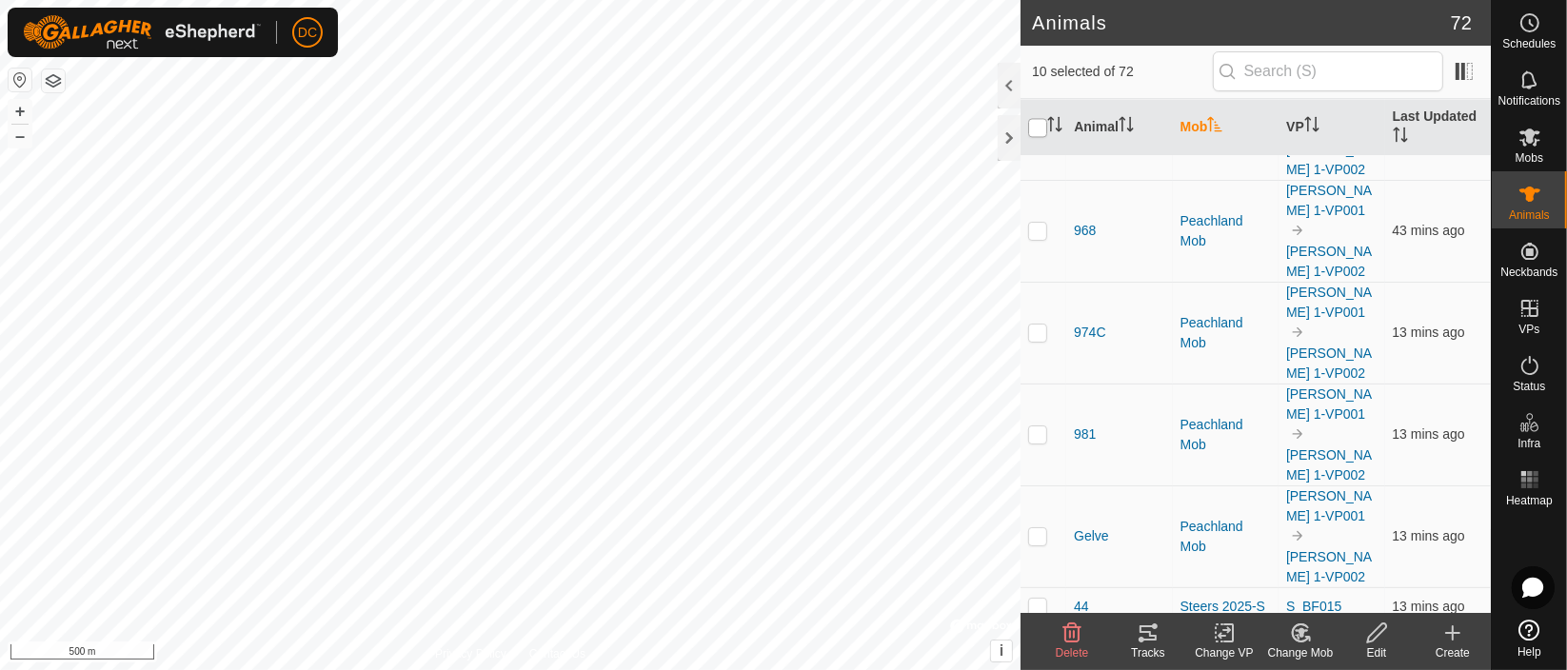
checkbox input "true"
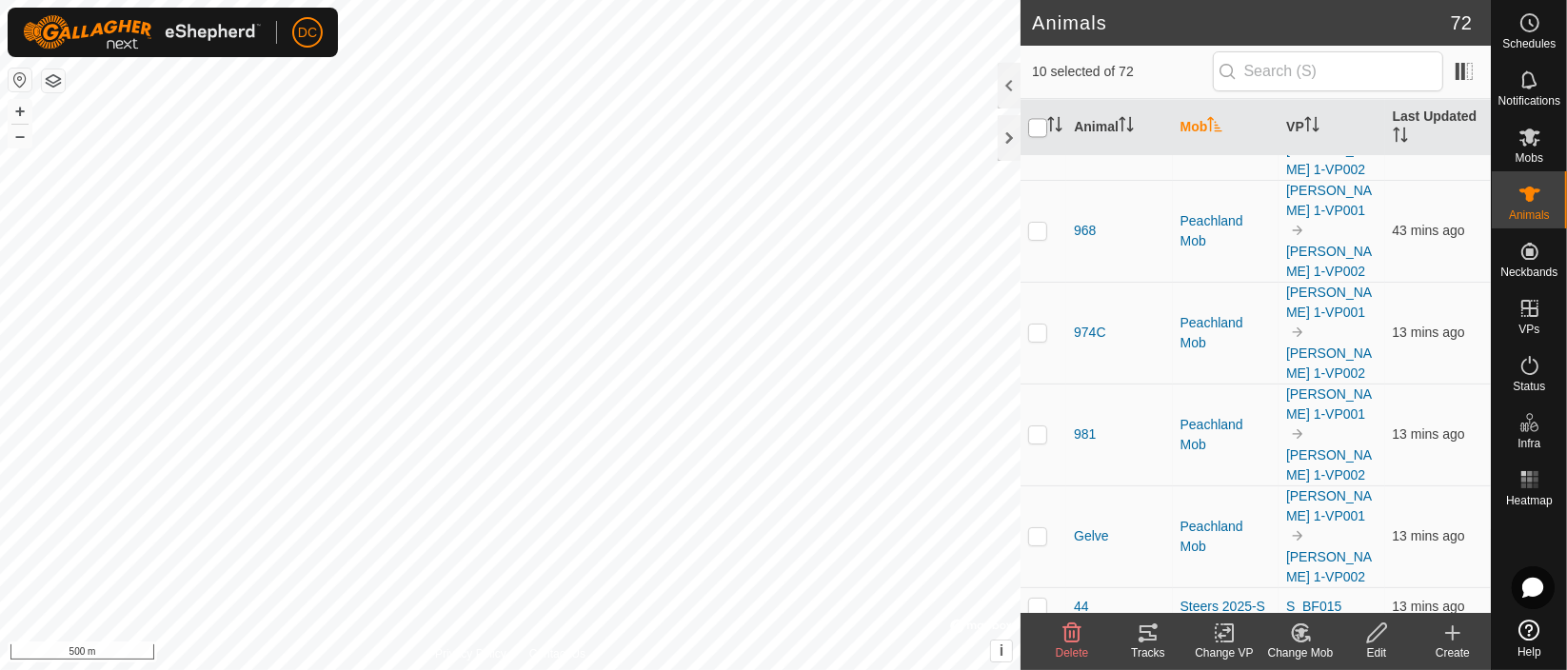
checkbox input "true"
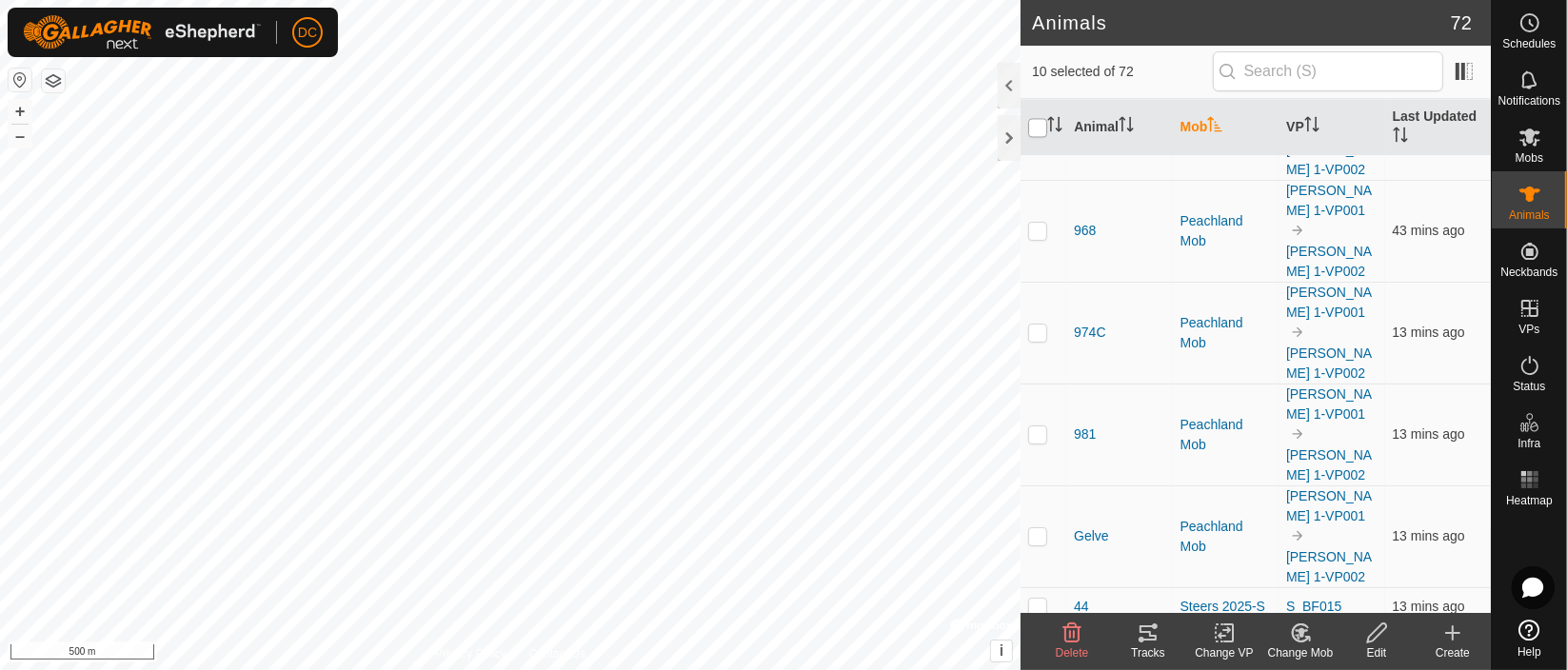
checkbox input "true"
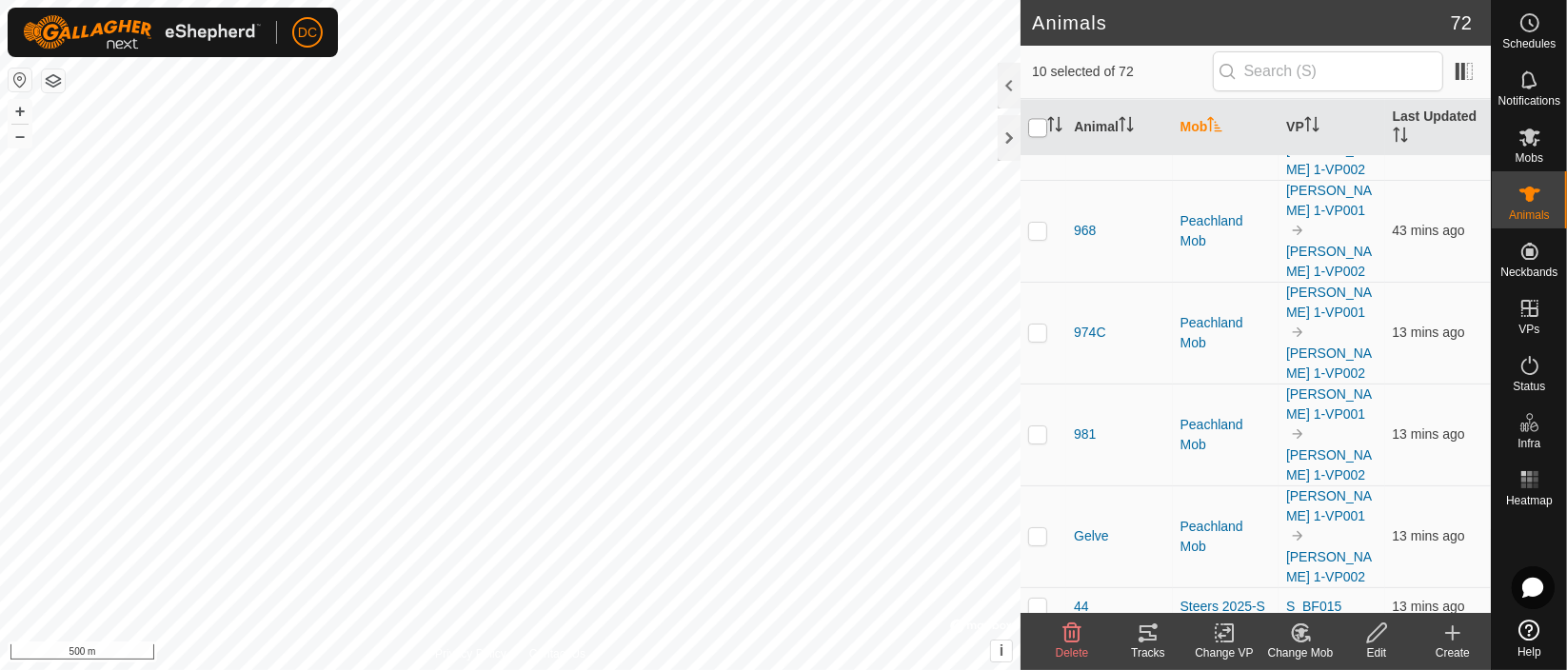
checkbox input "true"
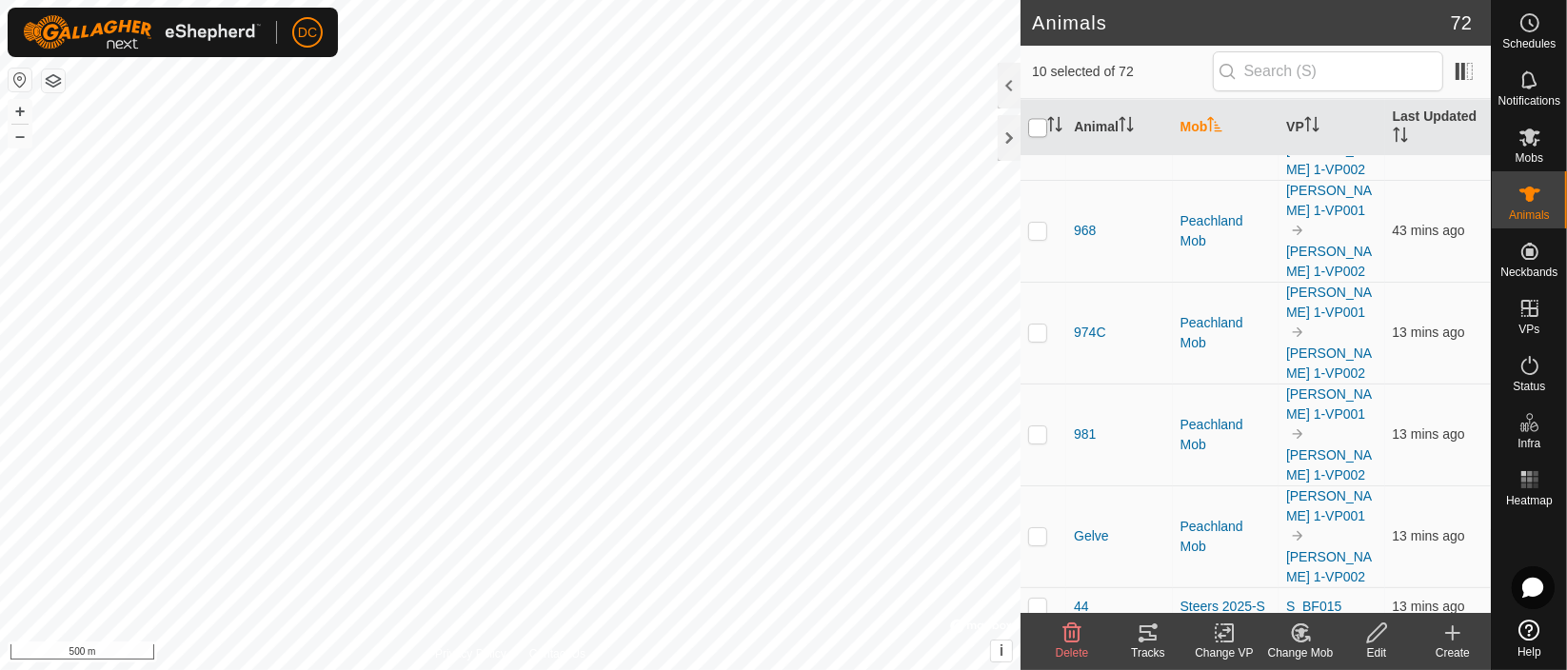
checkbox input "true"
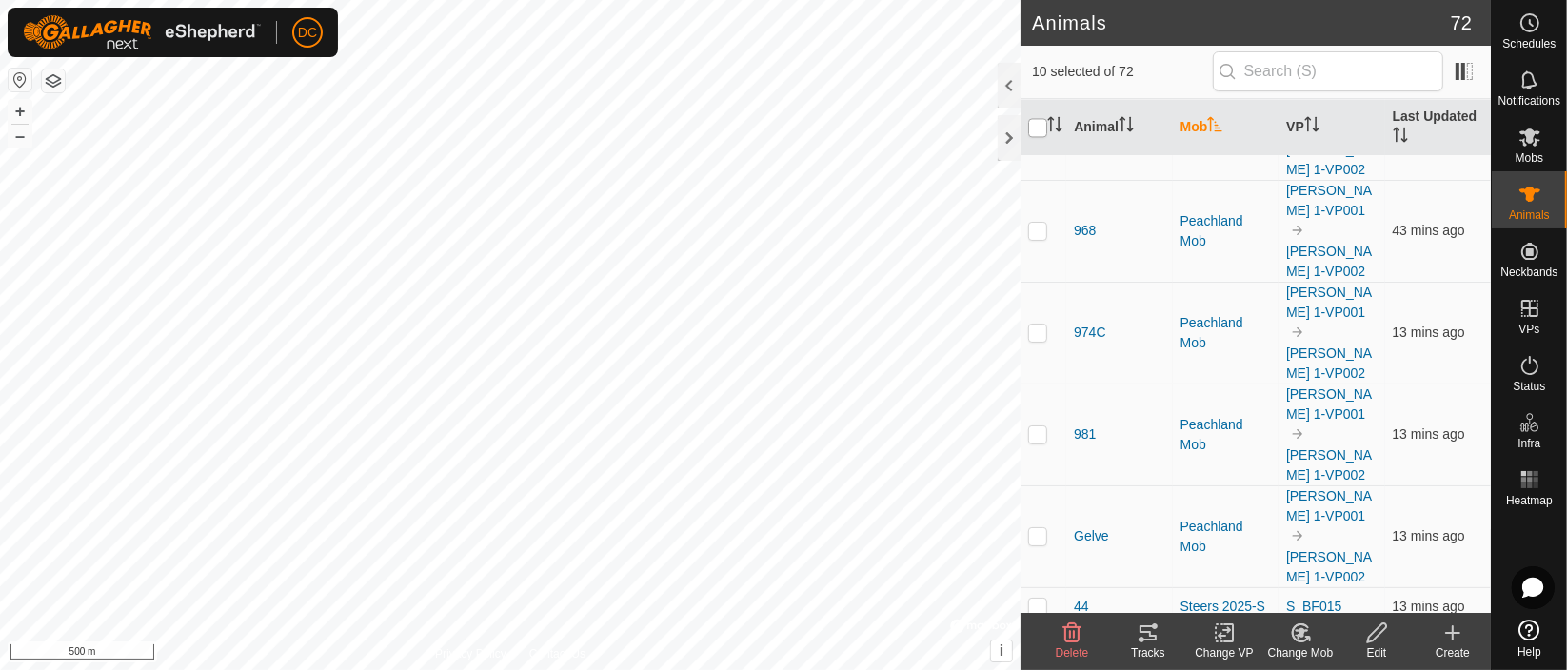
checkbox input "true"
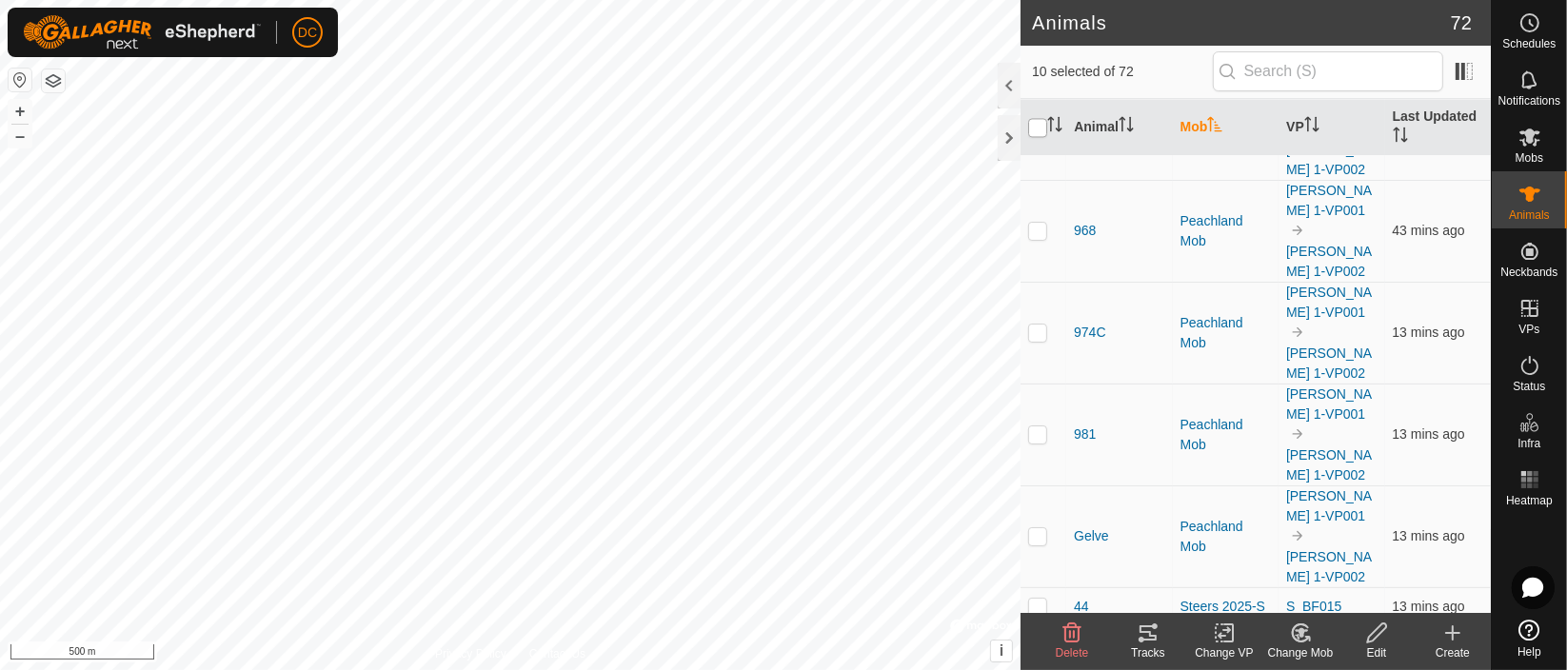
checkbox input "true"
click at [1034, 121] on input "checkbox" at bounding box center [1037, 127] width 19 height 19
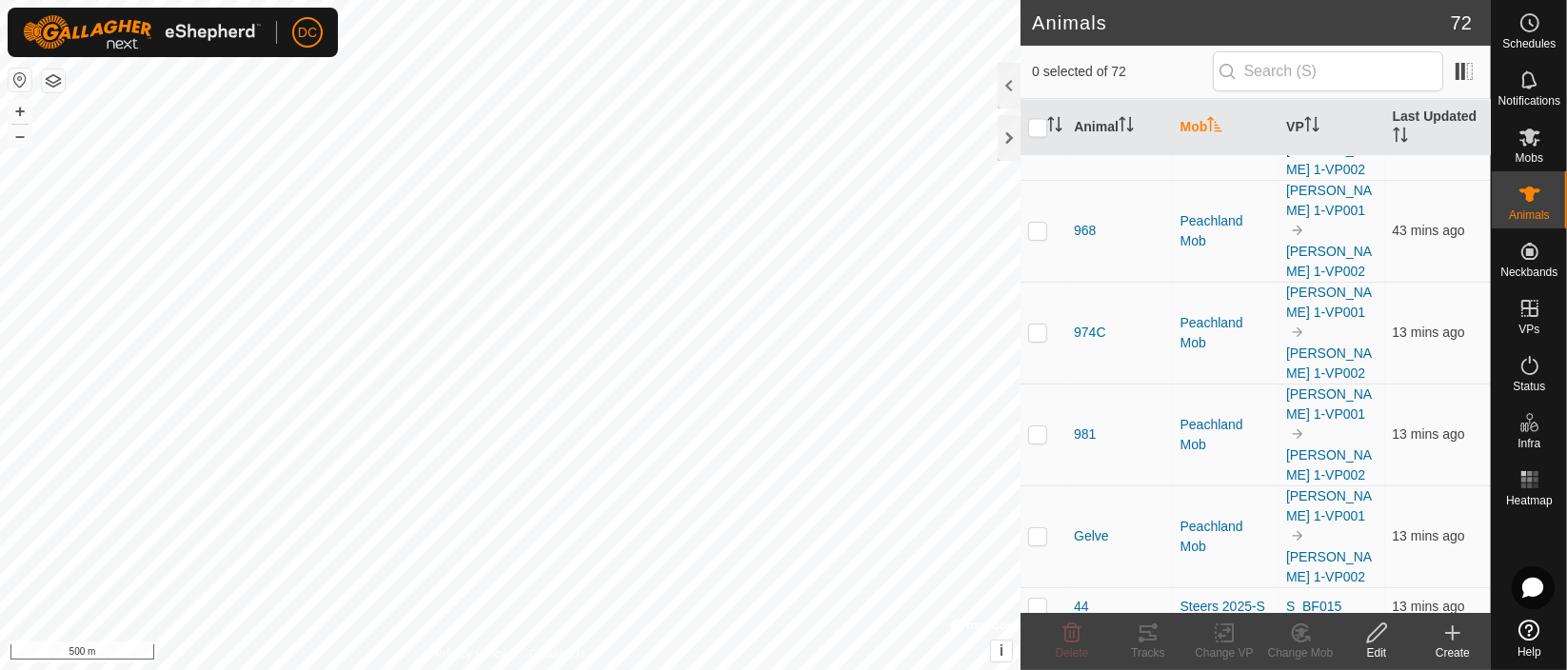
click at [1147, 645] on div "Tracks" at bounding box center [1148, 653] width 76 height 17
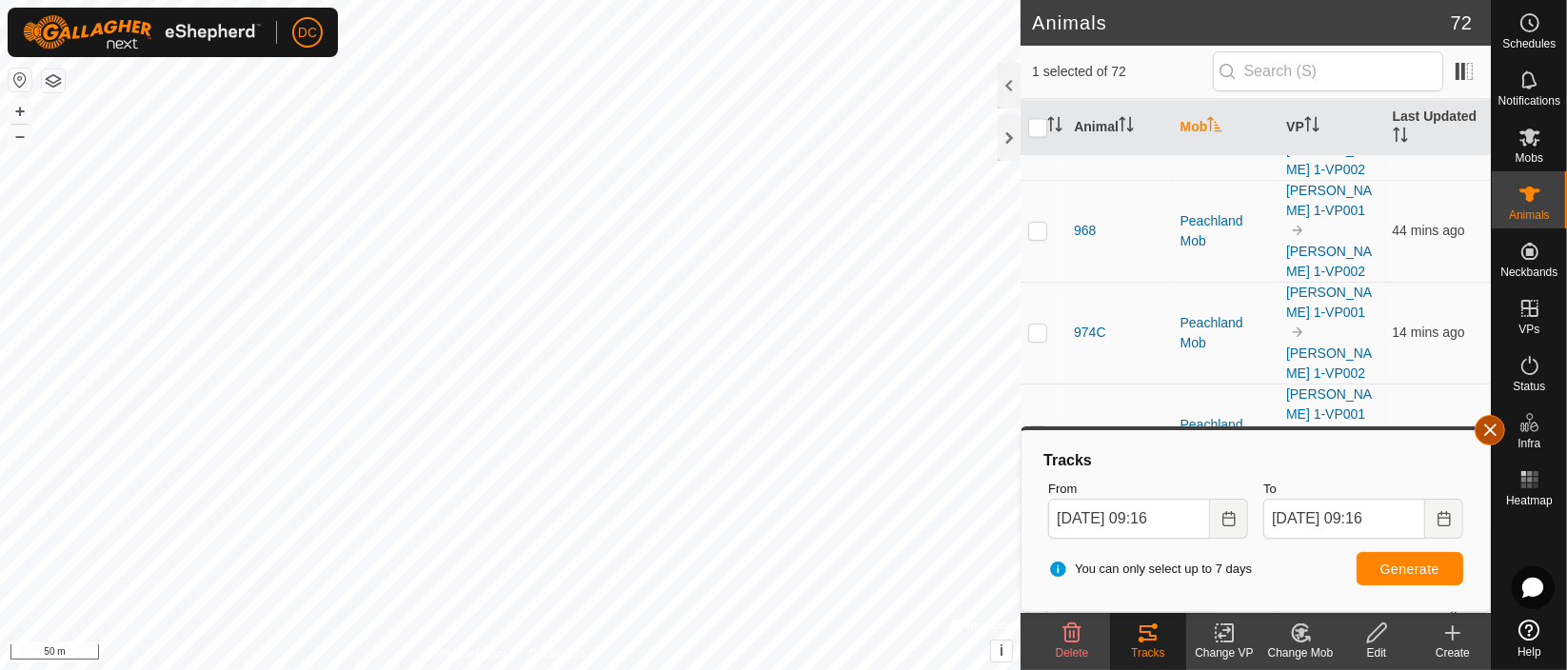
click at [1495, 423] on button "button" at bounding box center [1490, 430] width 30 height 30
